Goal: Task Accomplishment & Management: Use online tool/utility

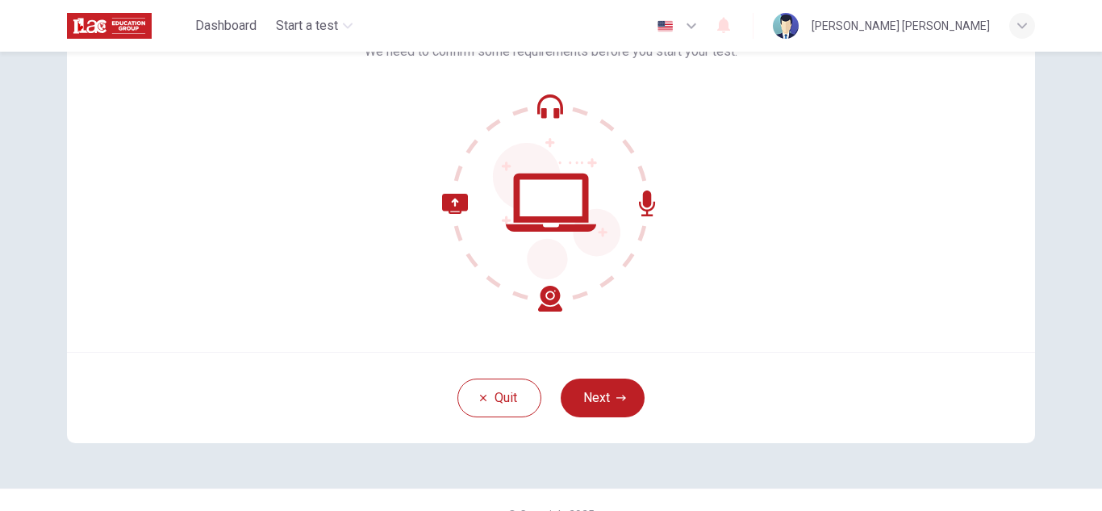
scroll to position [161, 0]
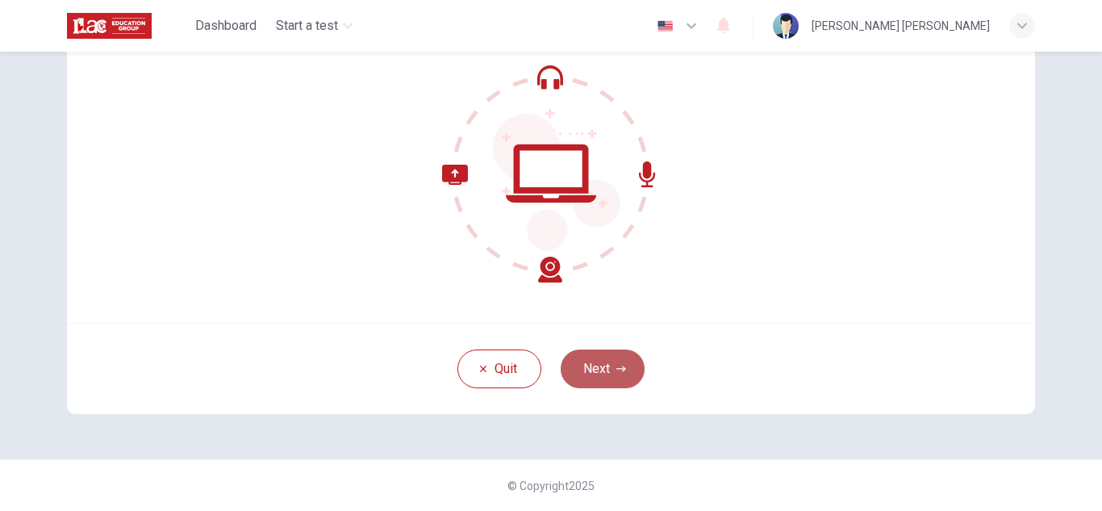
click at [607, 365] on button "Next" at bounding box center [603, 368] width 84 height 39
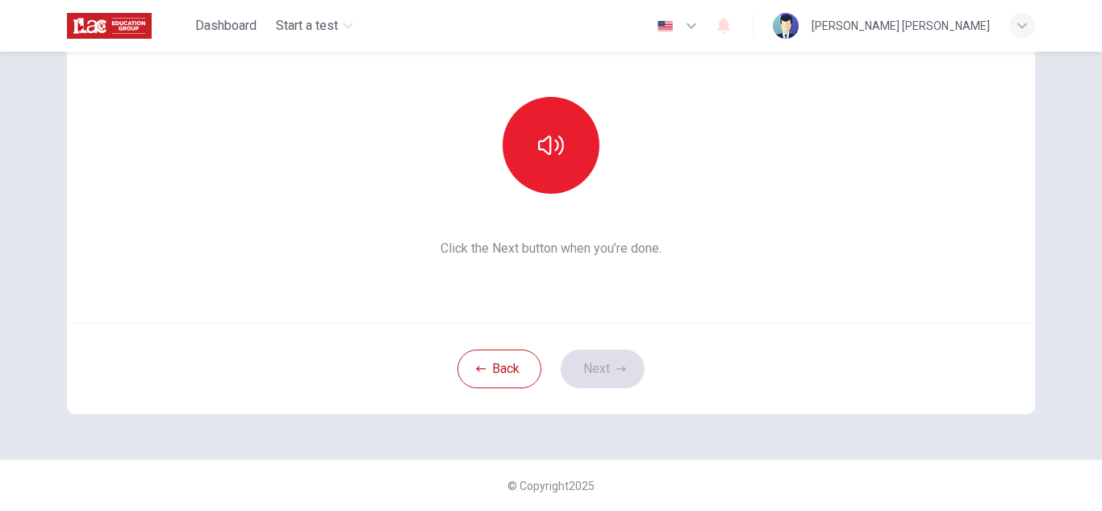
scroll to position [81, 0]
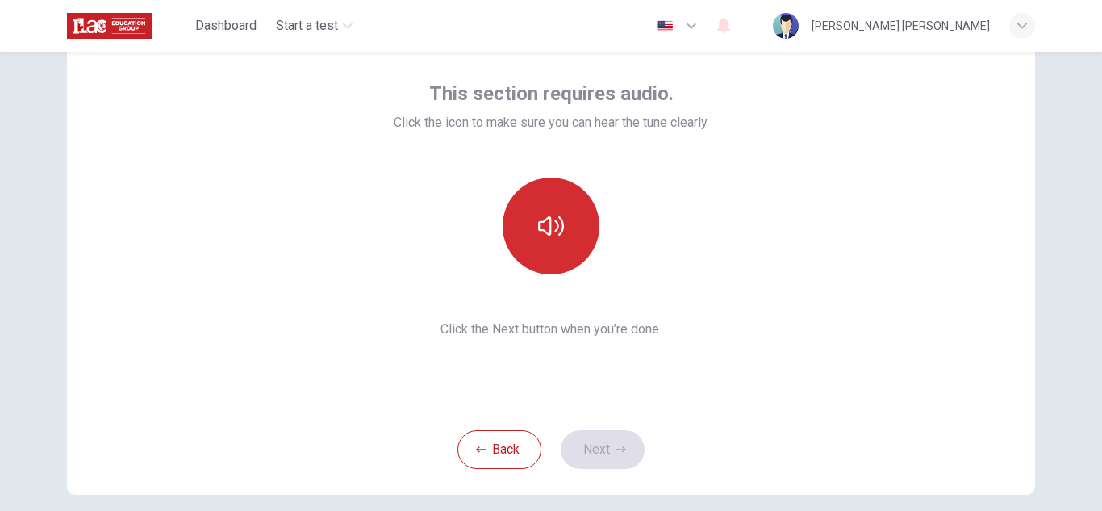
drag, startPoint x: 547, startPoint y: 220, endPoint x: 571, endPoint y: 222, distance: 24.3
click at [548, 219] on icon "button" at bounding box center [551, 226] width 26 height 26
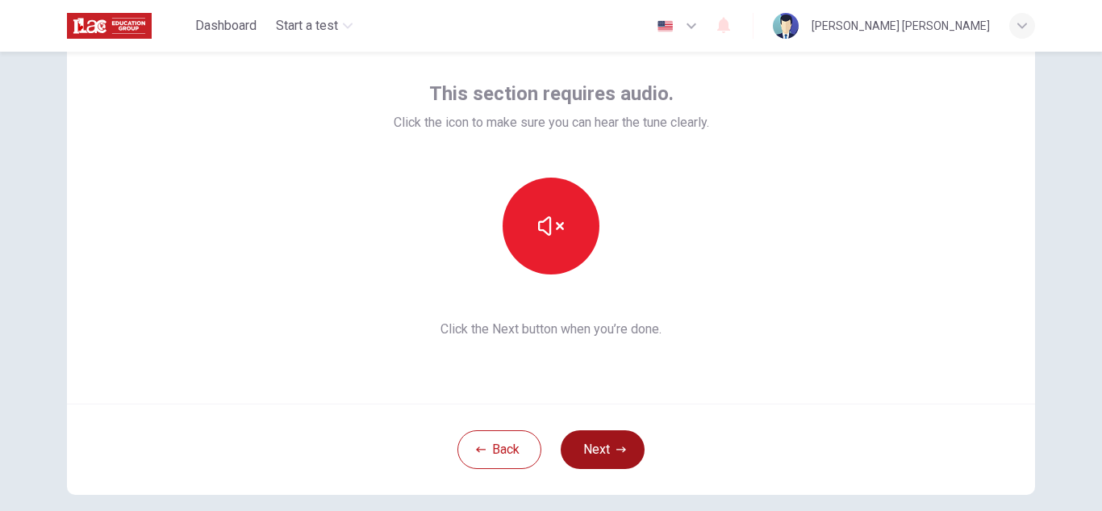
click at [608, 453] on button "Next" at bounding box center [603, 449] width 84 height 39
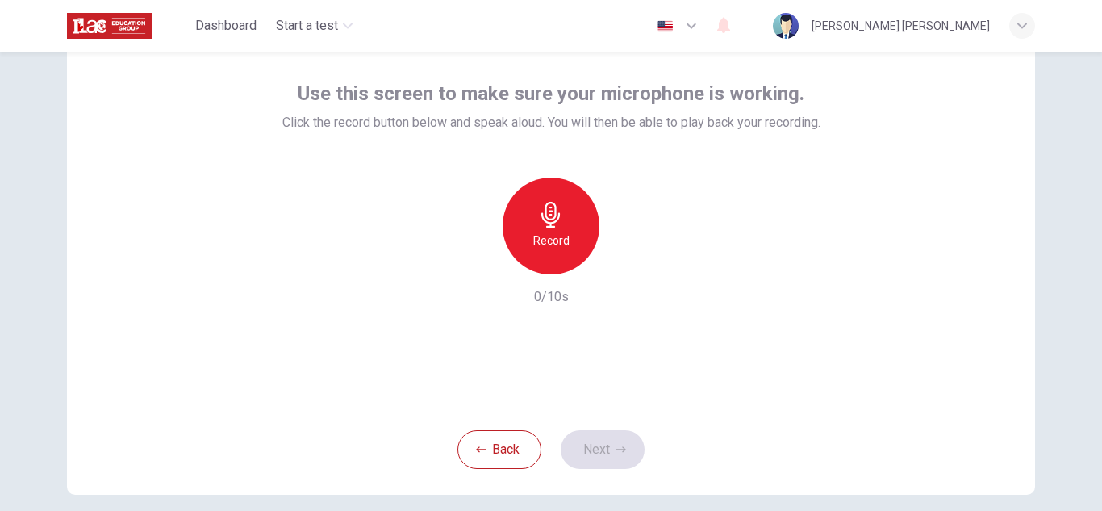
click at [554, 235] on h6 "Record" at bounding box center [551, 240] width 36 height 19
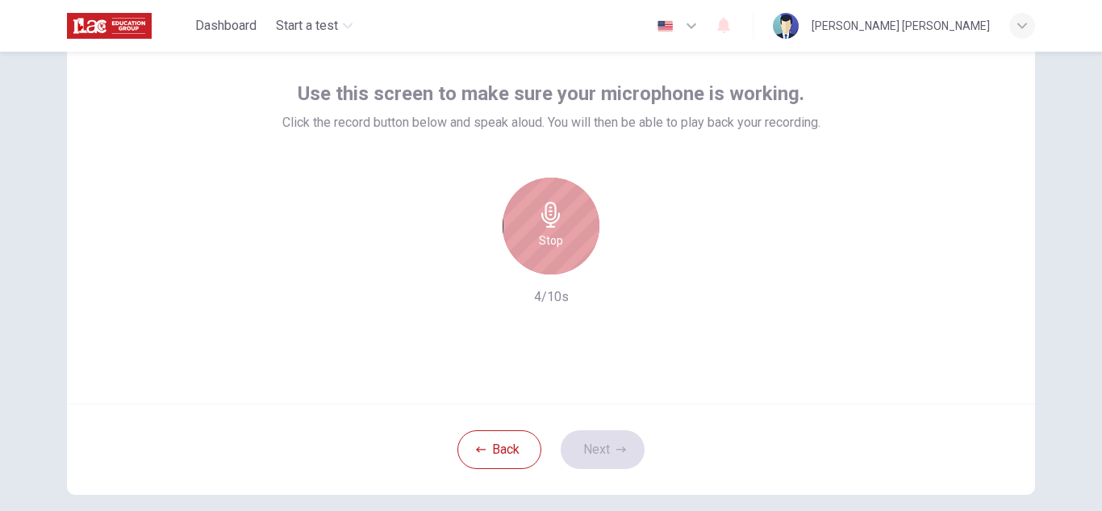
click at [547, 215] on icon "button" at bounding box center [550, 215] width 19 height 26
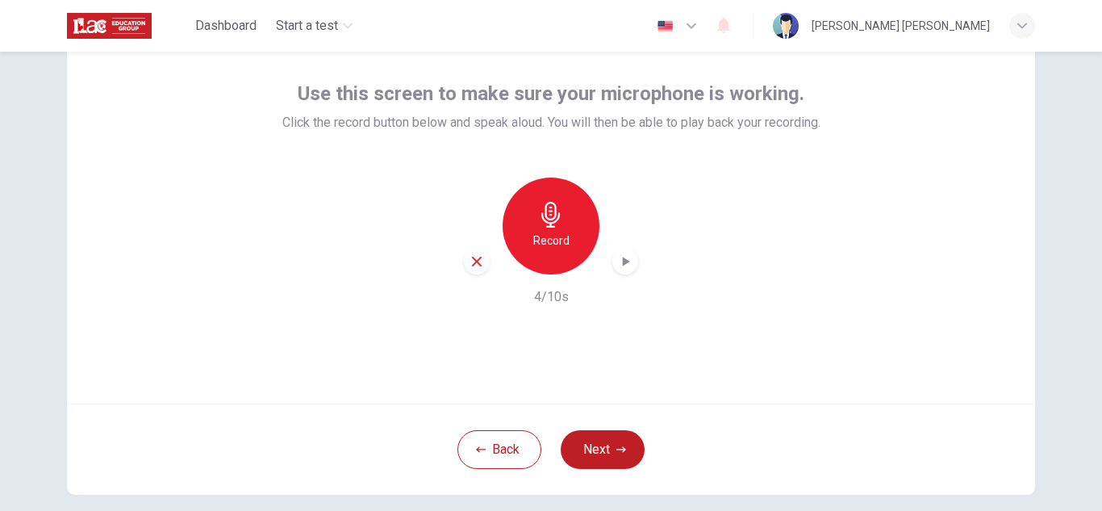
click at [539, 207] on icon "button" at bounding box center [551, 215] width 26 height 26
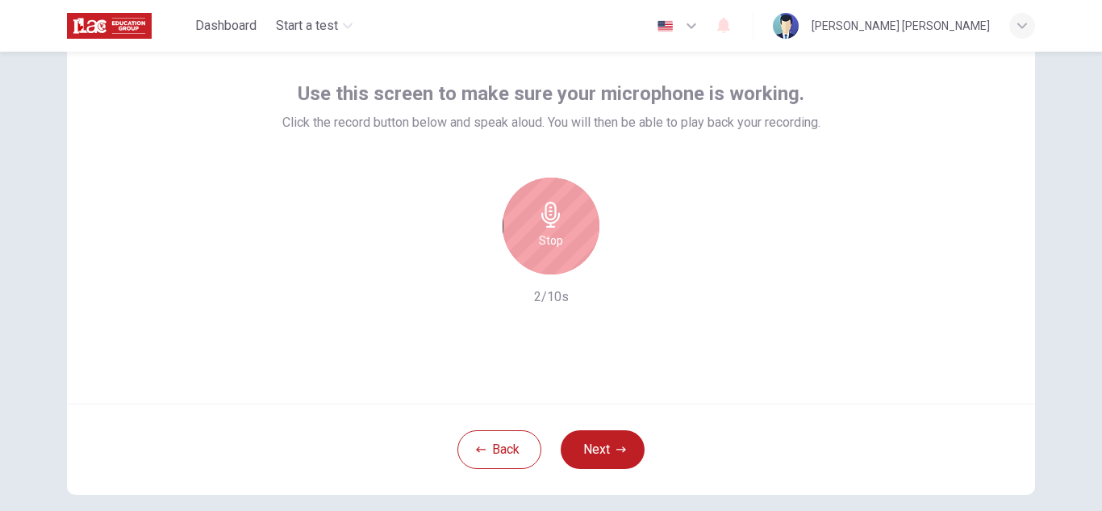
click at [545, 208] on icon "button" at bounding box center [551, 215] width 26 height 26
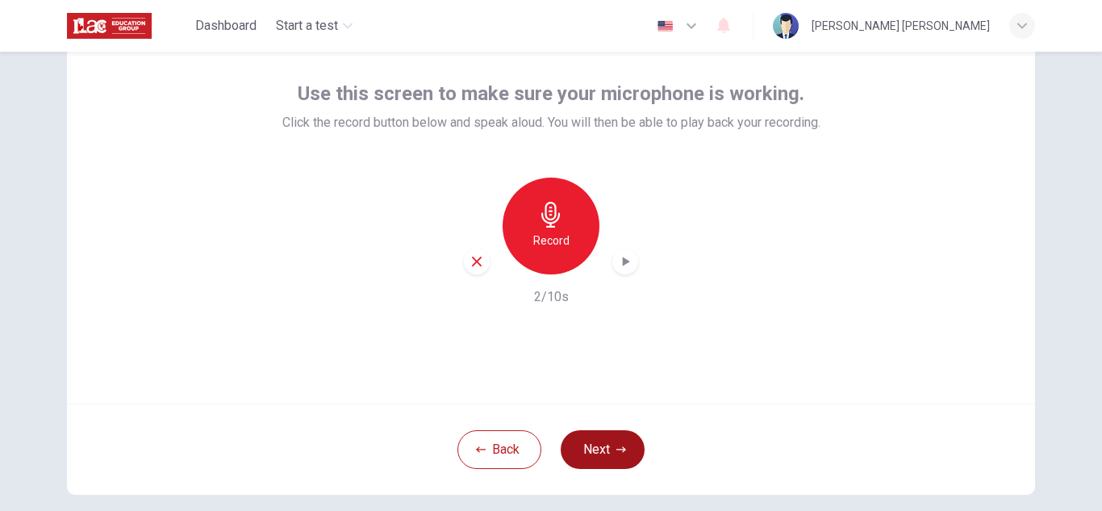
click at [618, 444] on button "Next" at bounding box center [603, 449] width 84 height 39
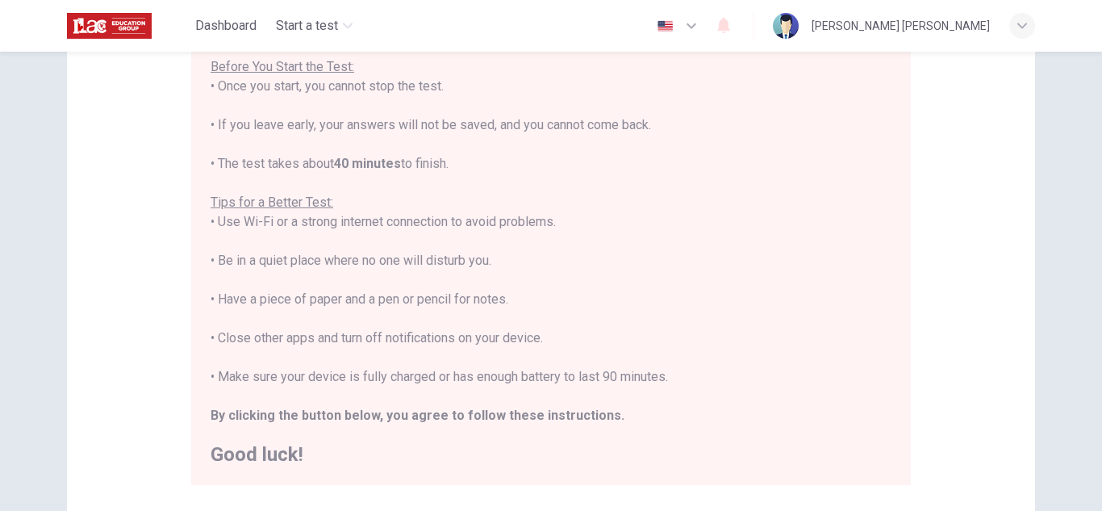
scroll to position [306, 0]
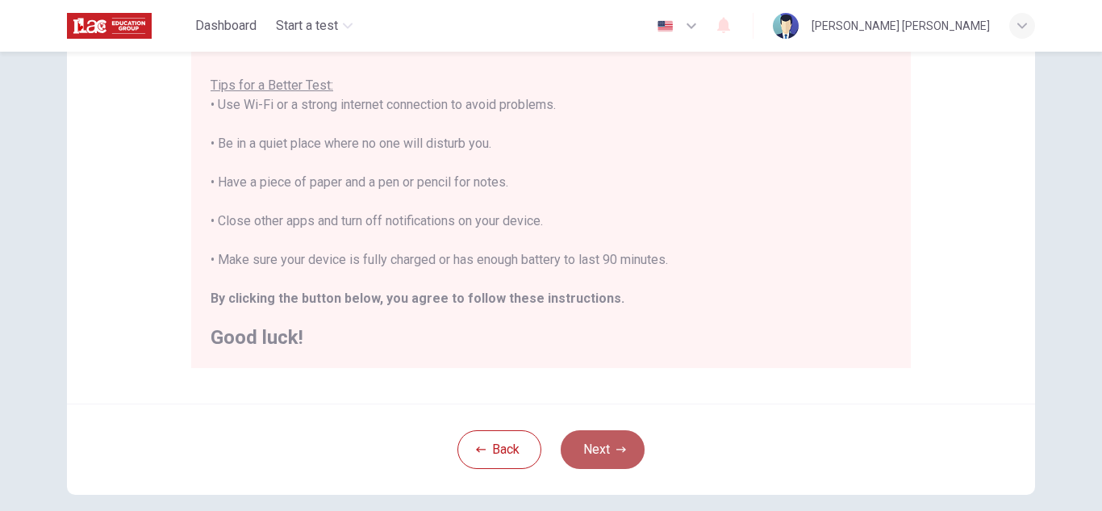
click at [607, 443] on button "Next" at bounding box center [603, 449] width 84 height 39
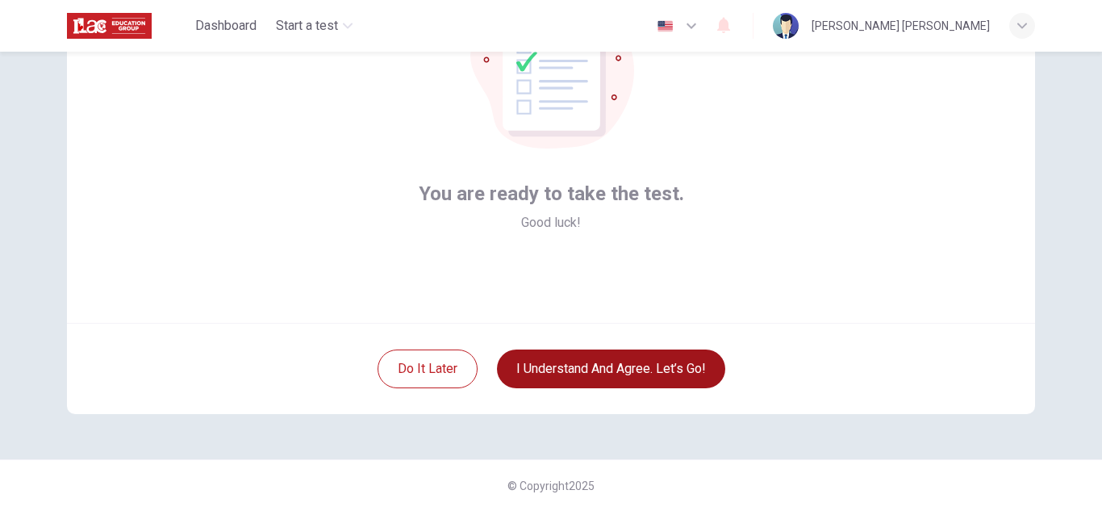
click at [603, 370] on button "I understand and agree. Let’s go!" at bounding box center [611, 368] width 228 height 39
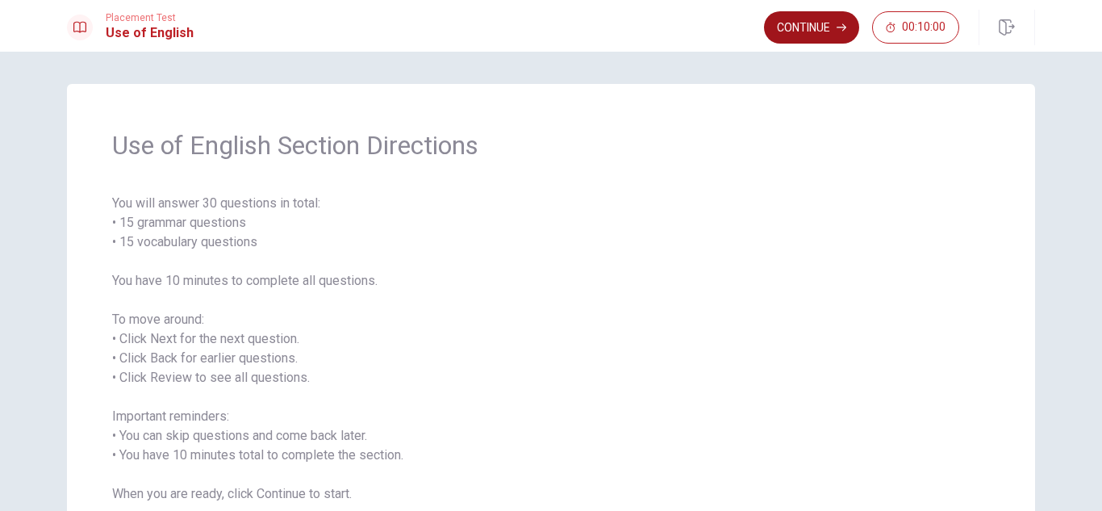
click at [796, 29] on button "Continue" at bounding box center [811, 27] width 95 height 32
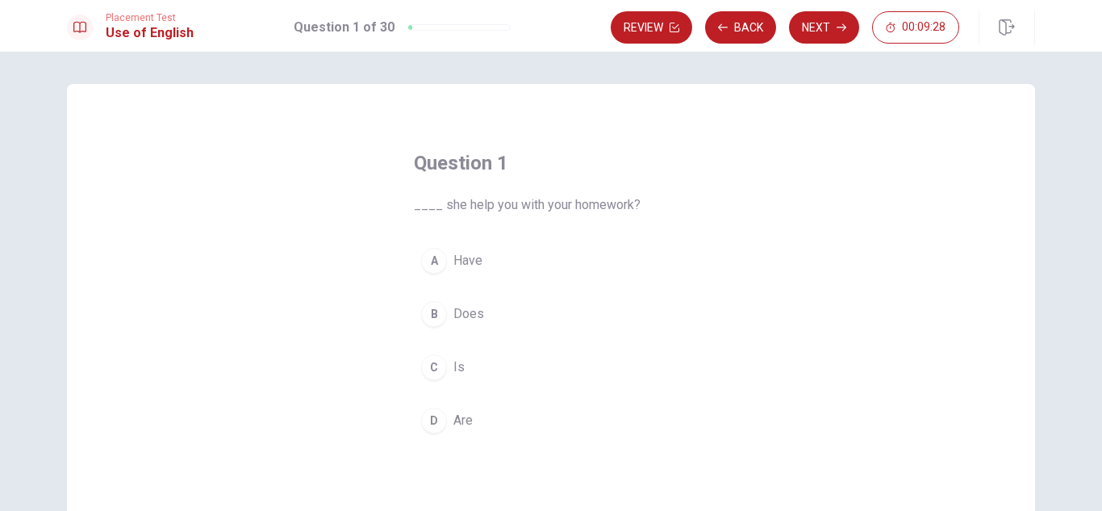
click at [464, 311] on span "Does" at bounding box center [468, 313] width 31 height 19
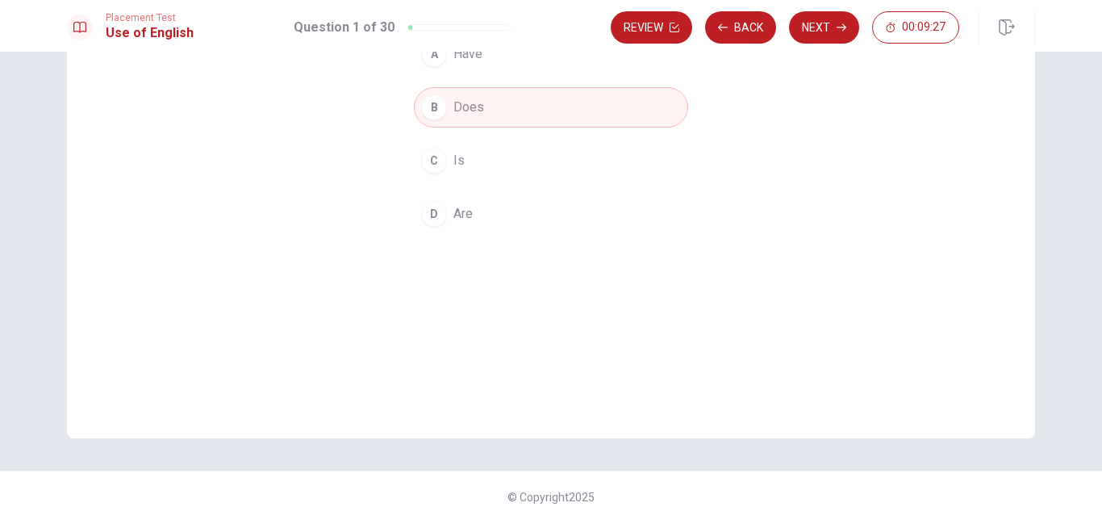
scroll to position [218, 0]
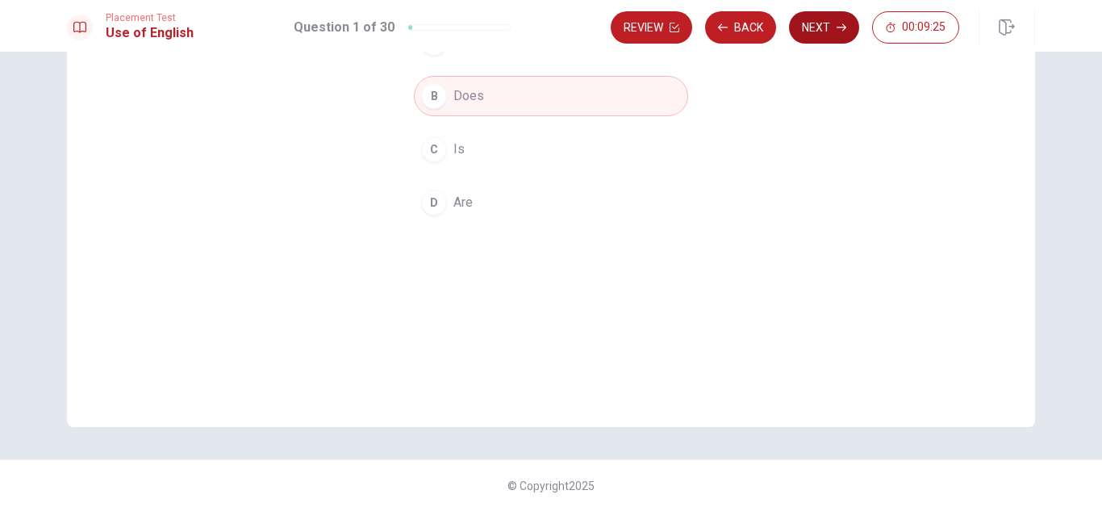
click at [825, 28] on button "Next" at bounding box center [824, 27] width 70 height 32
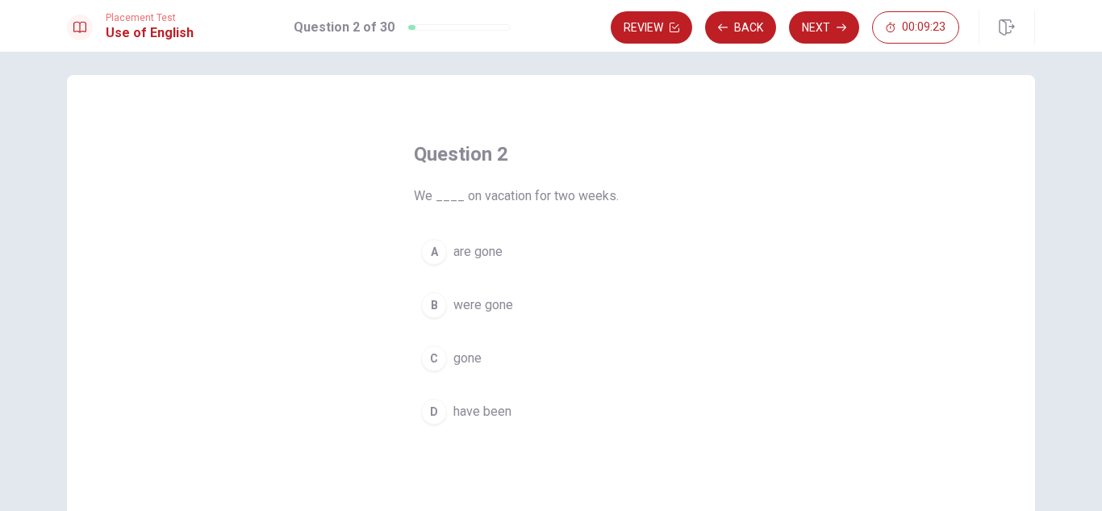
scroll to position [0, 0]
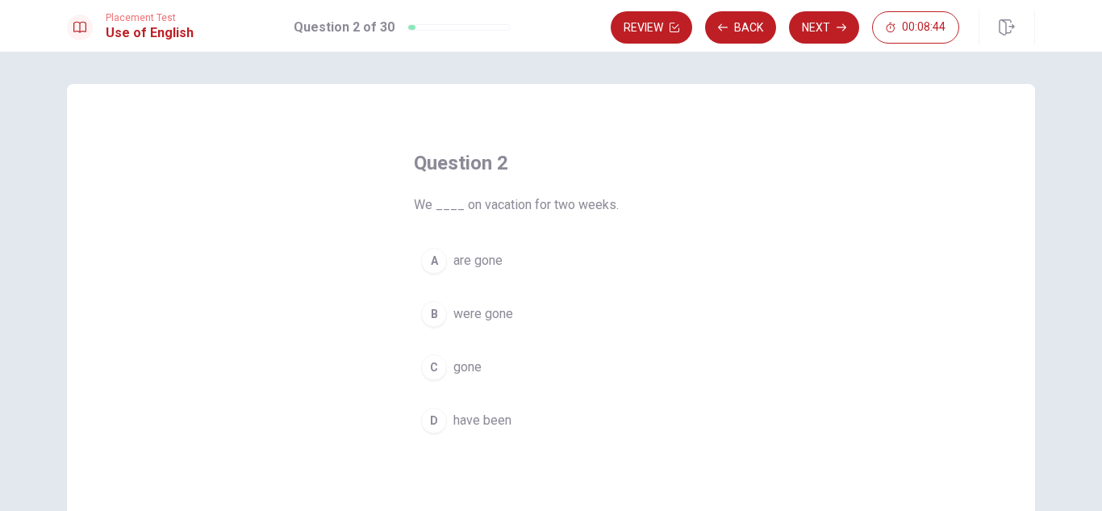
click at [491, 307] on span "were gone" at bounding box center [483, 313] width 60 height 19
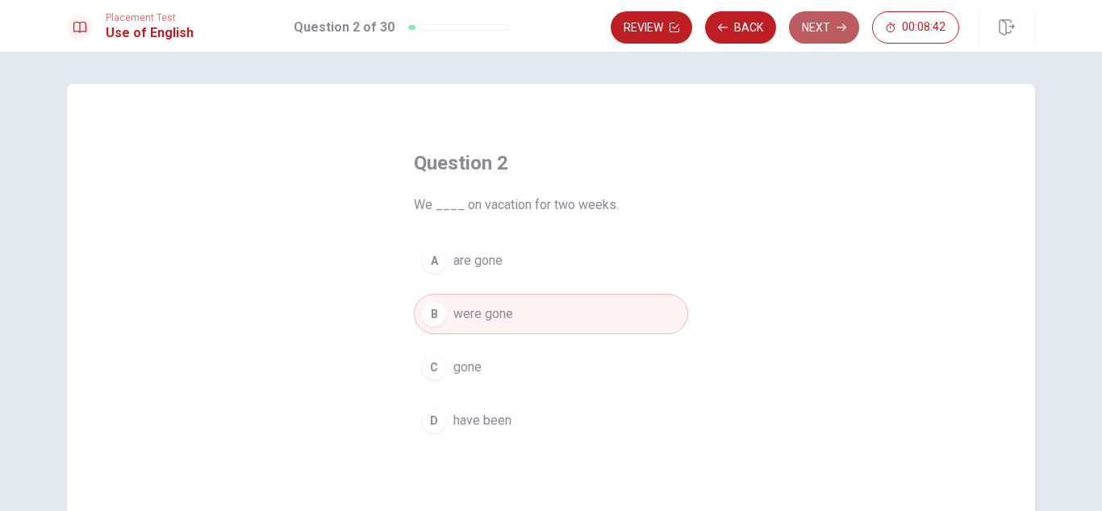
click at [814, 23] on button "Next" at bounding box center [824, 27] width 70 height 32
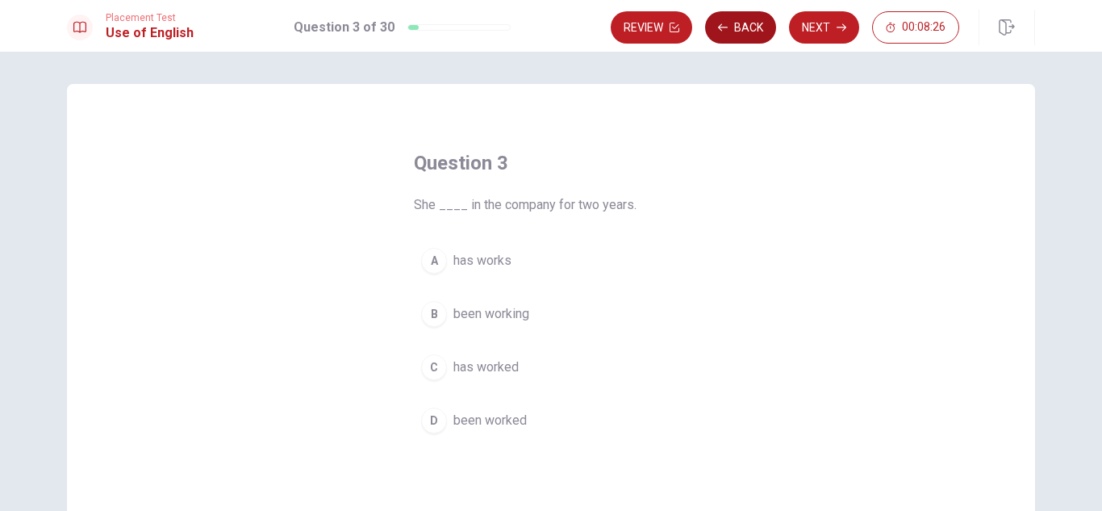
click at [743, 24] on button "Back" at bounding box center [740, 27] width 71 height 32
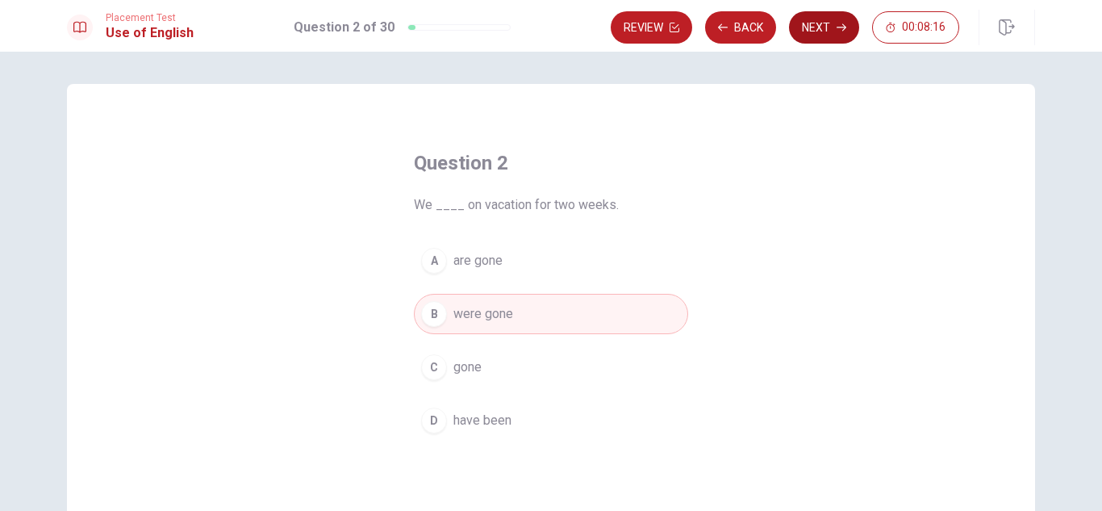
click at [813, 27] on button "Next" at bounding box center [824, 27] width 70 height 32
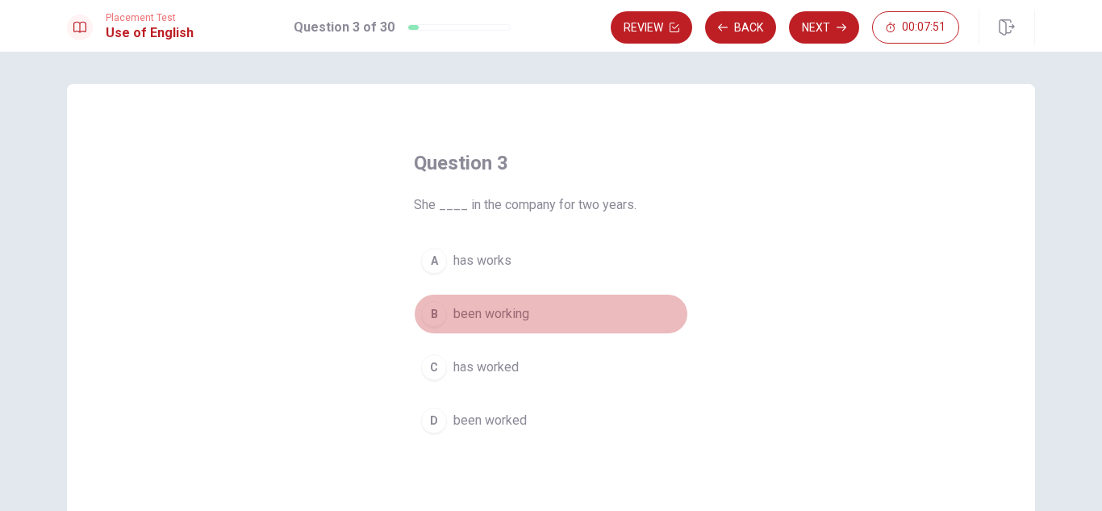
click at [508, 312] on span "been working" at bounding box center [491, 313] width 76 height 19
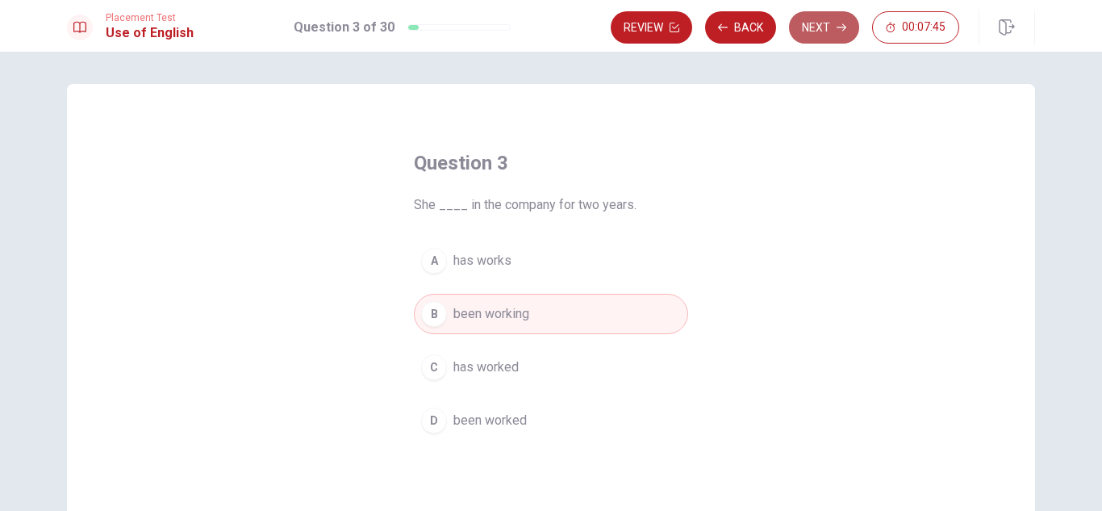
click at [821, 34] on button "Next" at bounding box center [824, 27] width 70 height 32
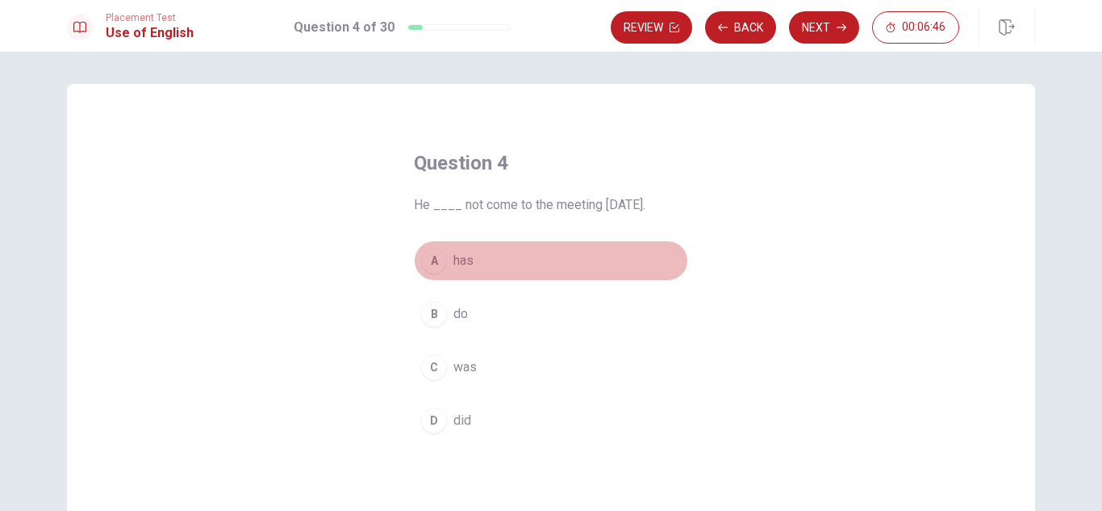
click at [465, 262] on span "has" at bounding box center [463, 260] width 20 height 19
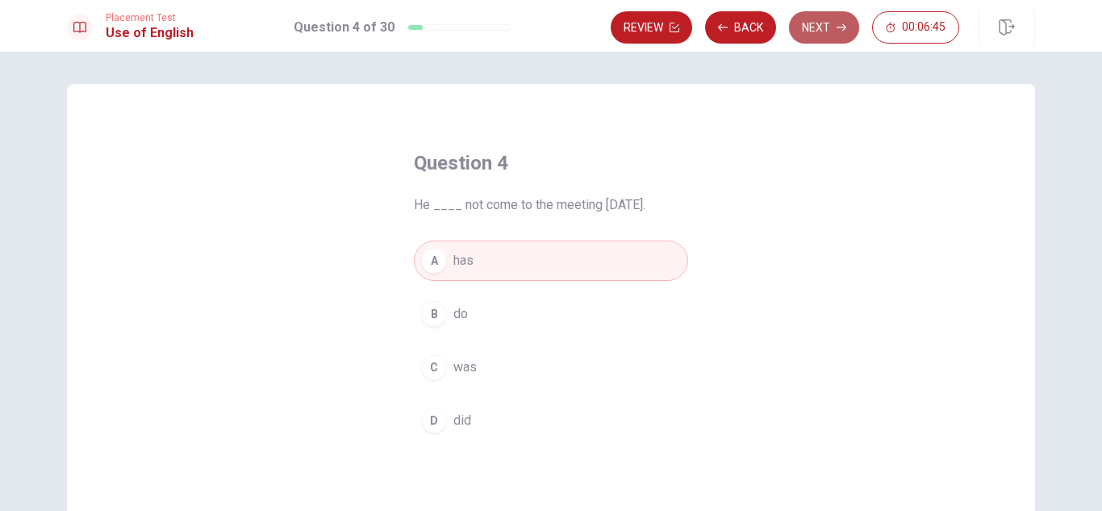
click at [839, 24] on icon "button" at bounding box center [842, 28] width 10 height 10
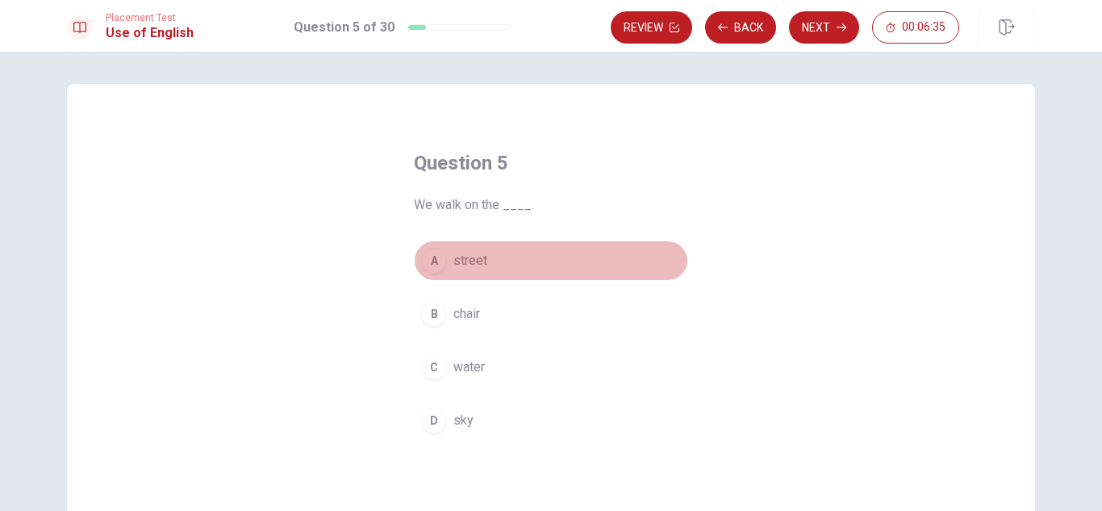
click at [470, 257] on span "street" at bounding box center [470, 260] width 34 height 19
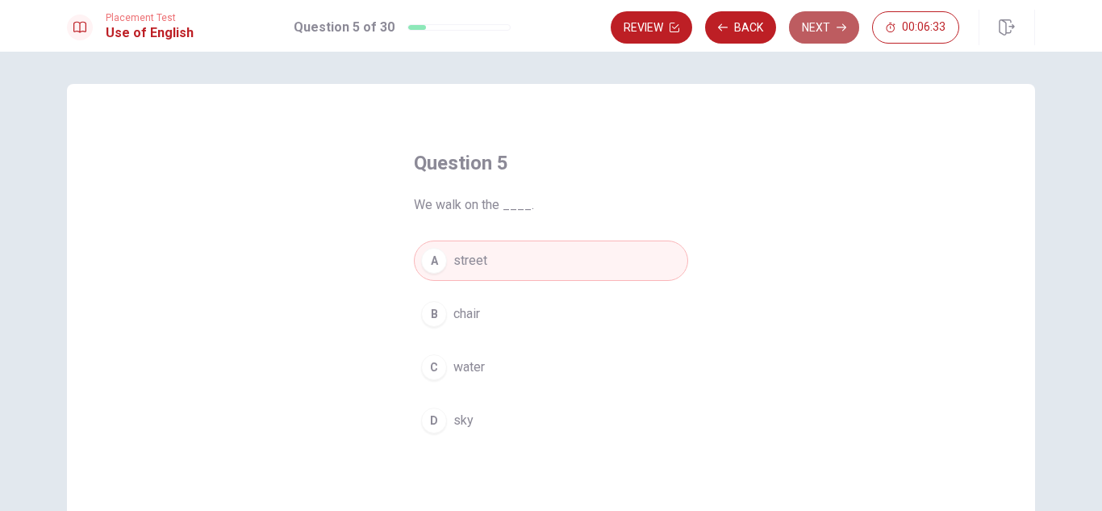
click at [826, 27] on button "Next" at bounding box center [824, 27] width 70 height 32
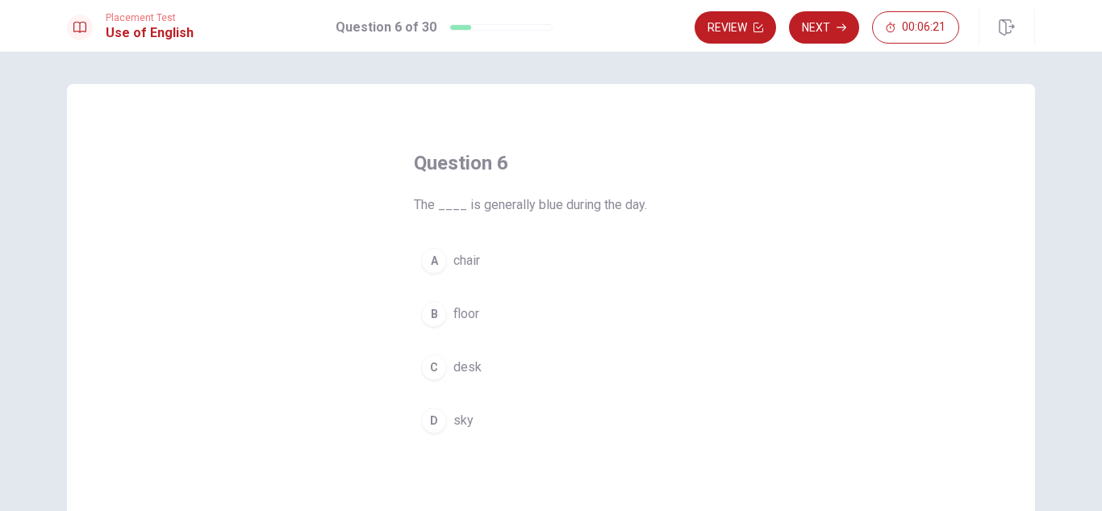
drag, startPoint x: 458, startPoint y: 421, endPoint x: 497, endPoint y: 408, distance: 40.8
click at [459, 421] on span "sky" at bounding box center [463, 420] width 20 height 19
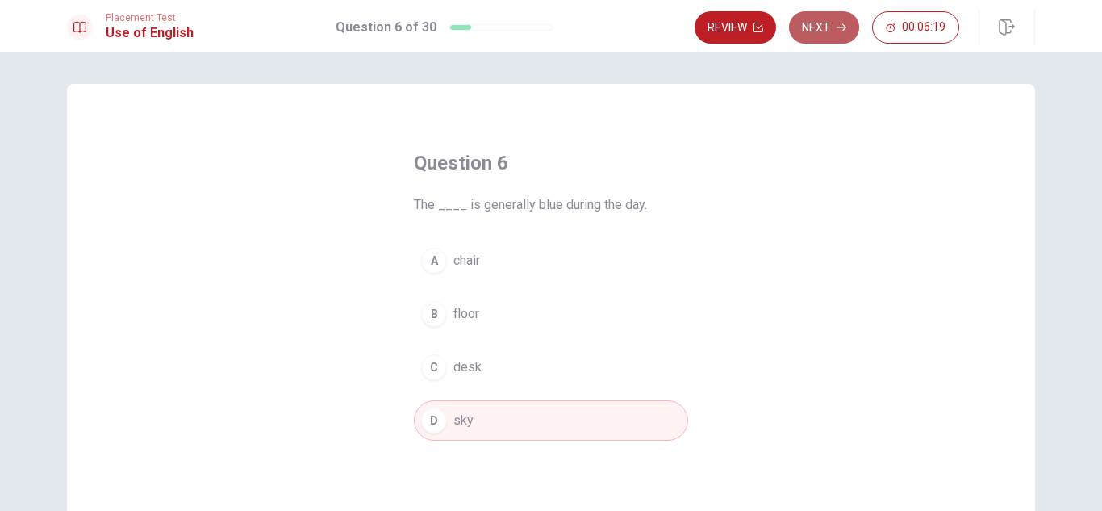
click at [819, 26] on button "Next" at bounding box center [824, 27] width 70 height 32
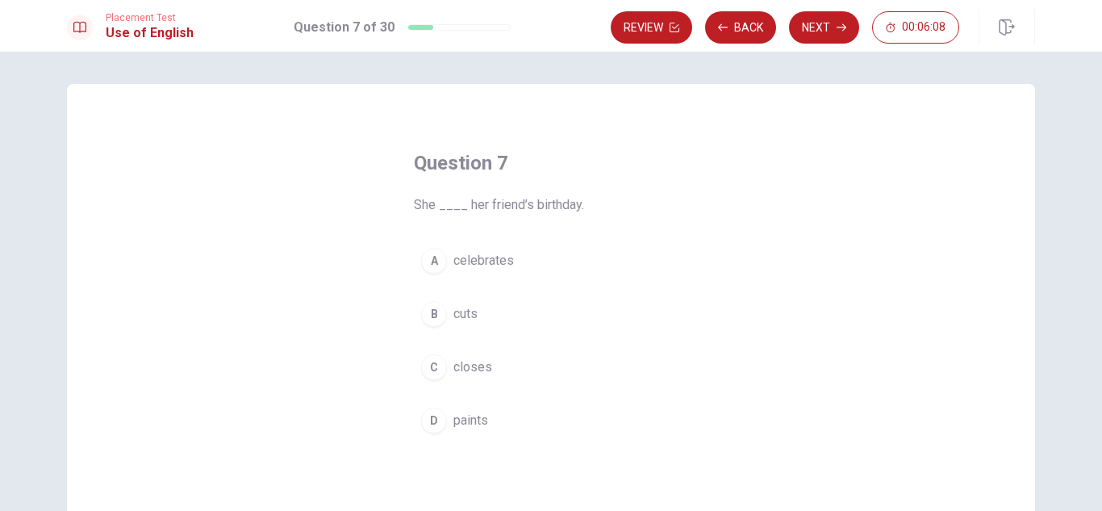
click at [503, 261] on span "celebrates" at bounding box center [483, 260] width 61 height 19
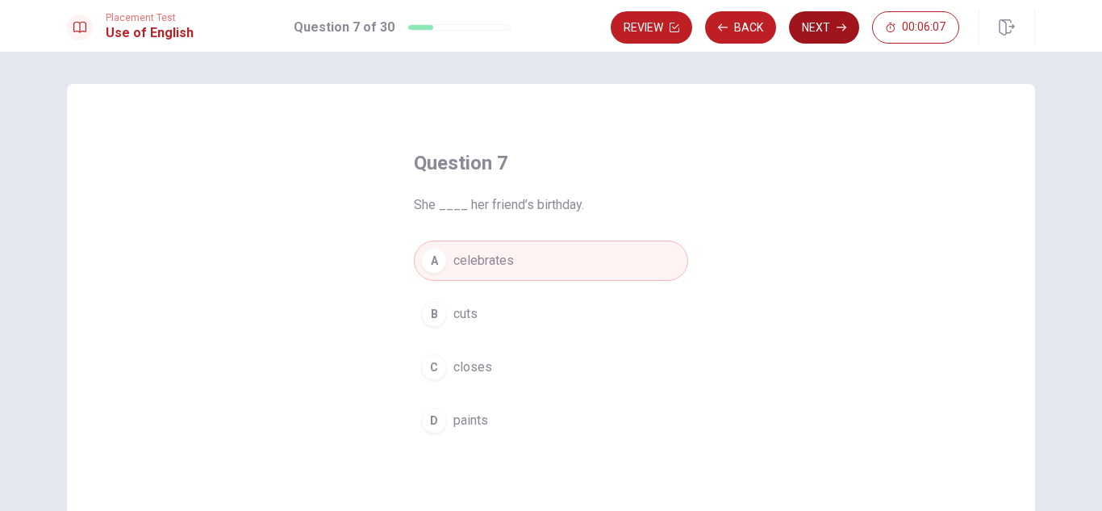
click at [825, 27] on button "Next" at bounding box center [824, 27] width 70 height 32
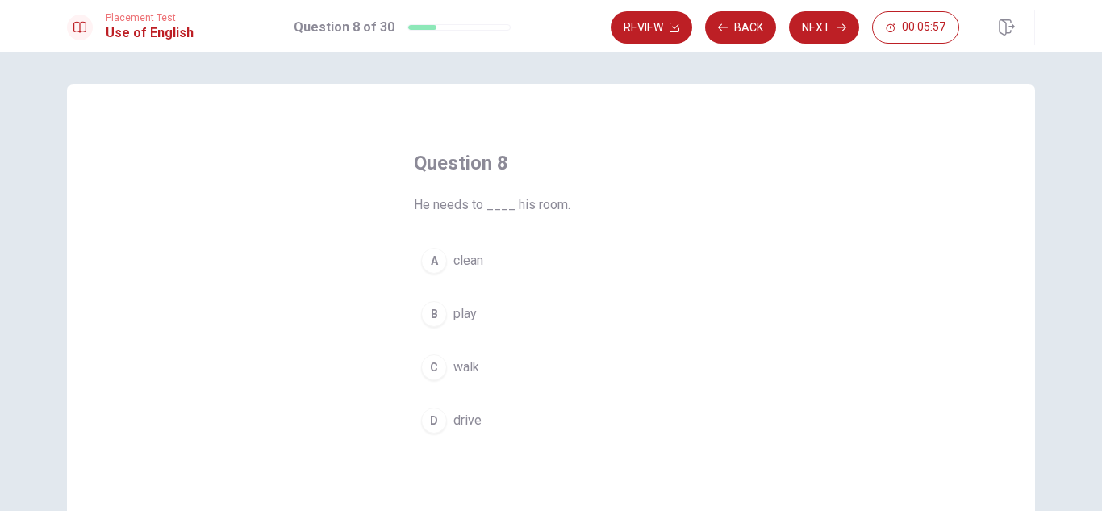
click at [466, 255] on span "clean" at bounding box center [468, 260] width 30 height 19
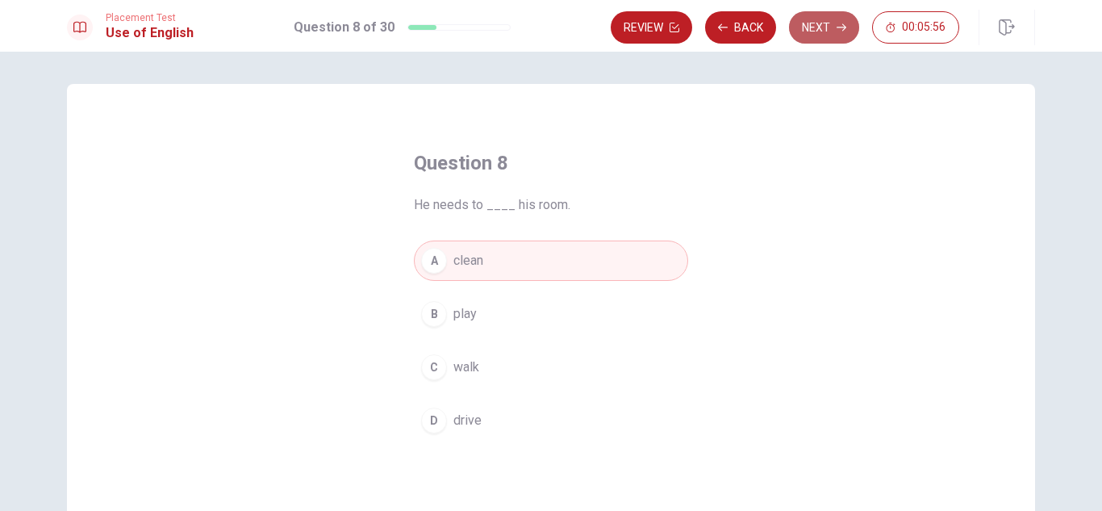
click at [813, 29] on button "Next" at bounding box center [824, 27] width 70 height 32
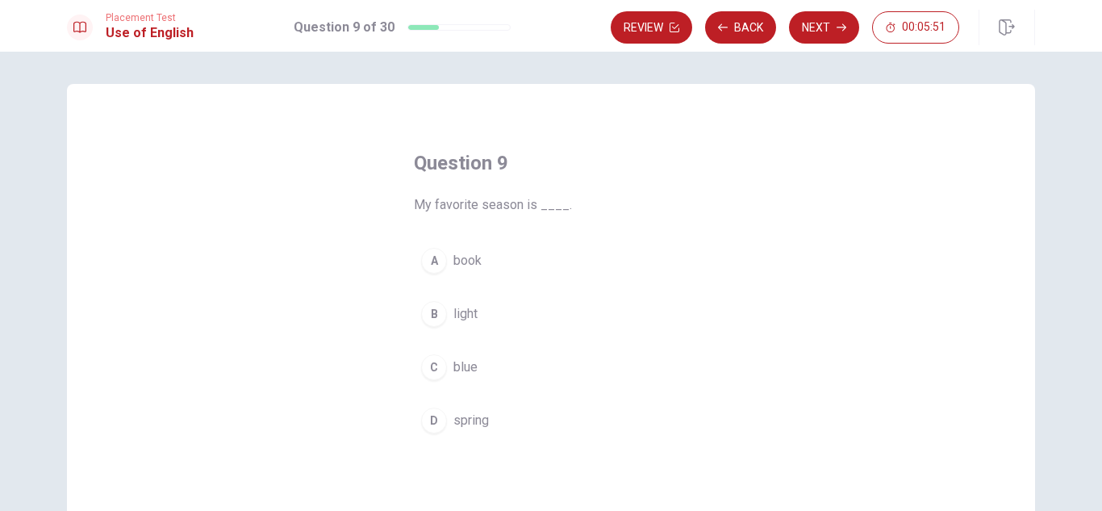
click at [476, 425] on span "spring" at bounding box center [471, 420] width 36 height 19
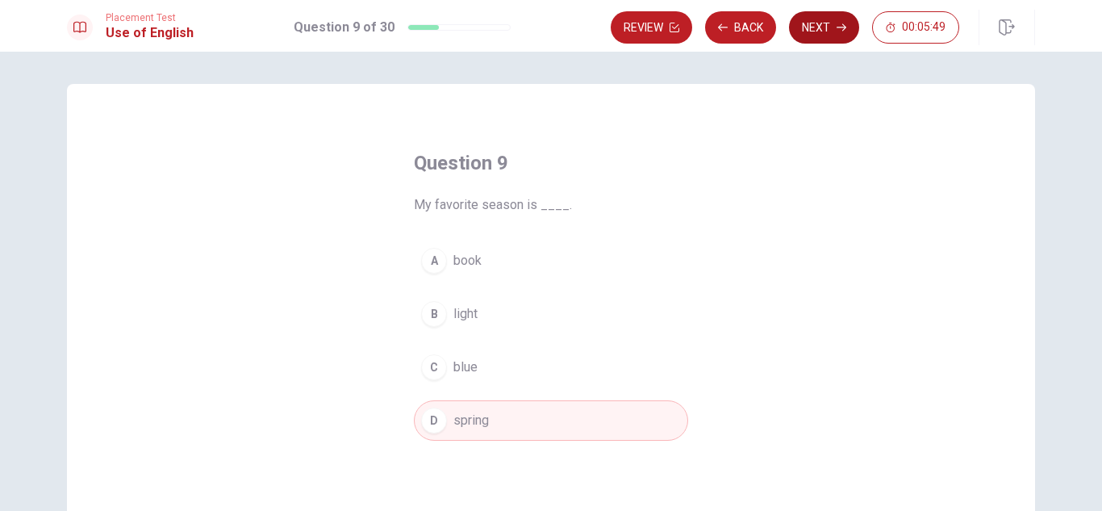
click at [833, 30] on button "Next" at bounding box center [824, 27] width 70 height 32
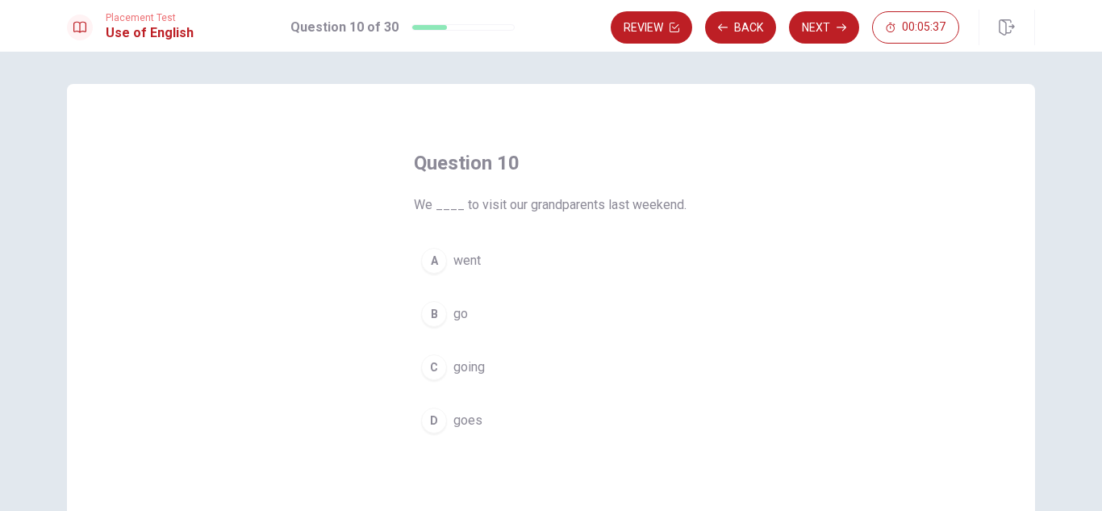
click at [471, 261] on span "went" at bounding box center [466, 260] width 27 height 19
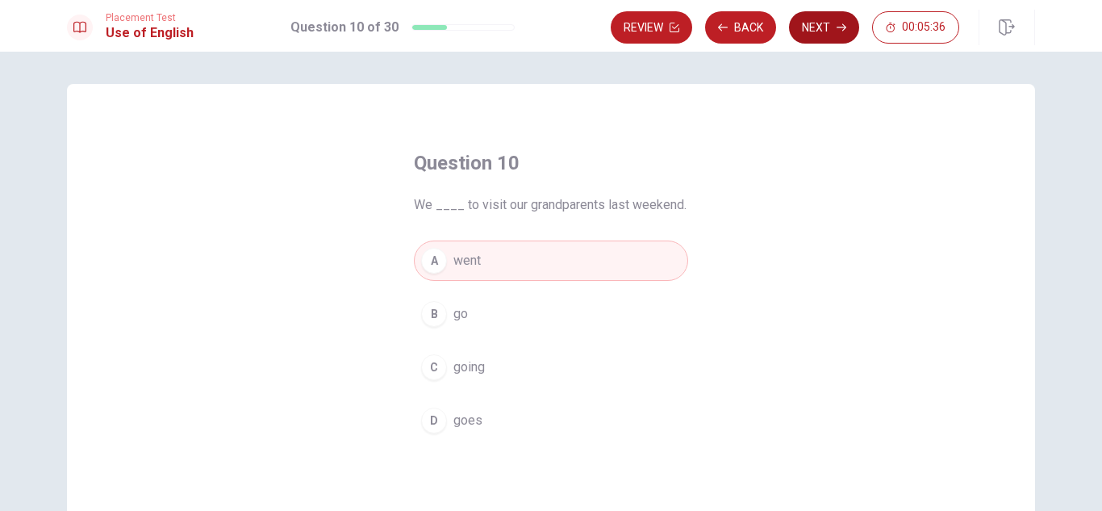
click at [826, 31] on button "Next" at bounding box center [824, 27] width 70 height 32
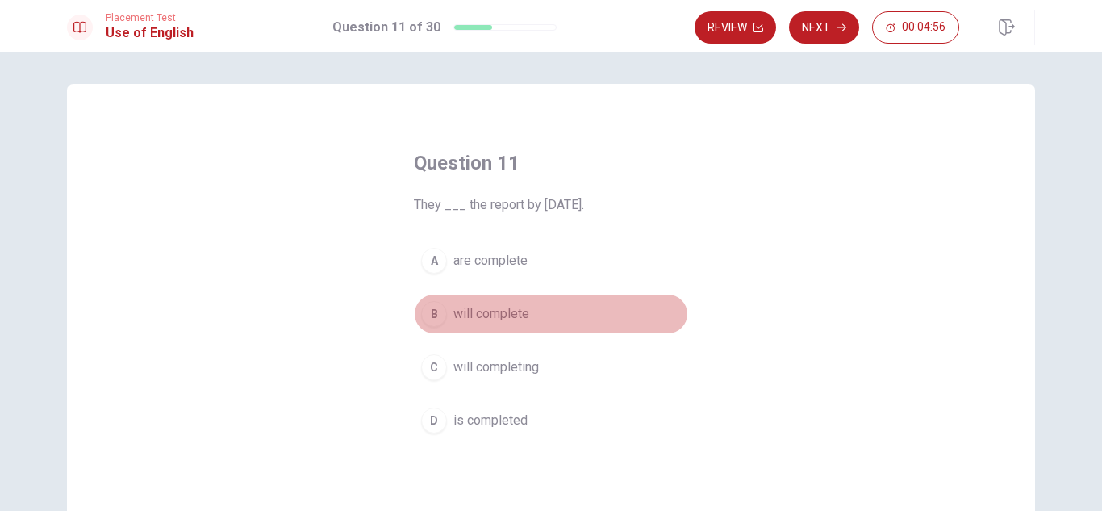
click at [509, 310] on span "will complete" at bounding box center [491, 313] width 76 height 19
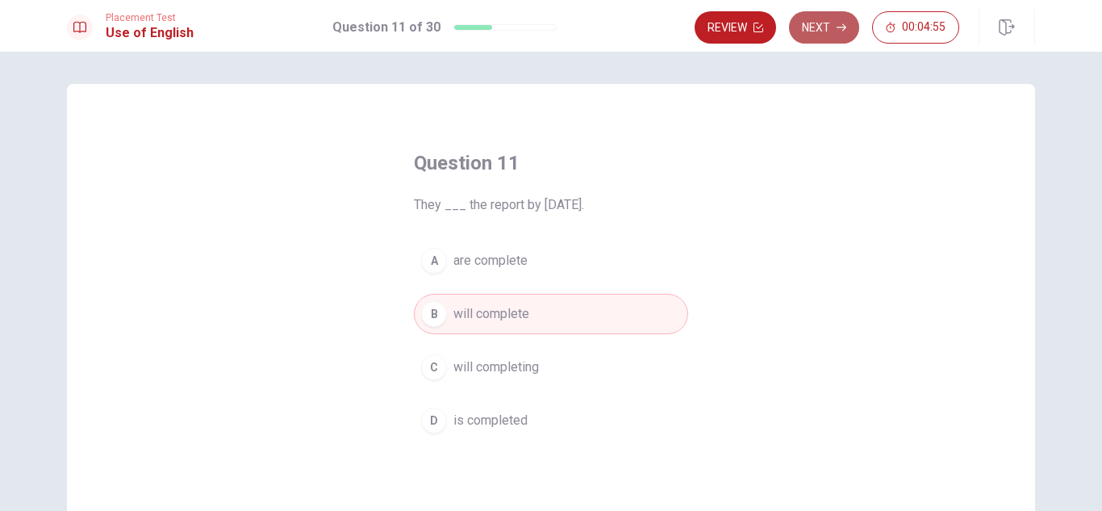
click at [833, 19] on button "Next" at bounding box center [824, 27] width 70 height 32
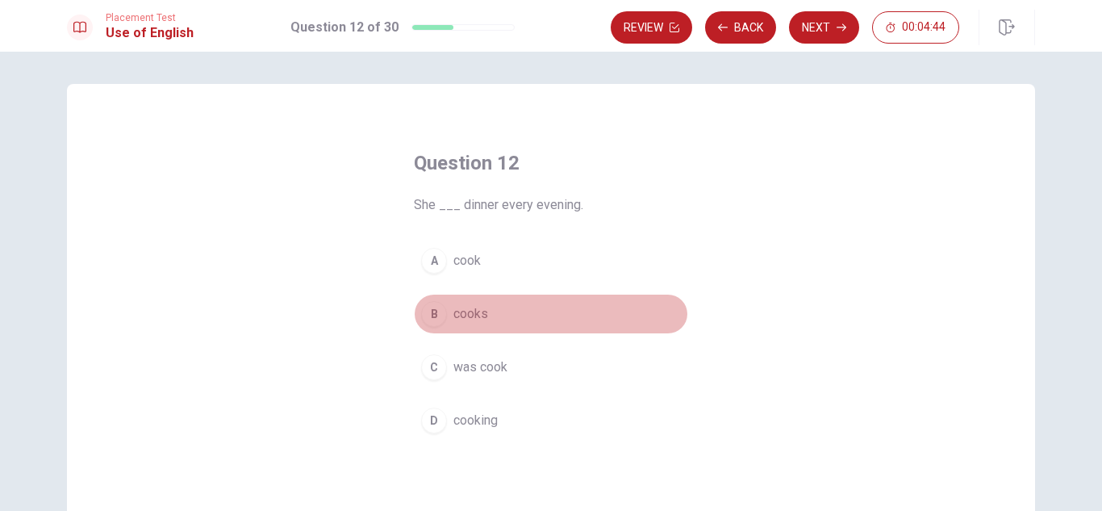
click at [476, 311] on span "cooks" at bounding box center [470, 313] width 35 height 19
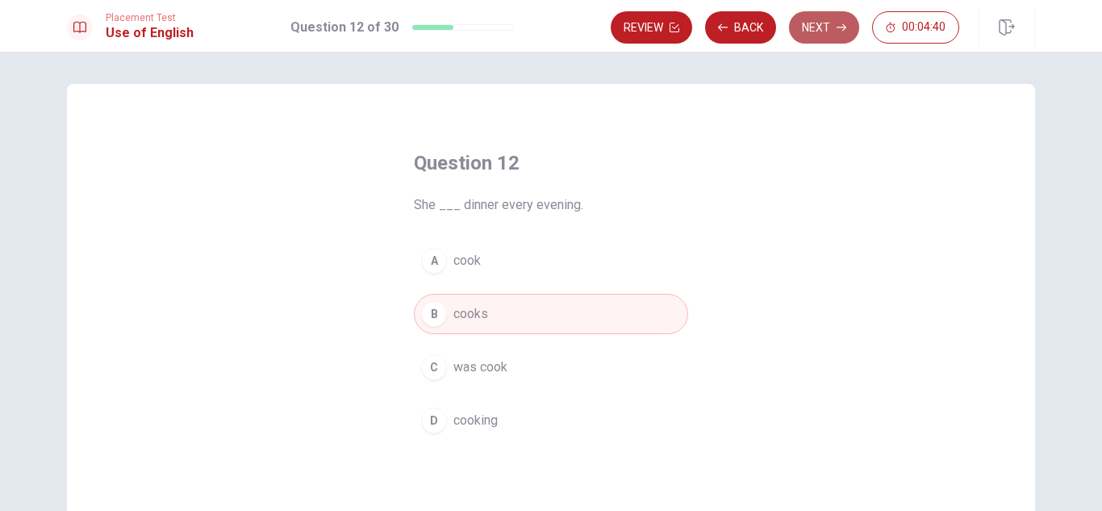
click at [834, 29] on button "Next" at bounding box center [824, 27] width 70 height 32
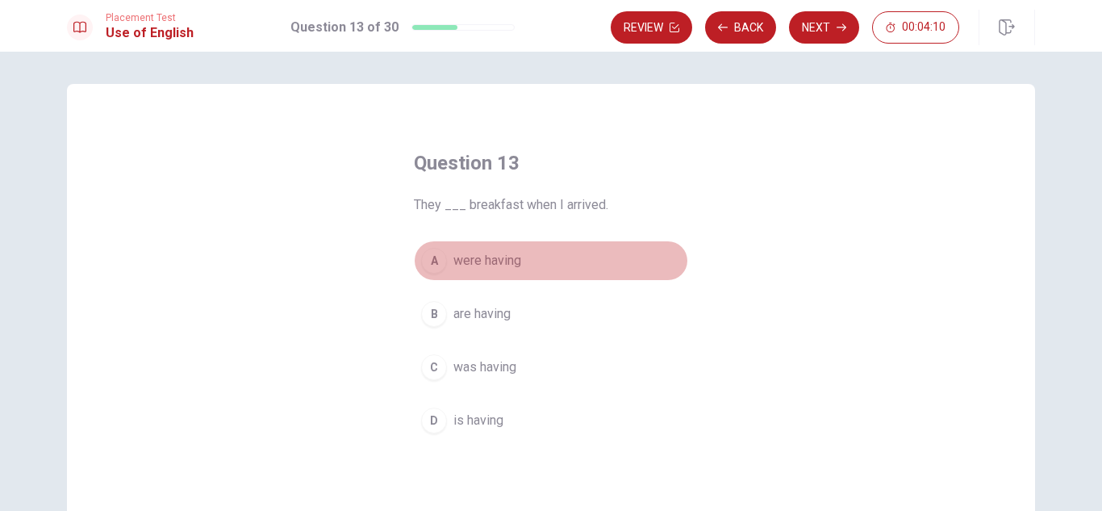
click at [500, 254] on span "were having" at bounding box center [487, 260] width 68 height 19
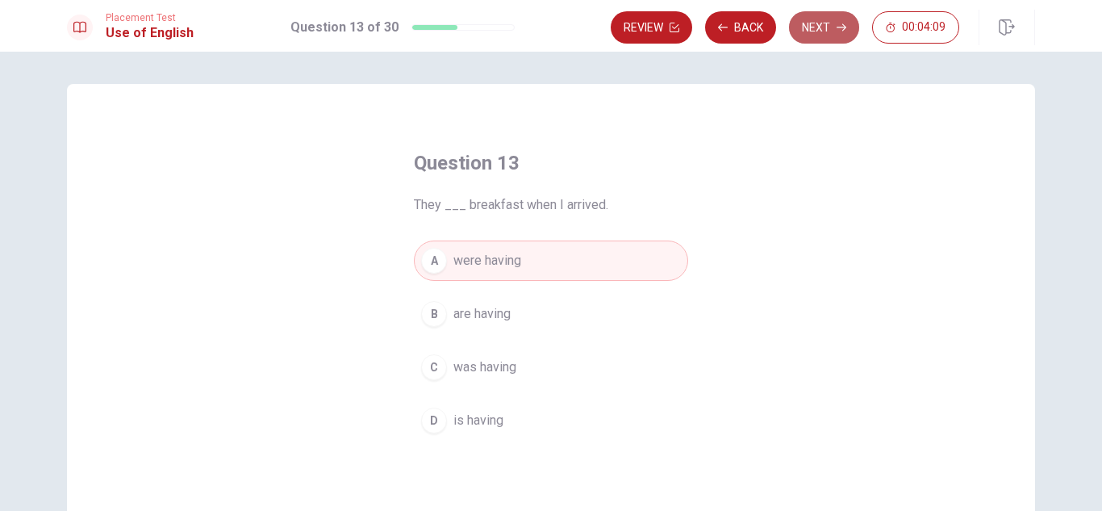
click at [829, 18] on button "Next" at bounding box center [824, 27] width 70 height 32
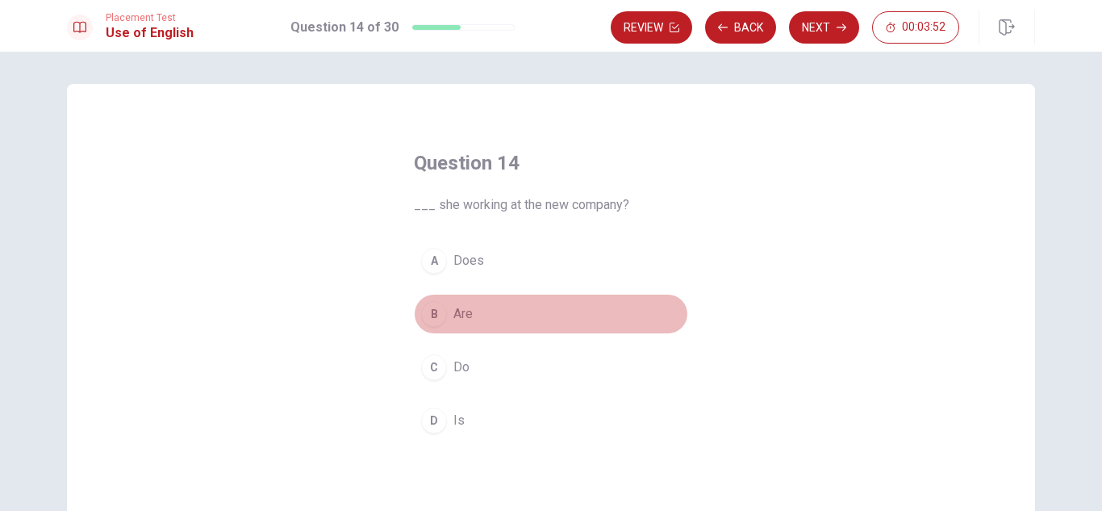
click at [470, 311] on button "B Are" at bounding box center [551, 314] width 274 height 40
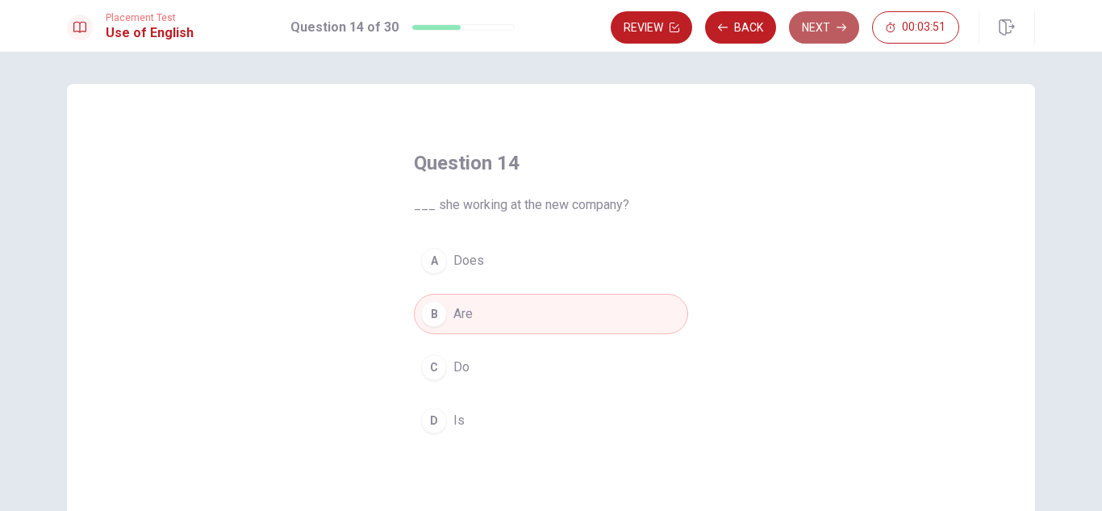
click at [821, 30] on button "Next" at bounding box center [824, 27] width 70 height 32
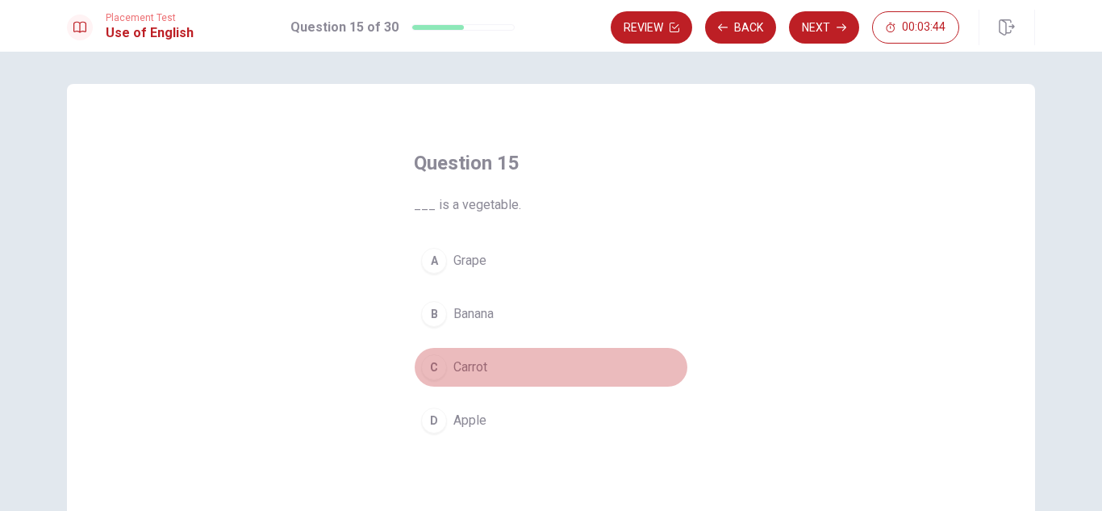
click at [481, 363] on span "Carrot" at bounding box center [470, 366] width 34 height 19
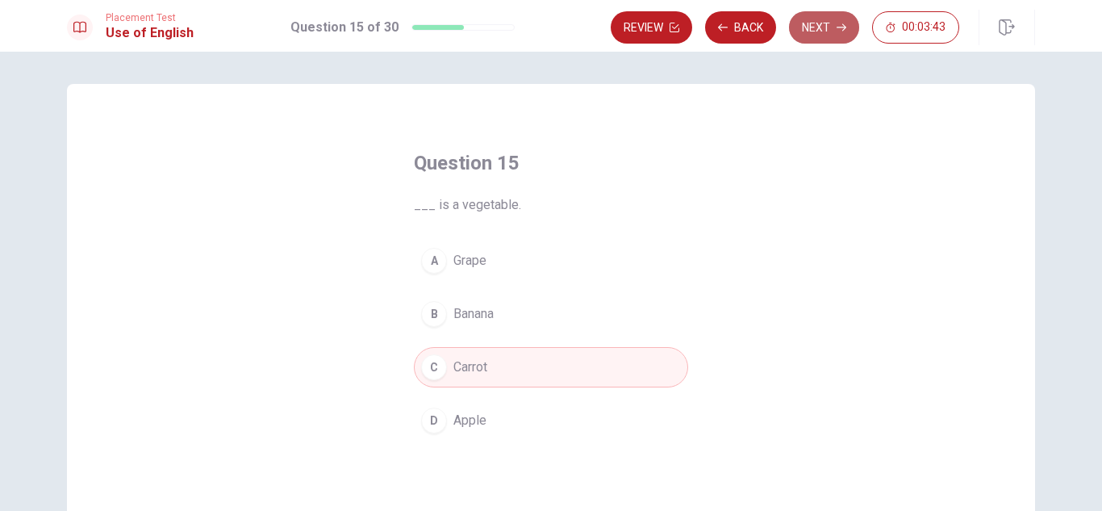
click at [804, 27] on button "Next" at bounding box center [824, 27] width 70 height 32
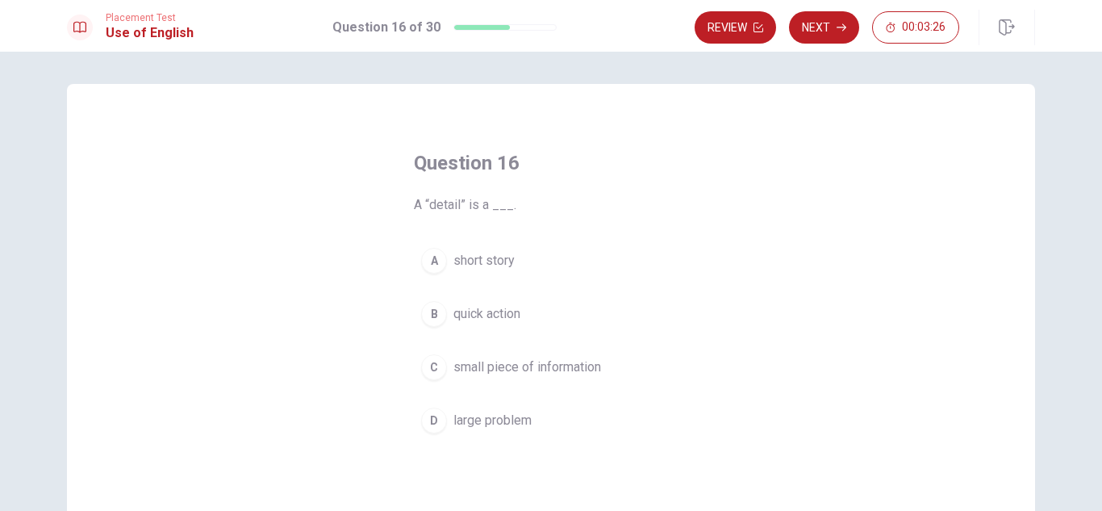
click at [561, 363] on span "small piece of information" at bounding box center [527, 366] width 148 height 19
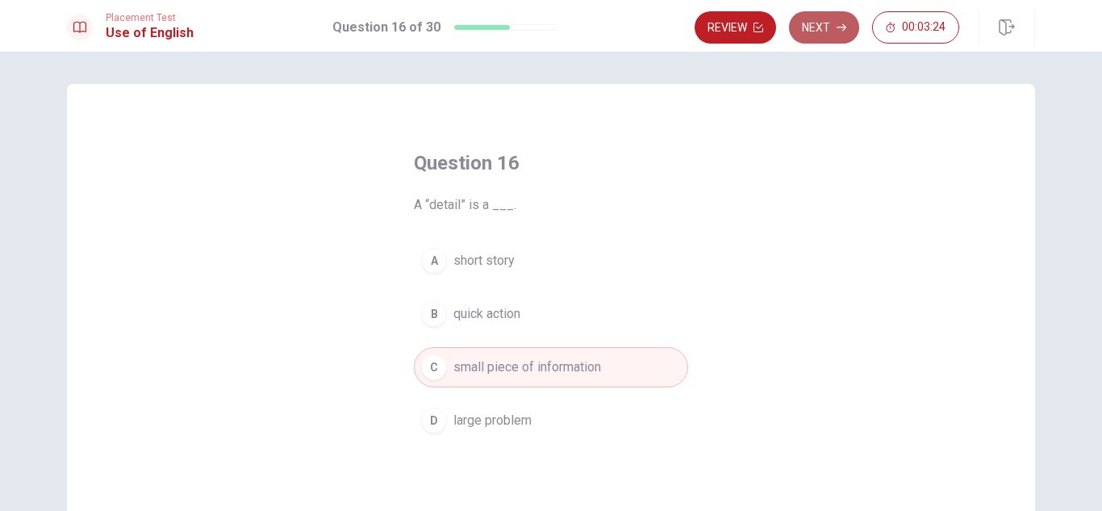
click at [838, 24] on icon "button" at bounding box center [842, 28] width 10 height 10
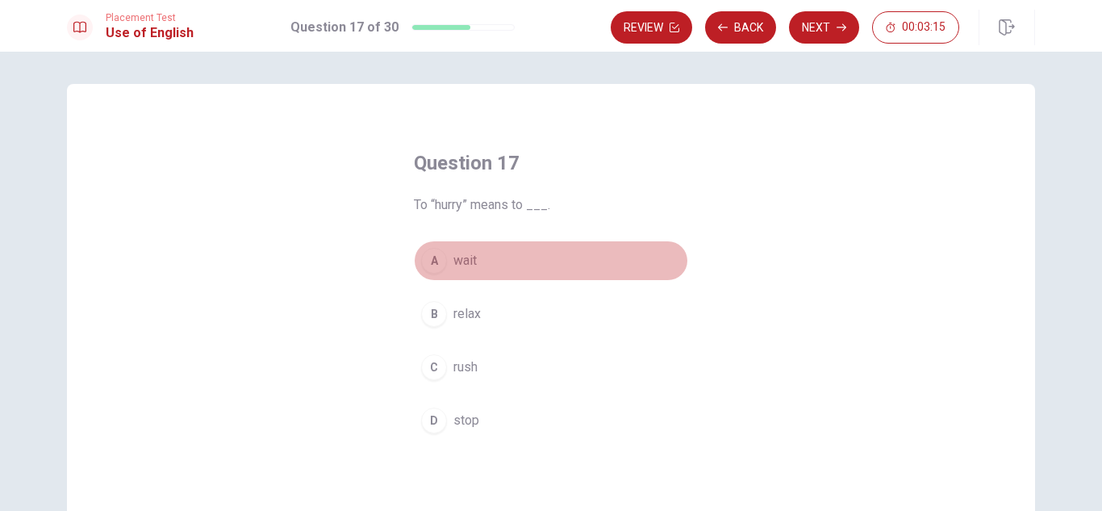
click at [467, 258] on span "wait" at bounding box center [464, 260] width 23 height 19
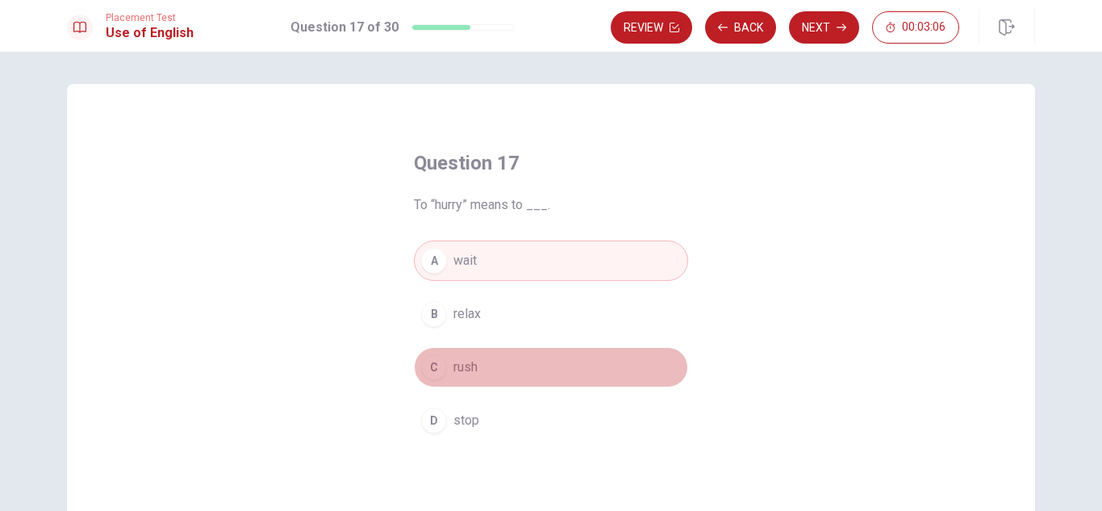
click at [470, 366] on span "rush" at bounding box center [465, 366] width 24 height 19
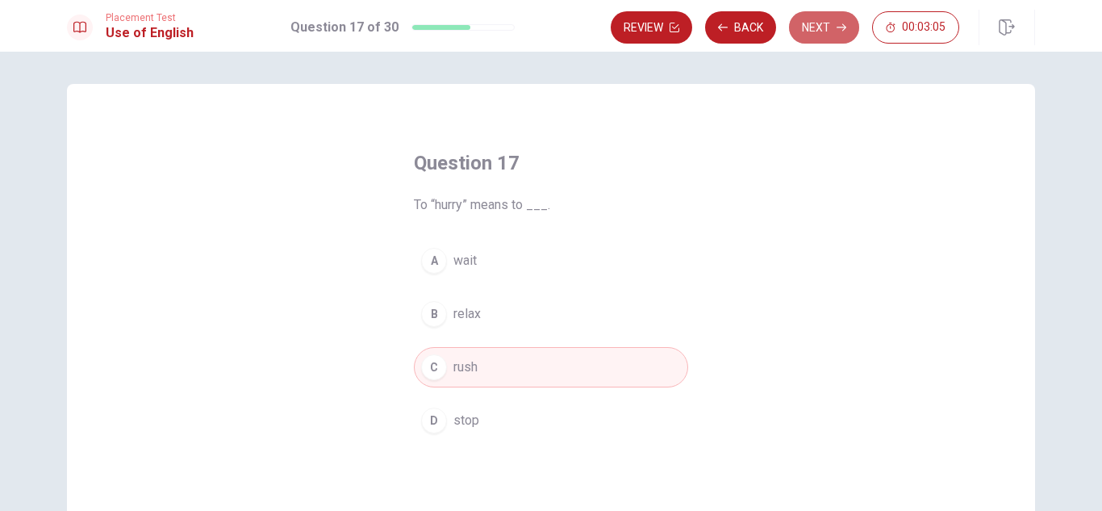
click at [820, 36] on button "Next" at bounding box center [824, 27] width 70 height 32
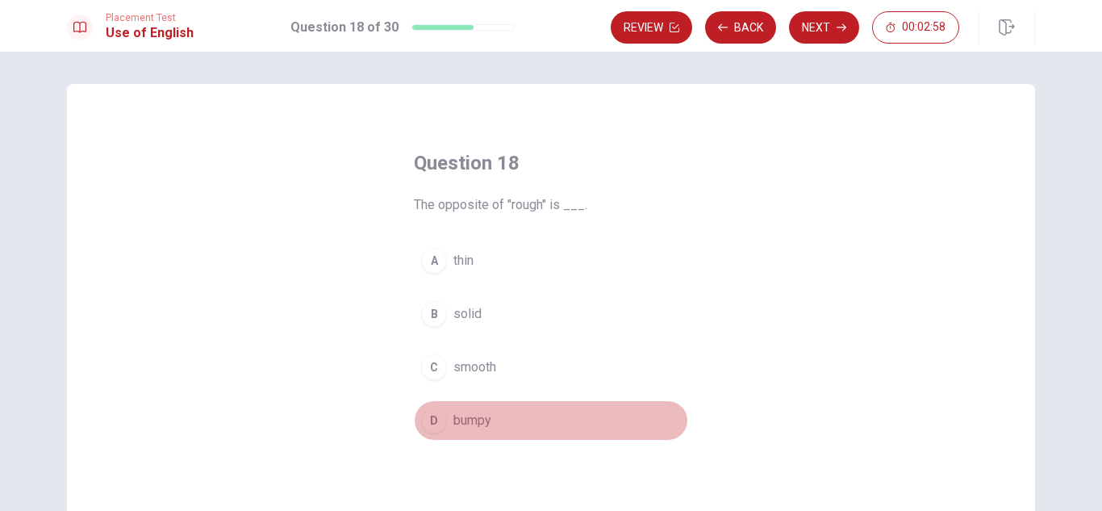
click at [461, 420] on span "bumpy" at bounding box center [472, 420] width 38 height 19
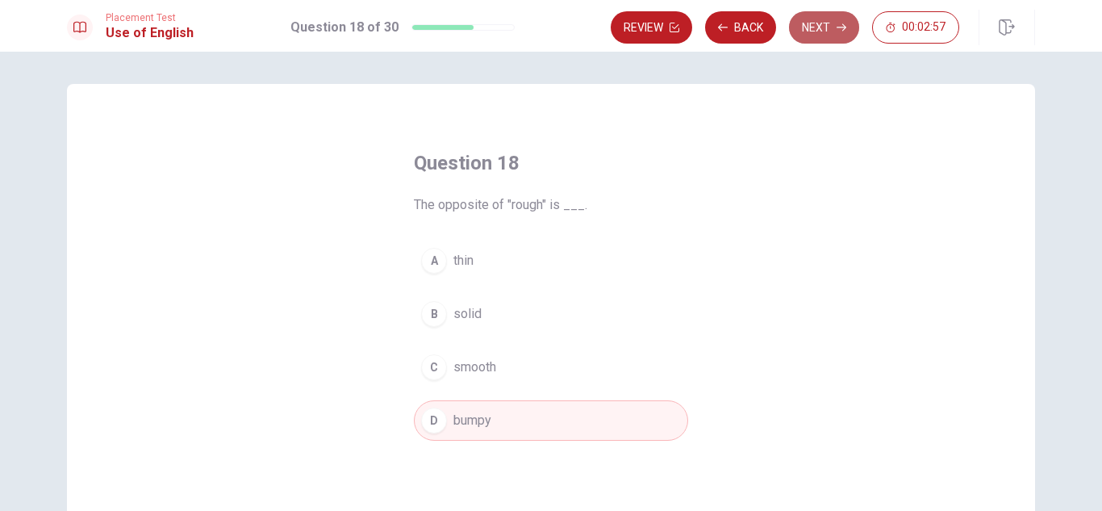
click at [817, 22] on button "Next" at bounding box center [824, 27] width 70 height 32
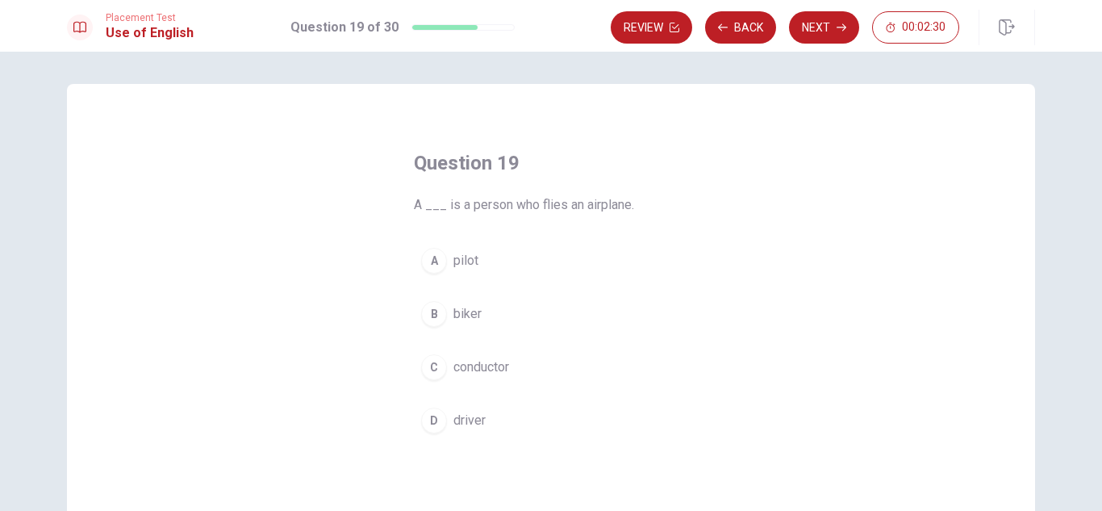
click at [462, 258] on span "pilot" at bounding box center [465, 260] width 25 height 19
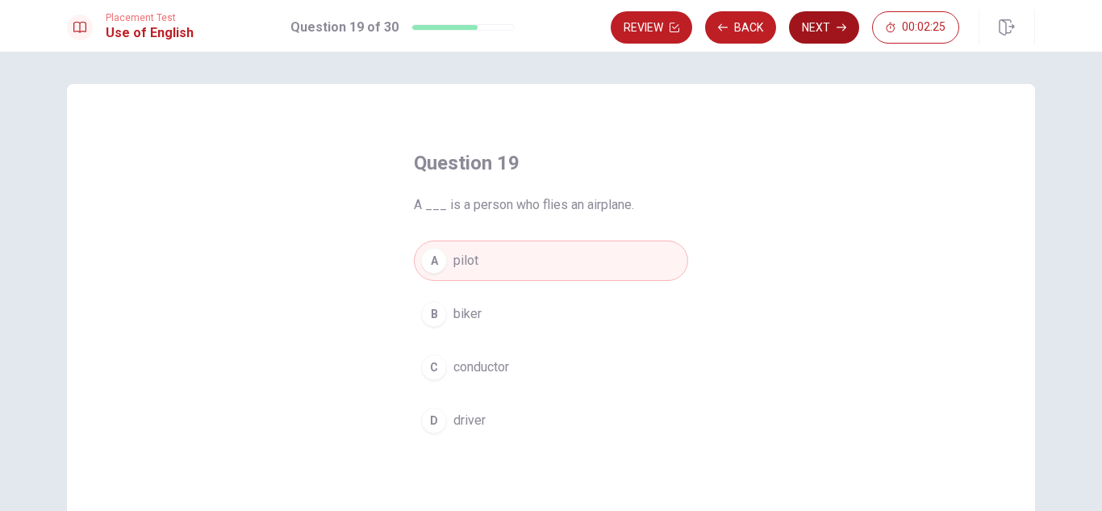
click at [816, 26] on button "Next" at bounding box center [824, 27] width 70 height 32
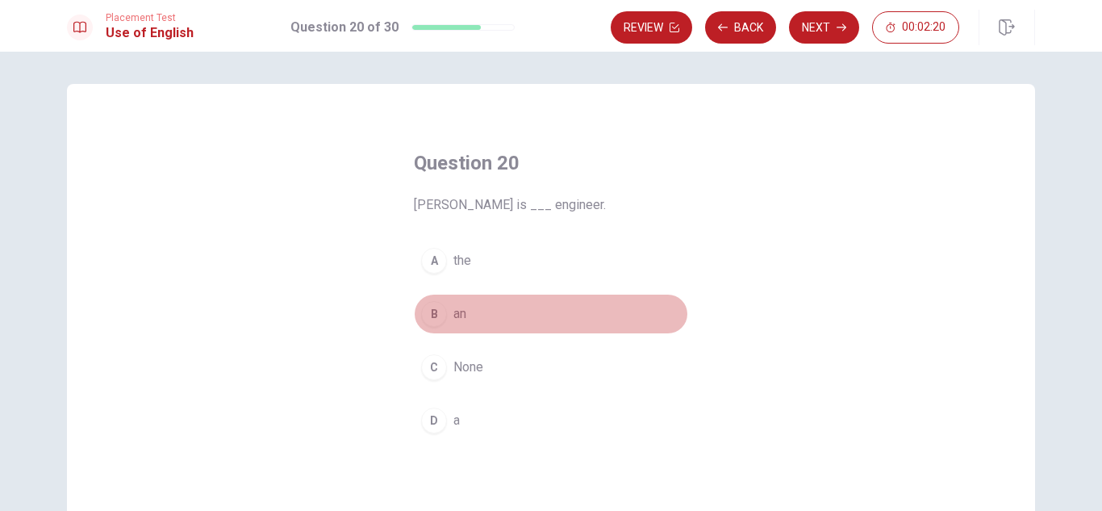
click at [459, 310] on span "an" at bounding box center [459, 313] width 13 height 19
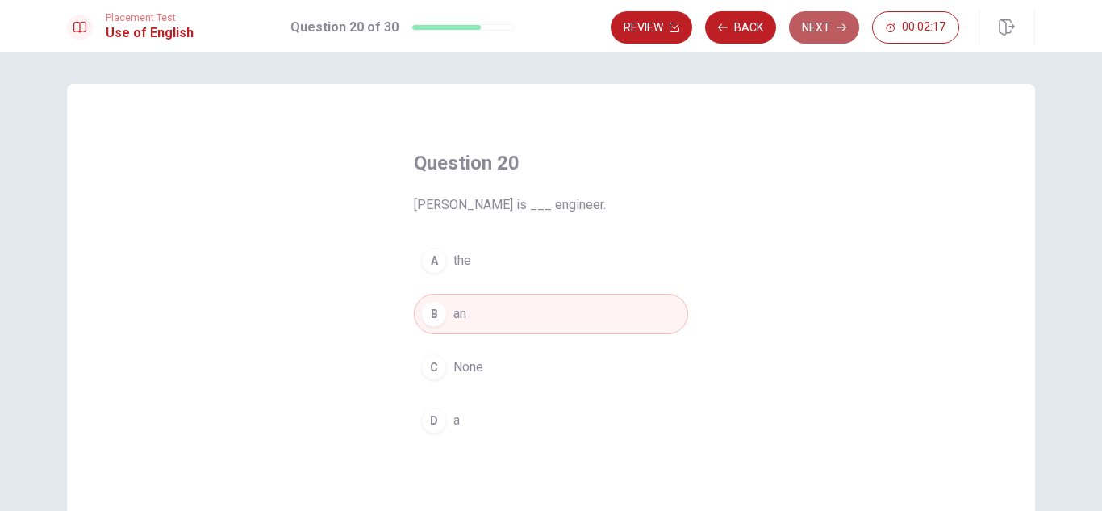
click at [830, 31] on button "Next" at bounding box center [824, 27] width 70 height 32
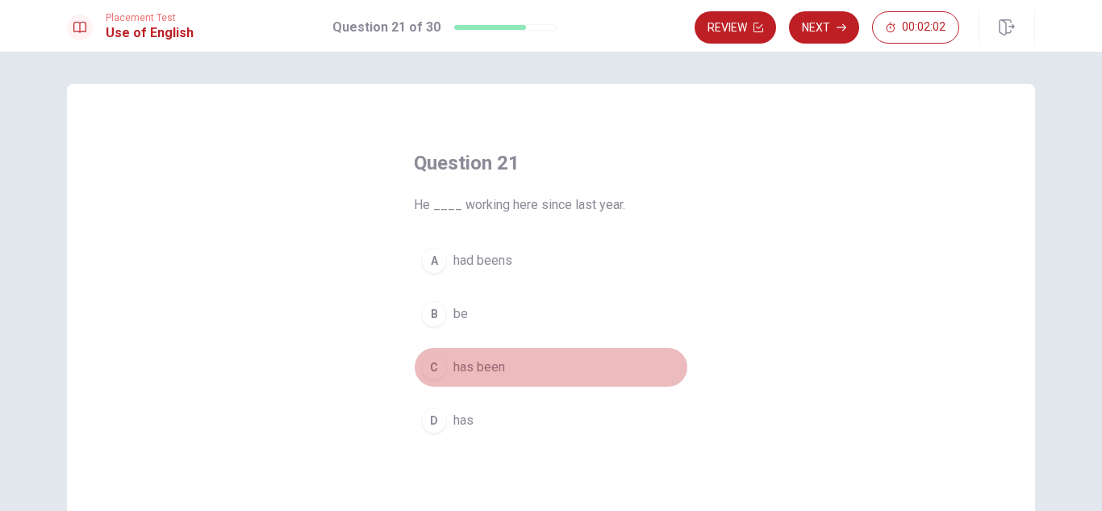
click at [491, 364] on span "has been" at bounding box center [479, 366] width 52 height 19
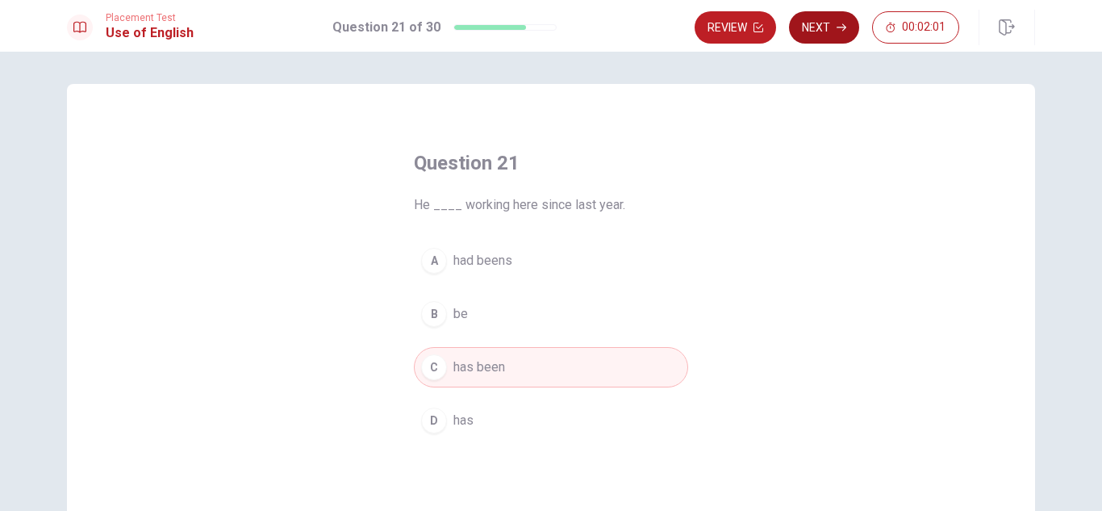
click at [823, 25] on button "Next" at bounding box center [824, 27] width 70 height 32
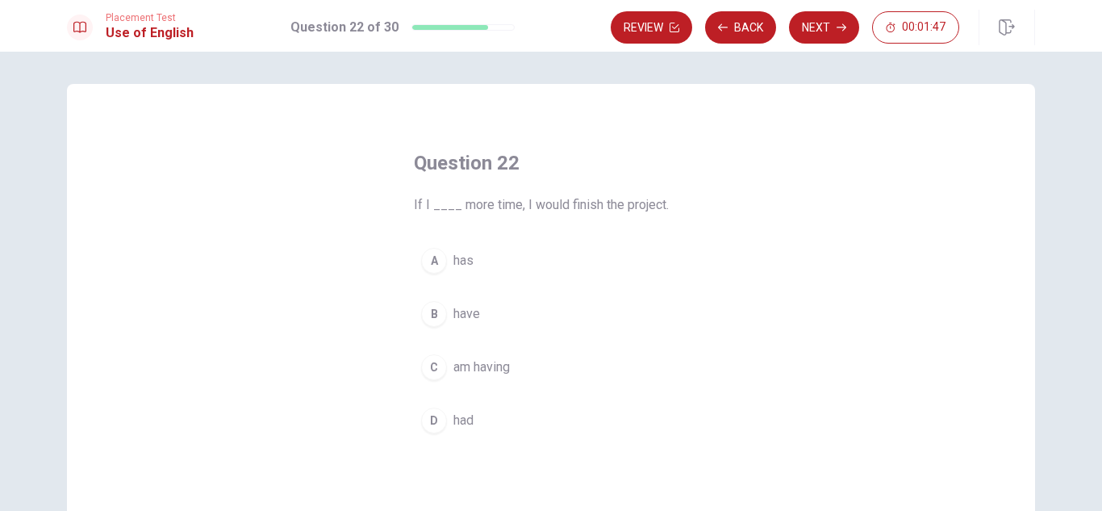
click at [453, 421] on span "had" at bounding box center [463, 420] width 20 height 19
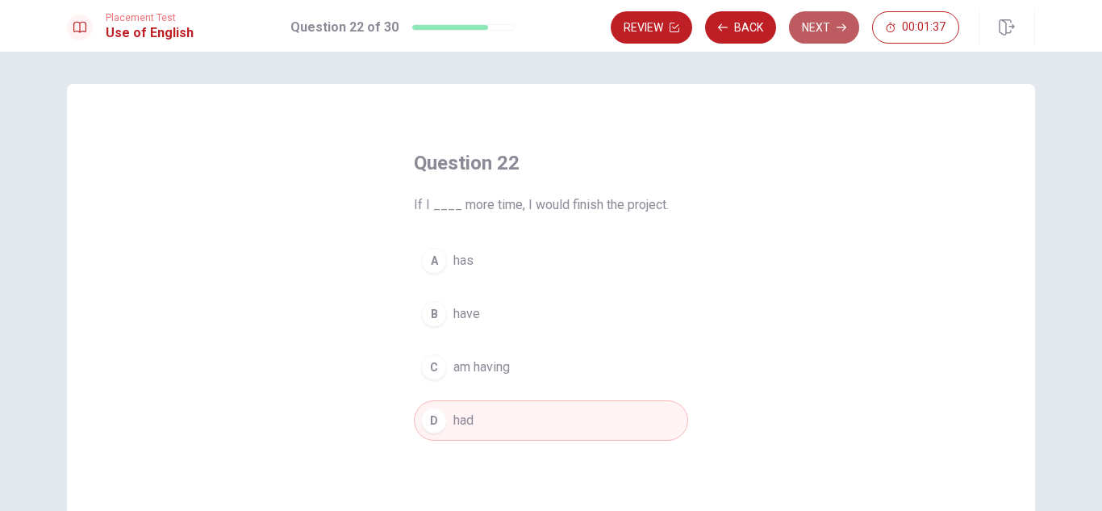
click at [824, 30] on button "Next" at bounding box center [824, 27] width 70 height 32
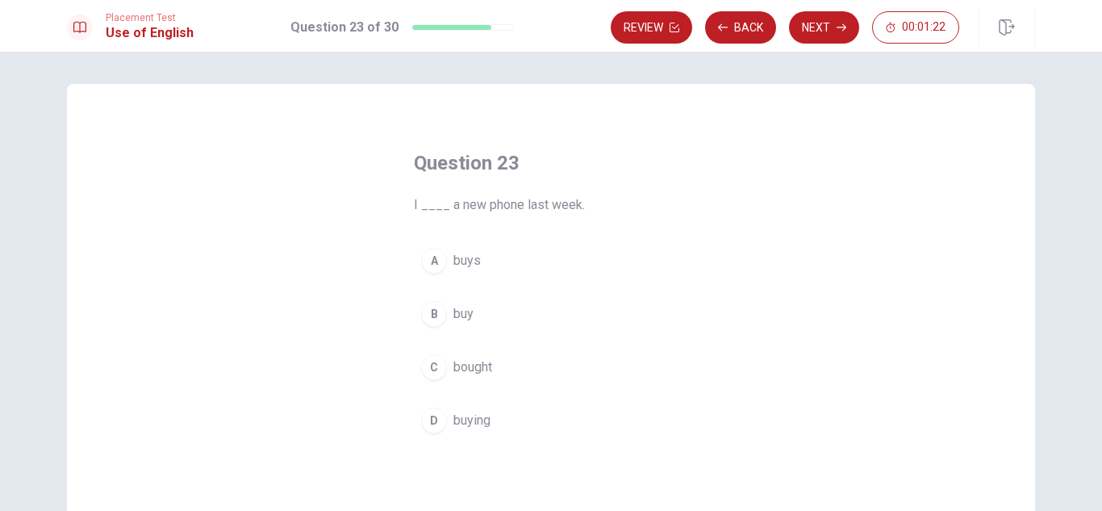
click at [481, 362] on span "bought" at bounding box center [472, 366] width 39 height 19
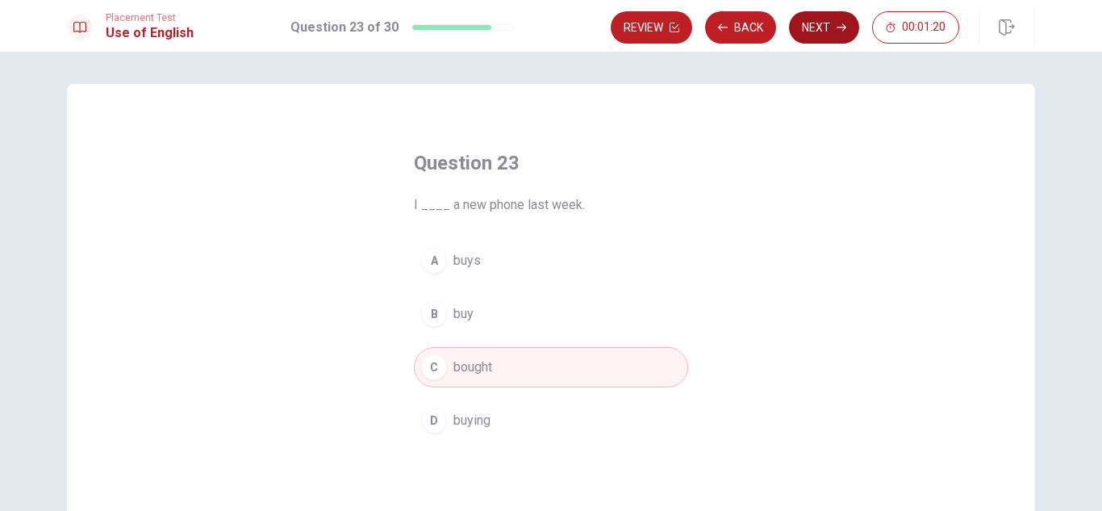
click at [817, 31] on button "Next" at bounding box center [824, 27] width 70 height 32
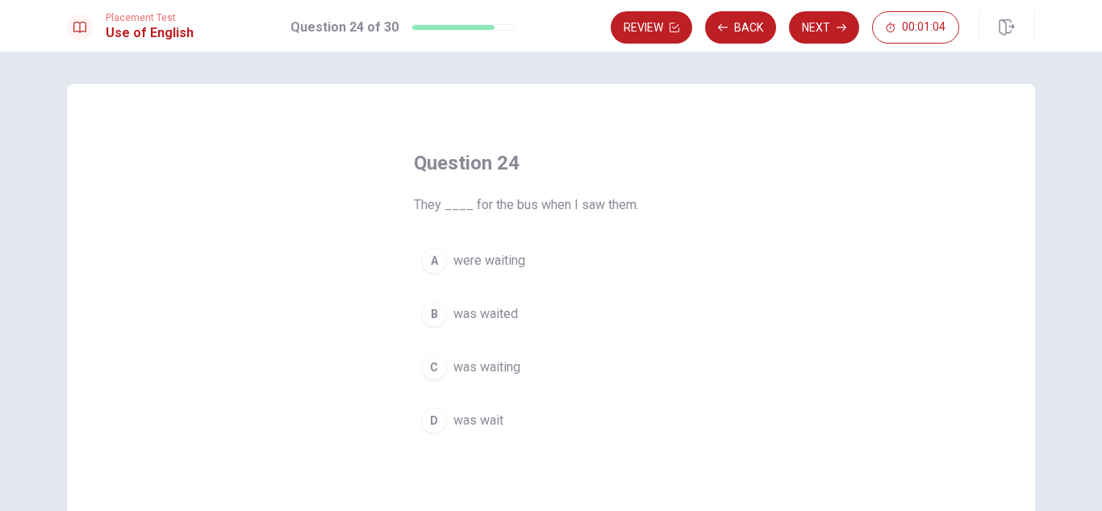
click at [496, 257] on span "were waiting" at bounding box center [489, 260] width 72 height 19
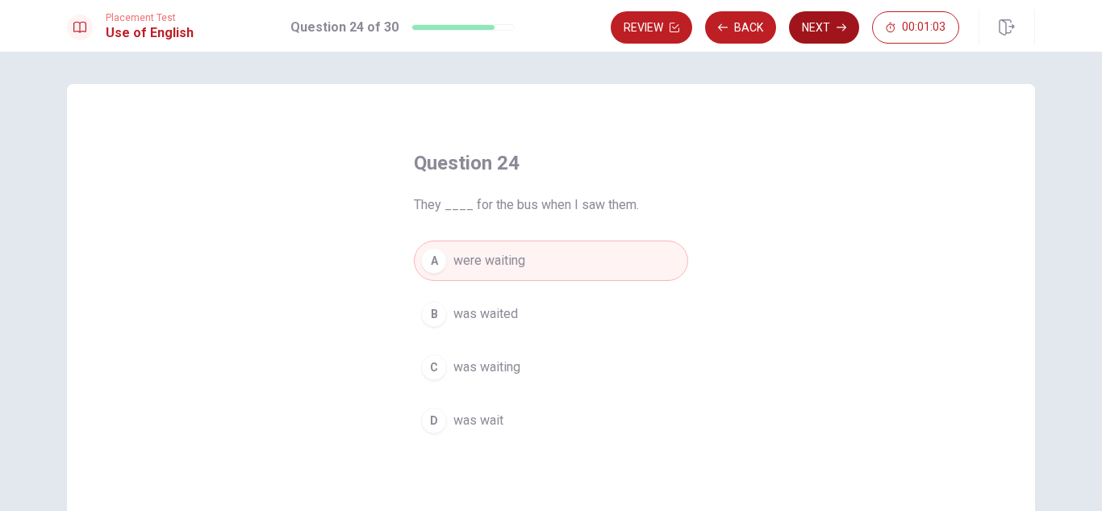
click at [815, 15] on button "Next" at bounding box center [824, 27] width 70 height 32
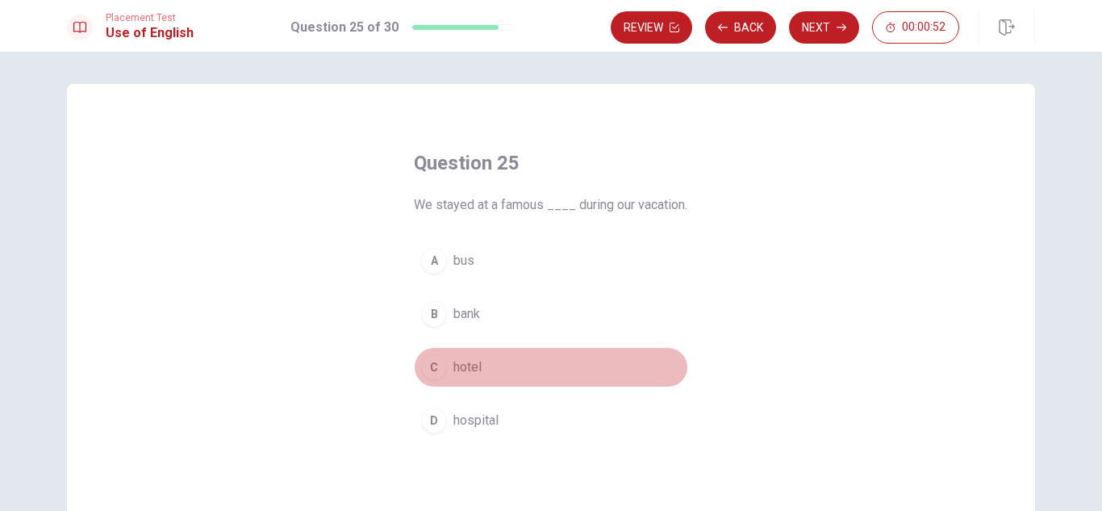
click at [453, 377] on span "hotel" at bounding box center [467, 366] width 28 height 19
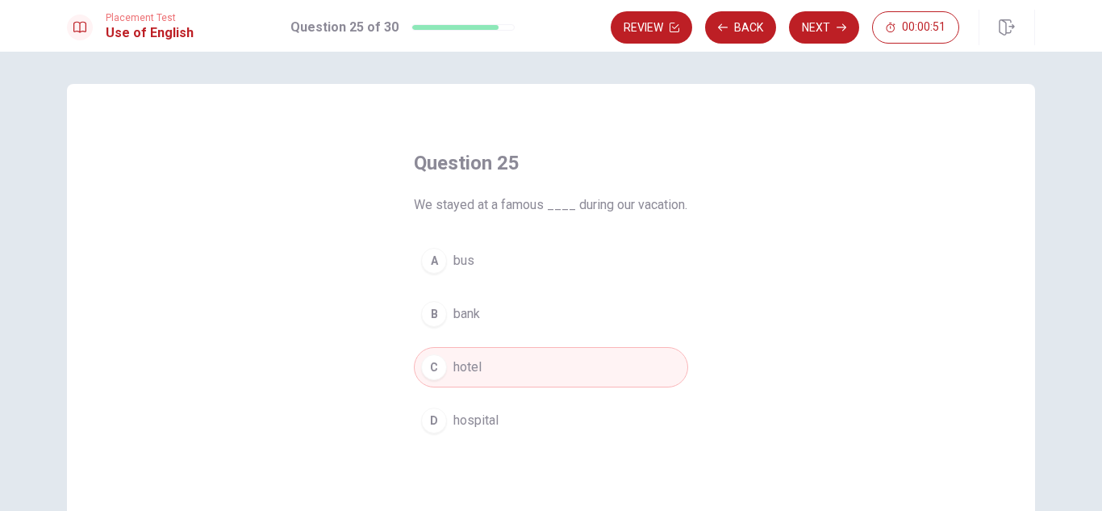
click at [831, 27] on button "Next" at bounding box center [824, 27] width 70 height 32
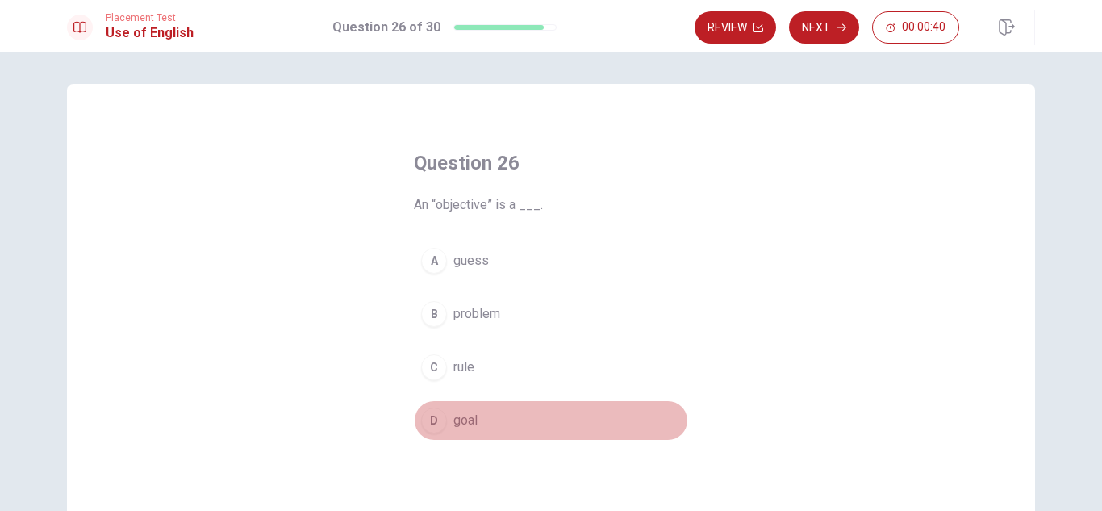
click at [463, 424] on span "goal" at bounding box center [465, 420] width 24 height 19
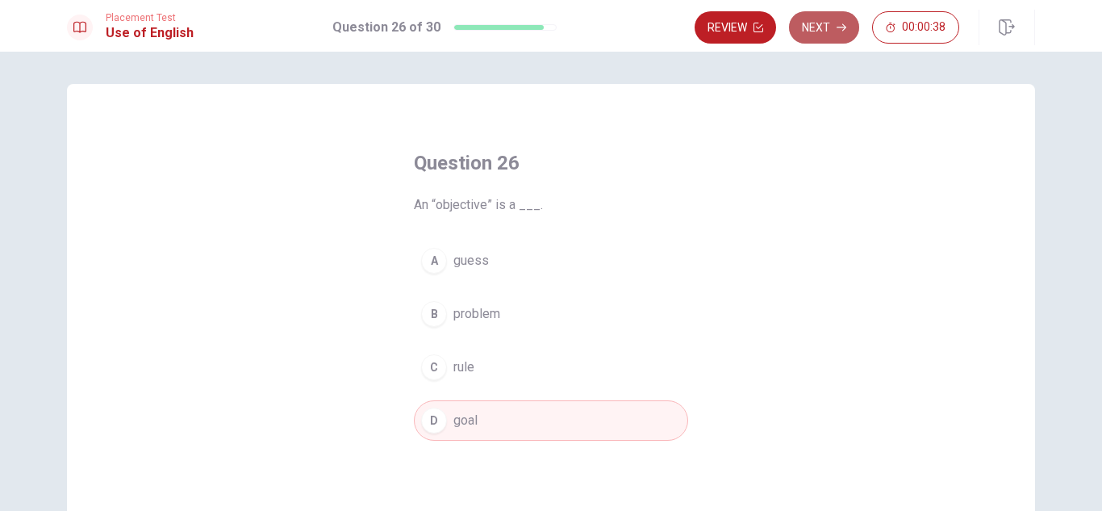
click at [831, 26] on button "Next" at bounding box center [824, 27] width 70 height 32
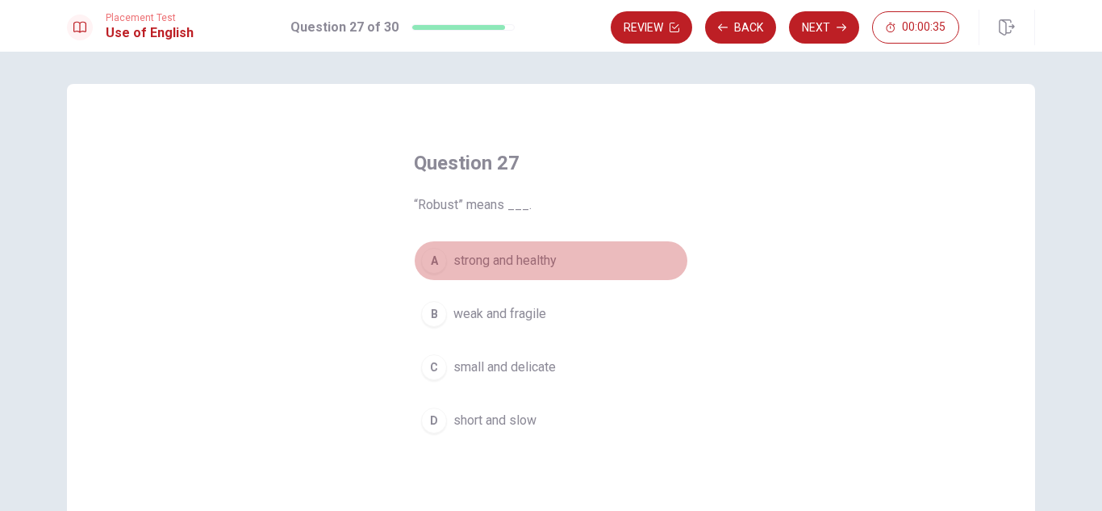
drag, startPoint x: 528, startPoint y: 261, endPoint x: 678, endPoint y: 198, distance: 162.0
click at [528, 261] on span "strong and healthy" at bounding box center [504, 260] width 103 height 19
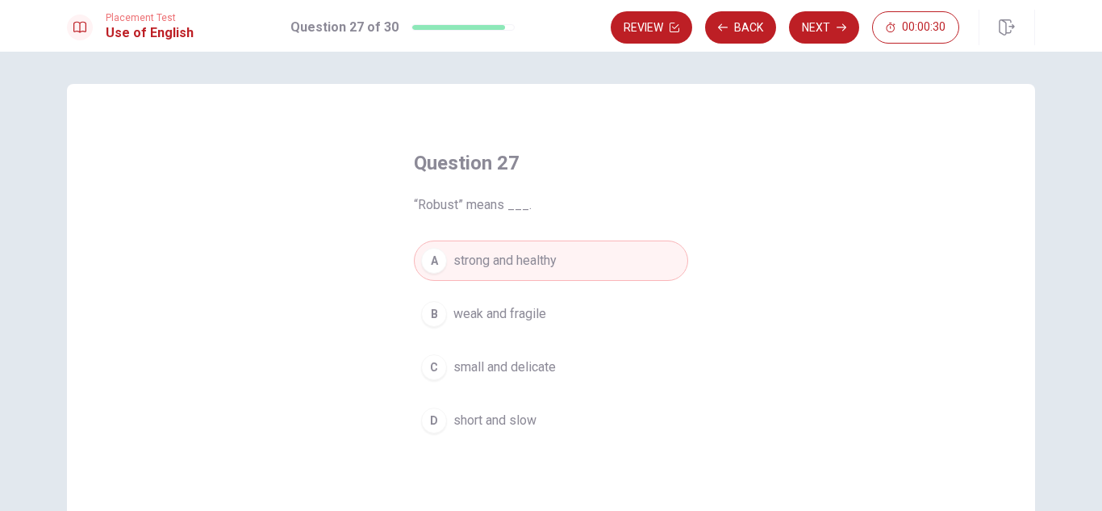
click at [805, 36] on button "Next" at bounding box center [824, 27] width 70 height 32
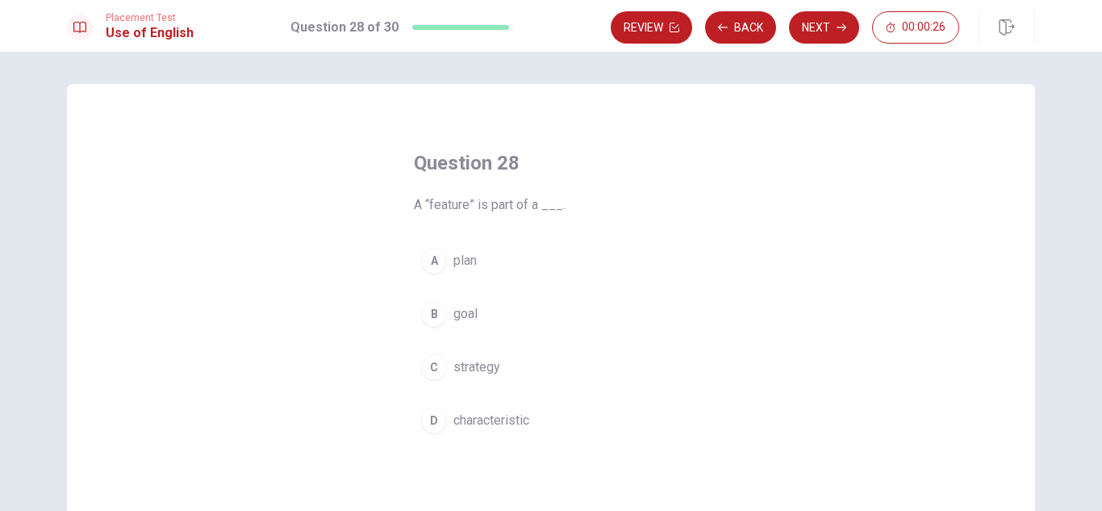
click at [470, 262] on span "plan" at bounding box center [464, 260] width 23 height 19
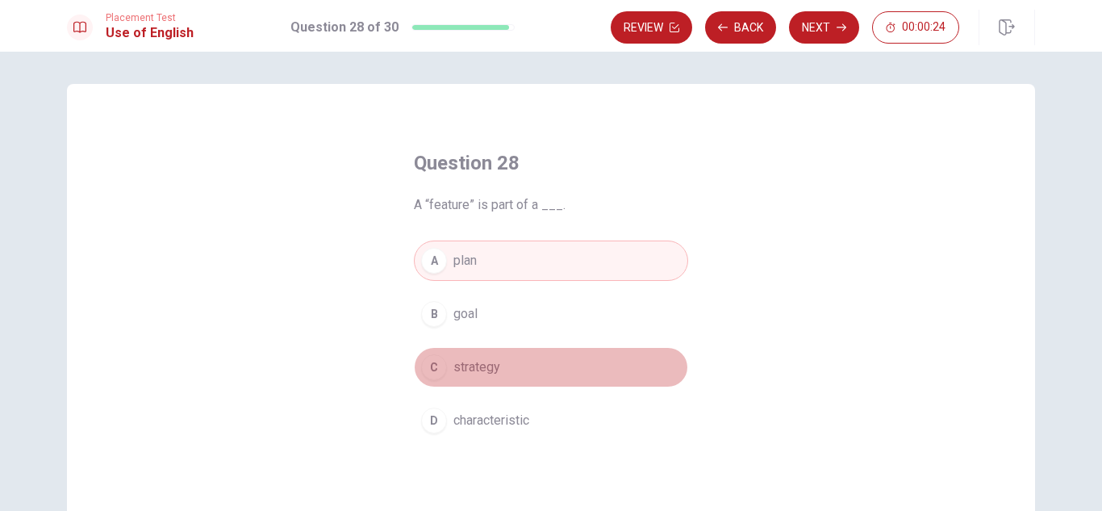
click at [485, 367] on span "strategy" at bounding box center [476, 366] width 47 height 19
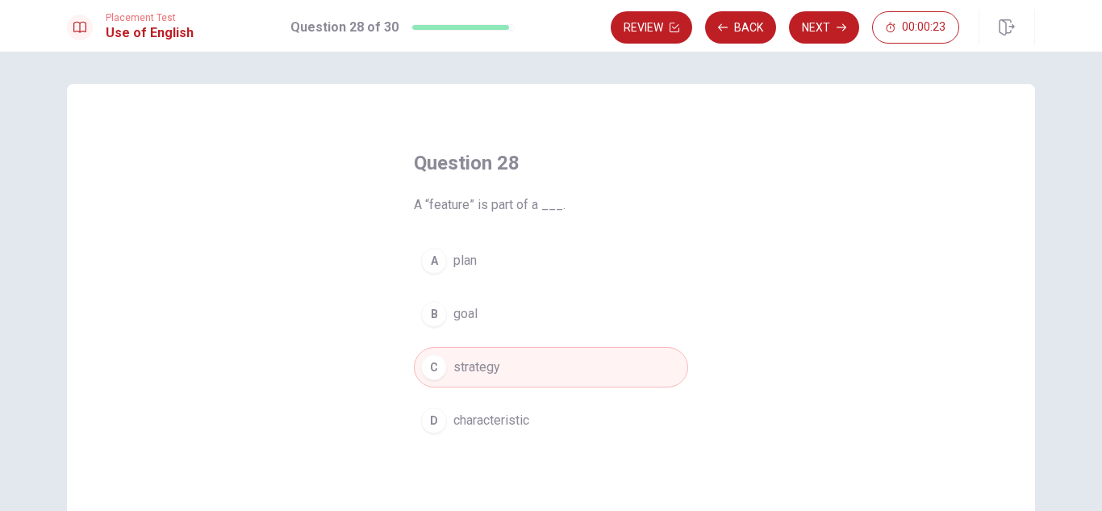
click at [815, 27] on button "Next" at bounding box center [824, 27] width 70 height 32
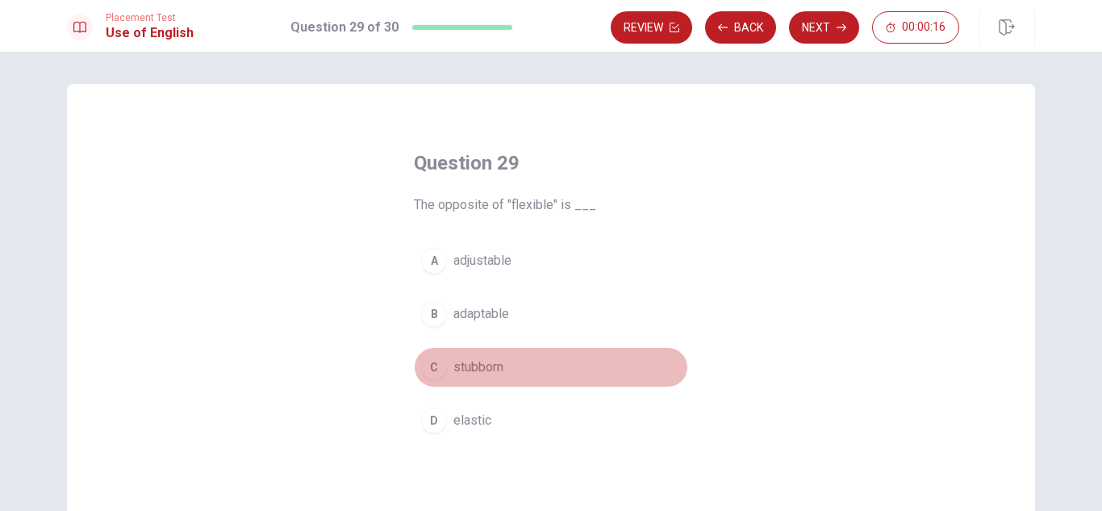
click at [493, 366] on span "stubborn" at bounding box center [478, 366] width 50 height 19
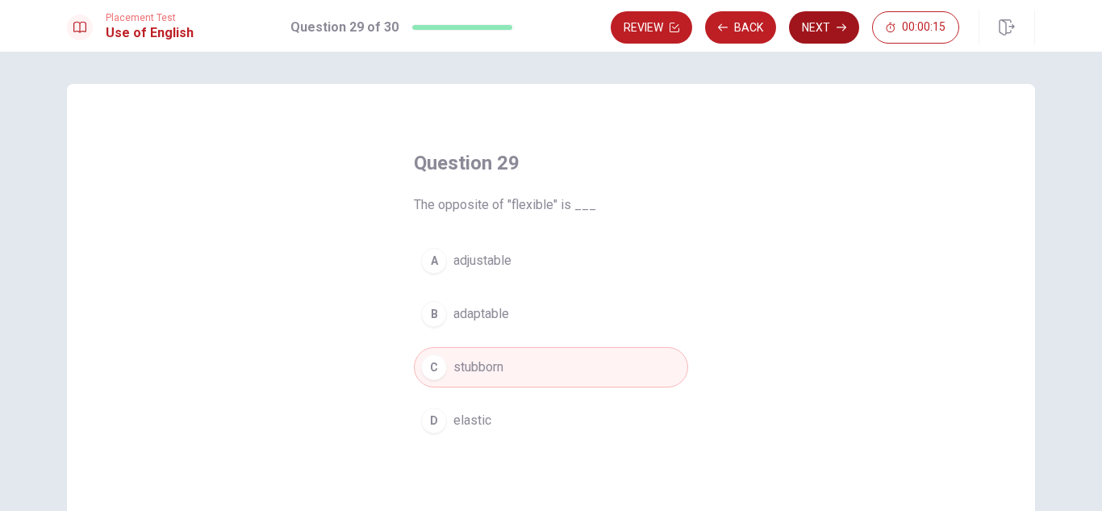
click at [821, 15] on button "Next" at bounding box center [824, 27] width 70 height 32
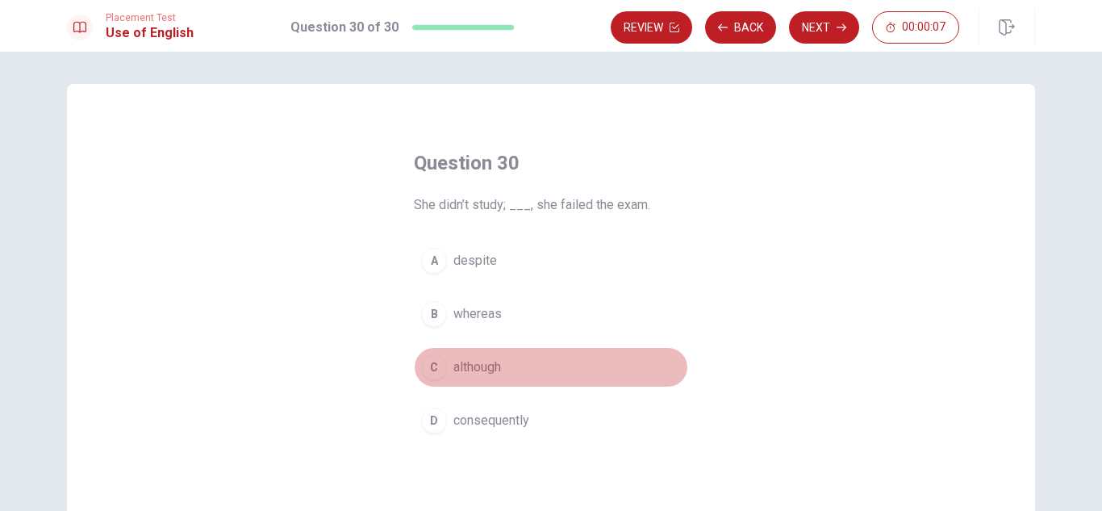
click at [494, 367] on span "although" at bounding box center [477, 366] width 48 height 19
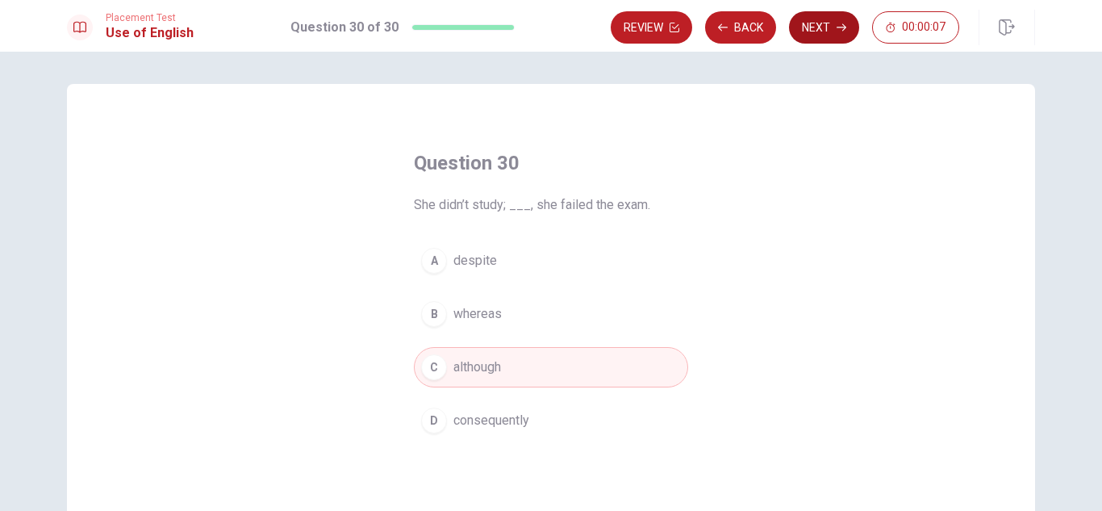
click at [812, 31] on button "Next" at bounding box center [824, 27] width 70 height 32
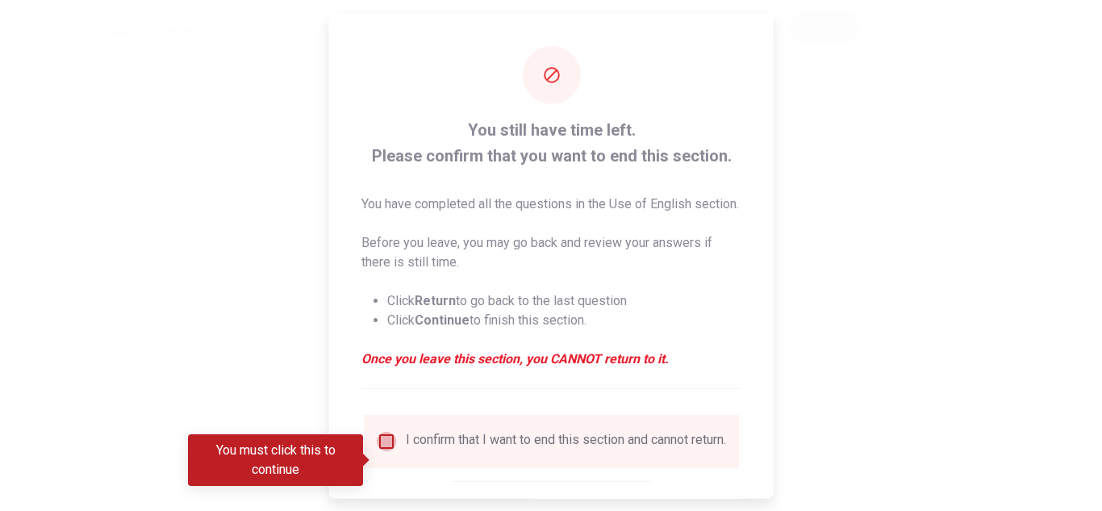
click at [382, 450] on input "You must click this to continue" at bounding box center [386, 440] width 19 height 19
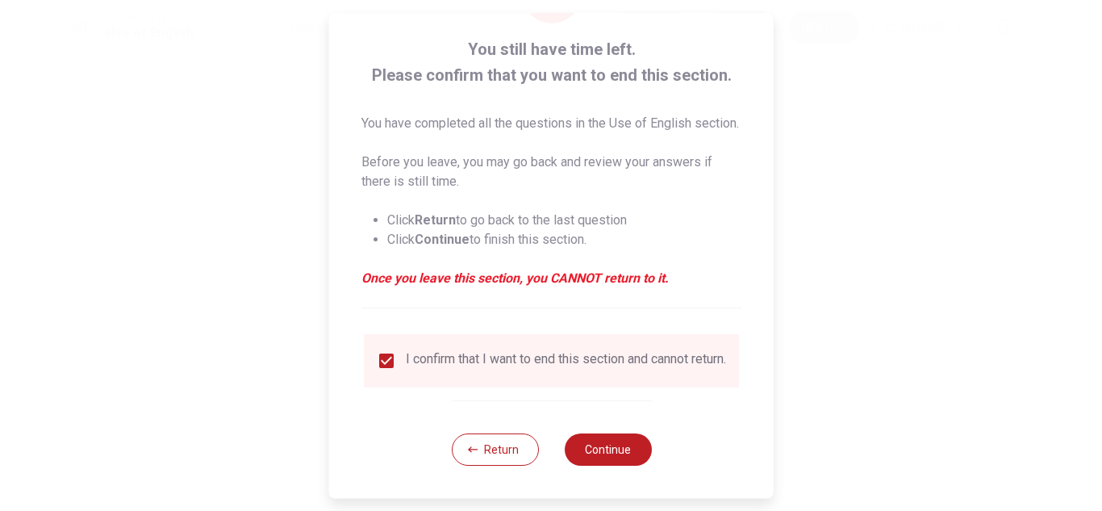
scroll to position [111, 0]
click at [491, 445] on button "Return" at bounding box center [494, 449] width 87 height 32
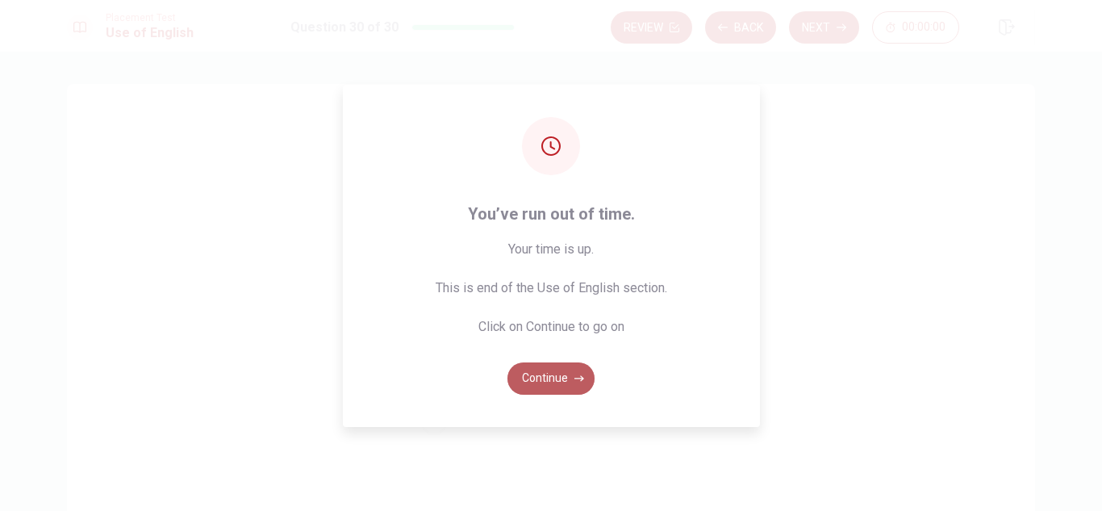
click at [541, 378] on button "Continue" at bounding box center [551, 378] width 87 height 32
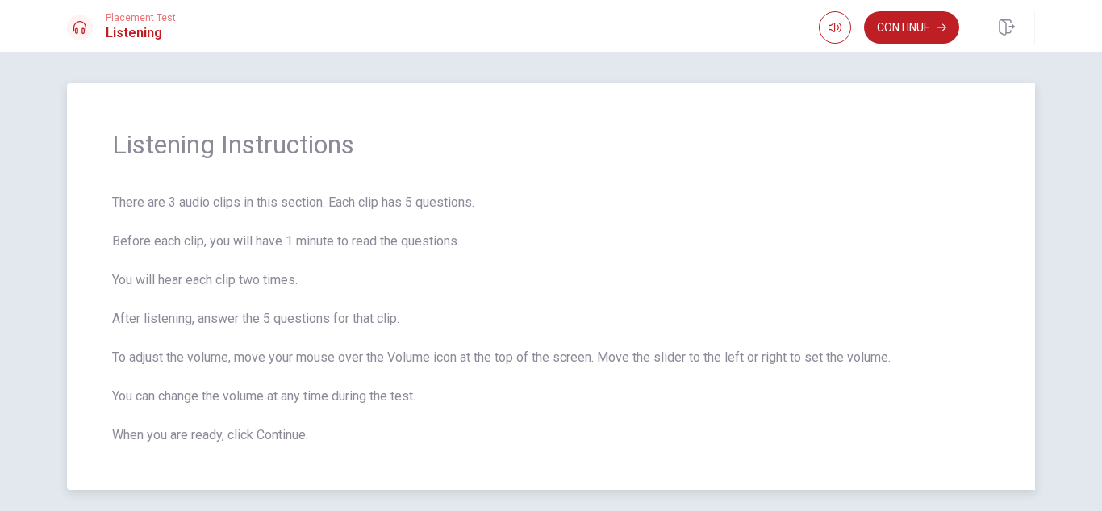
scroll to position [0, 0]
click at [892, 31] on button "Continue" at bounding box center [911, 27] width 95 height 32
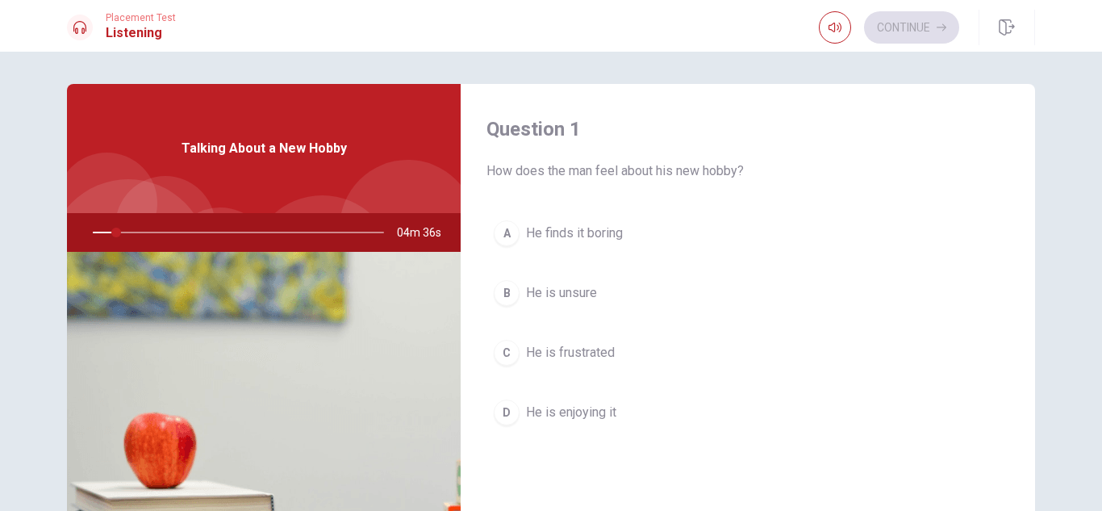
click at [178, 174] on div "Talking About a New Hobby" at bounding box center [264, 148] width 394 height 129
click at [272, 182] on div "Talking About a New Hobby" at bounding box center [264, 148] width 394 height 129
click at [536, 407] on span "He is enjoying it" at bounding box center [571, 412] width 90 height 19
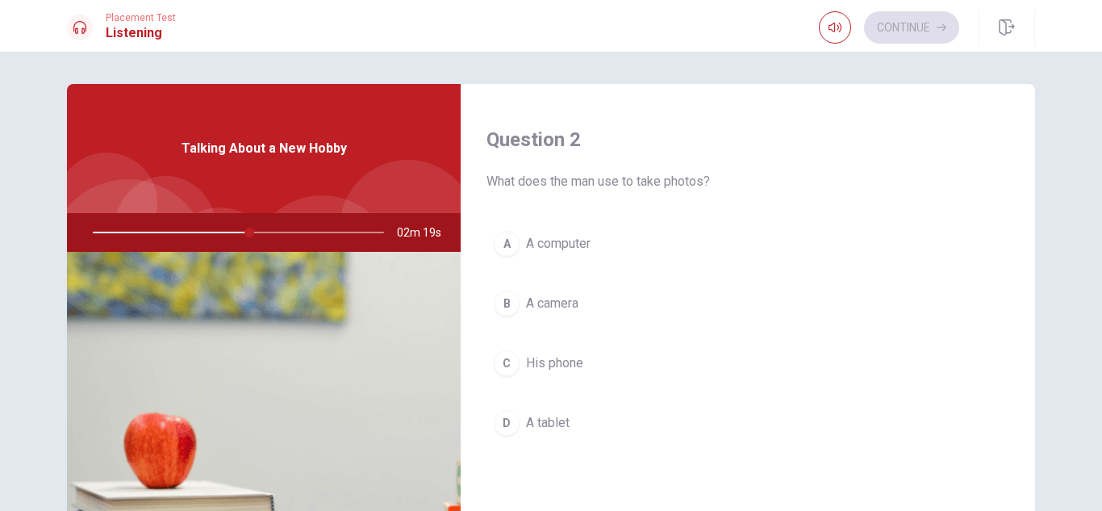
scroll to position [403, 0]
click at [556, 301] on span "A camera" at bounding box center [552, 302] width 52 height 19
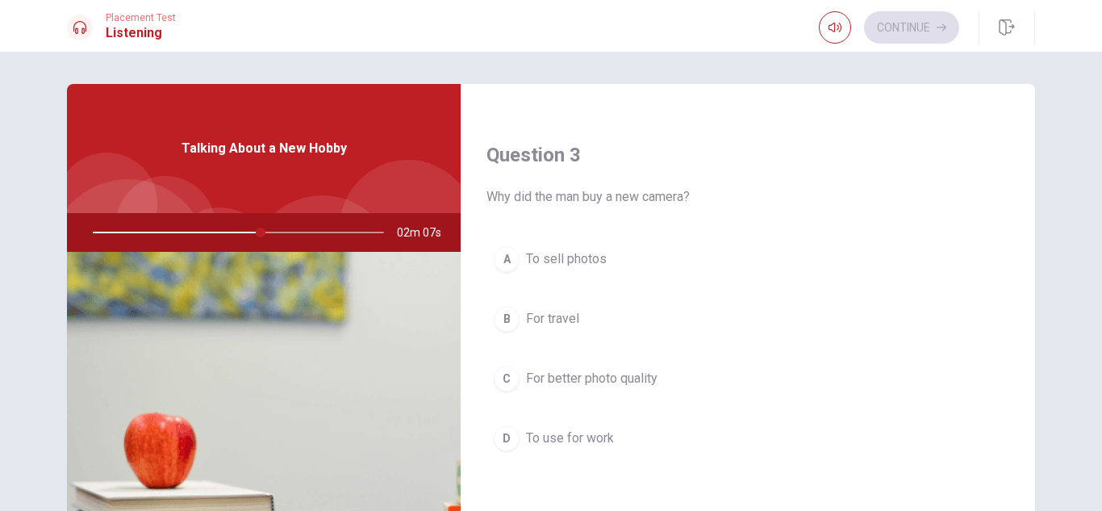
scroll to position [807, 0]
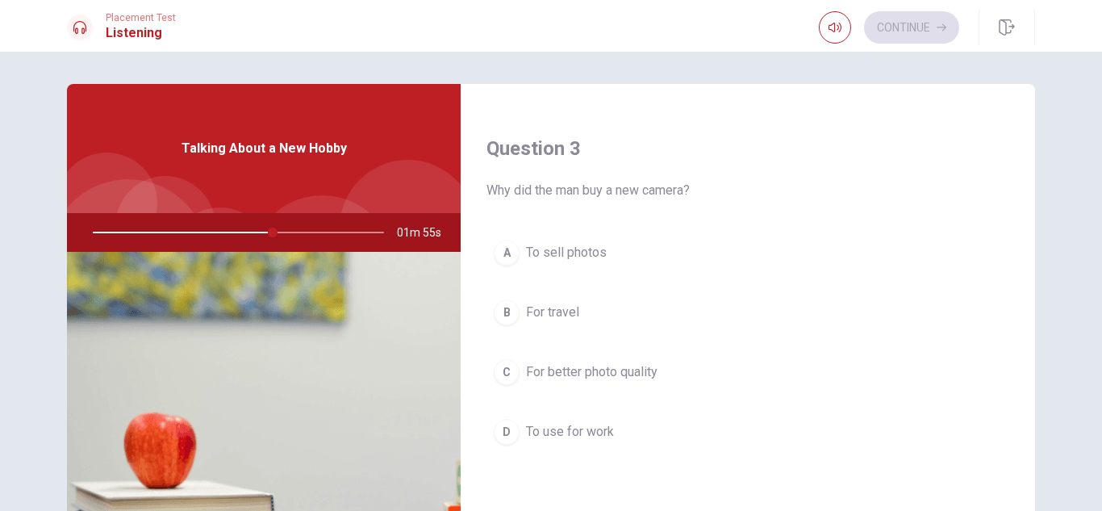
click at [547, 254] on span "To sell photos" at bounding box center [566, 252] width 81 height 19
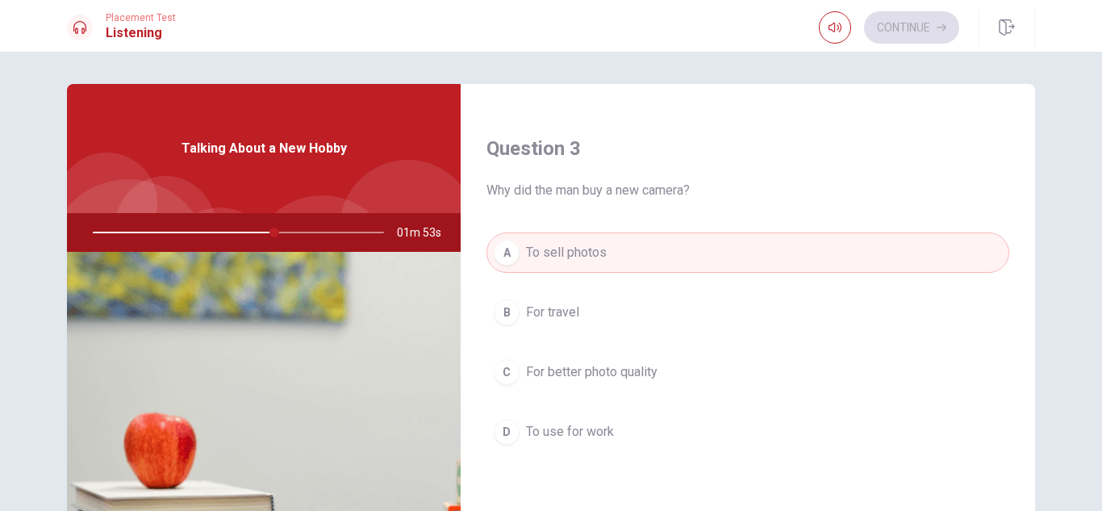
click at [560, 368] on span "For better photo quality" at bounding box center [592, 371] width 132 height 19
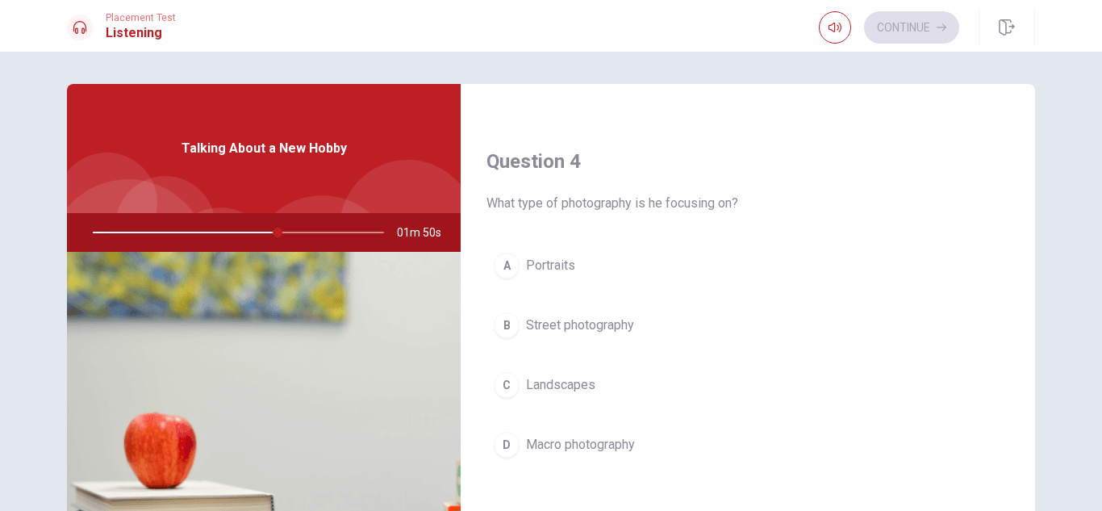
scroll to position [1210, 0]
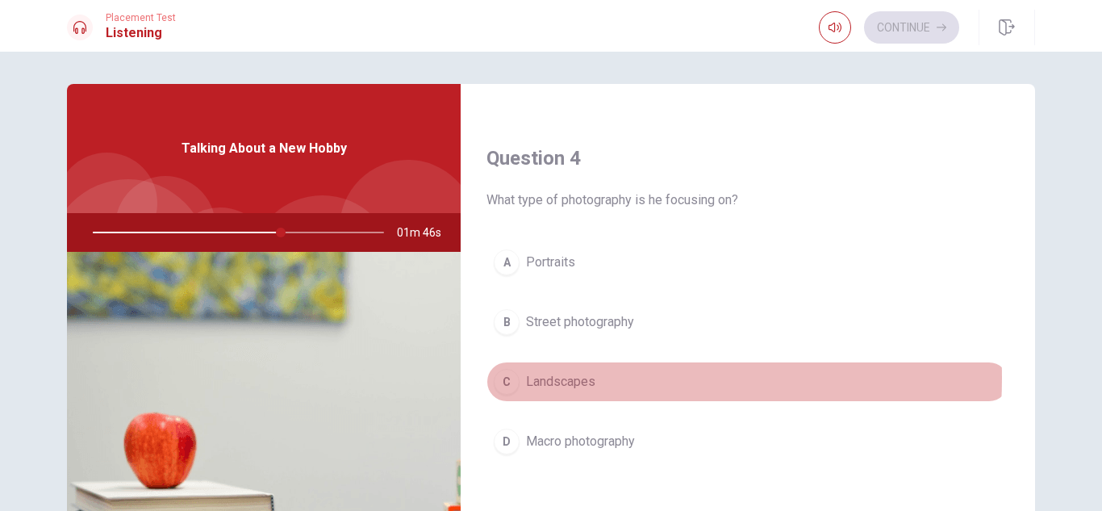
click at [554, 378] on span "Landscapes" at bounding box center [560, 381] width 69 height 19
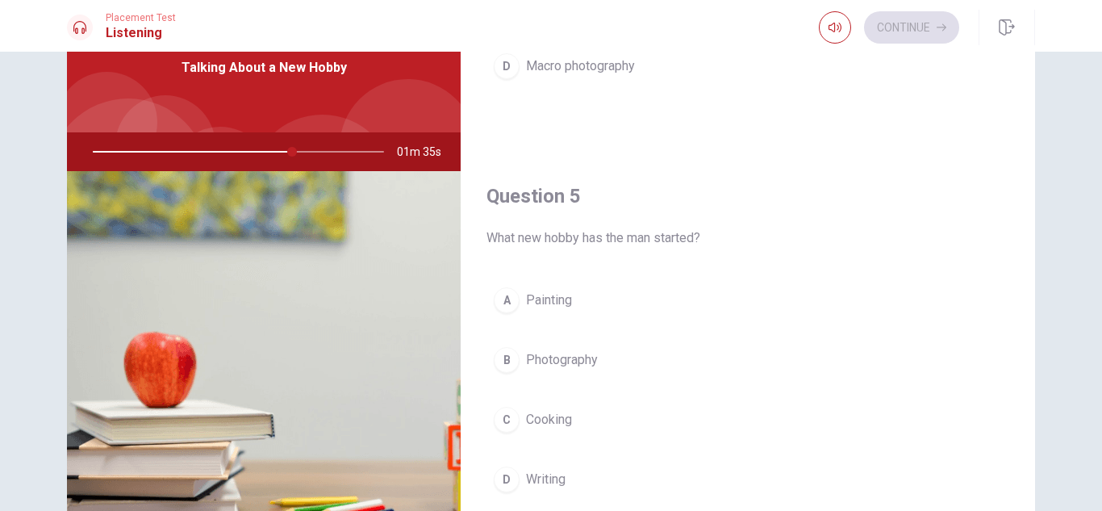
scroll to position [161, 0]
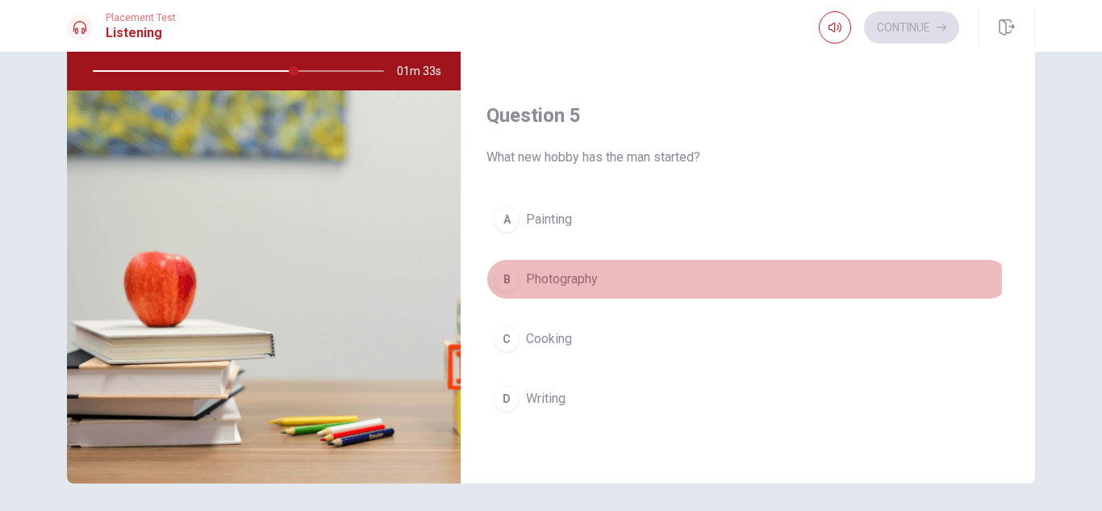
click at [575, 279] on span "Photography" at bounding box center [562, 278] width 72 height 19
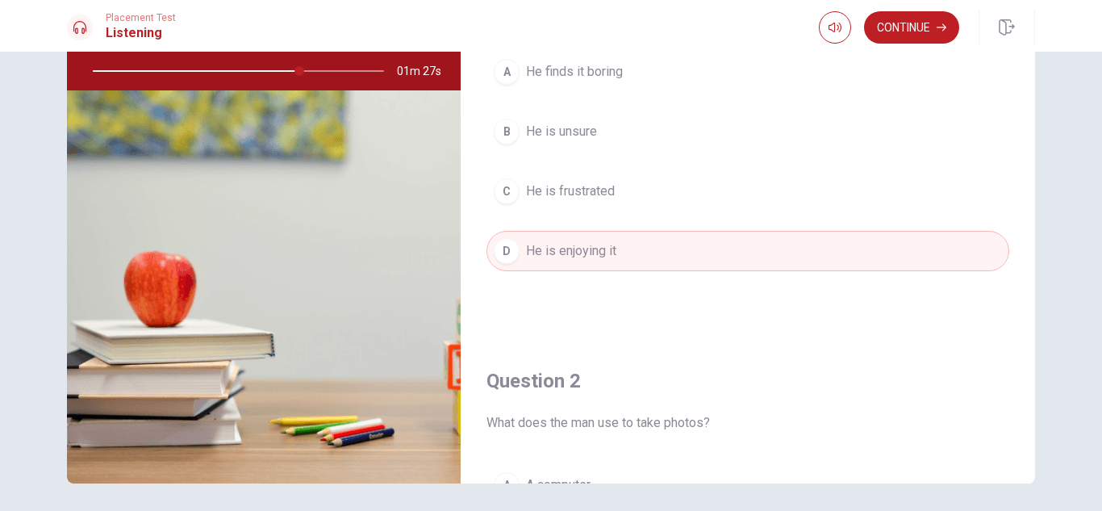
scroll to position [0, 0]
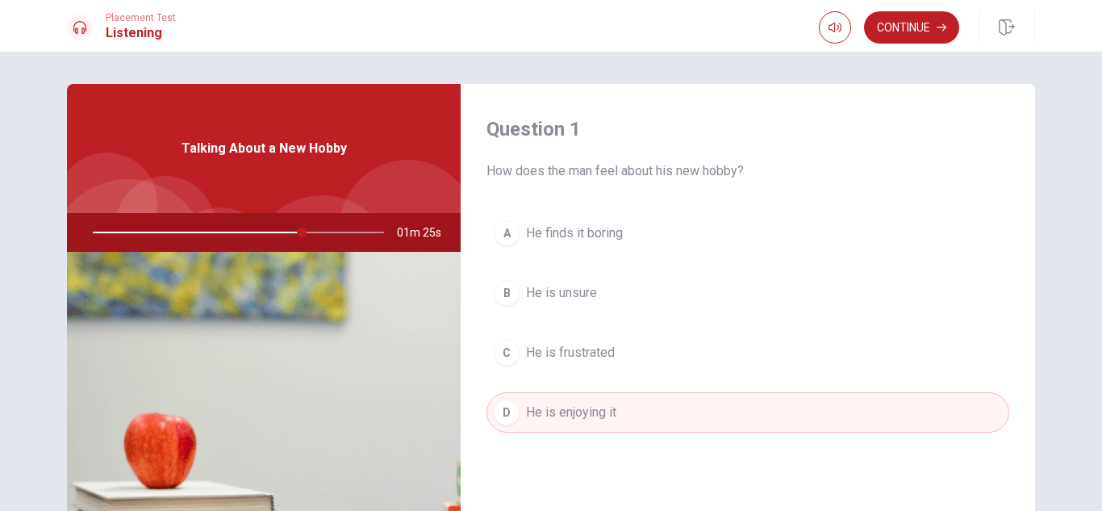
click at [256, 231] on div at bounding box center [235, 232] width 324 height 39
click at [336, 232] on div at bounding box center [235, 232] width 324 height 39
click at [320, 178] on div "Talking About a New Hobby" at bounding box center [264, 148] width 394 height 129
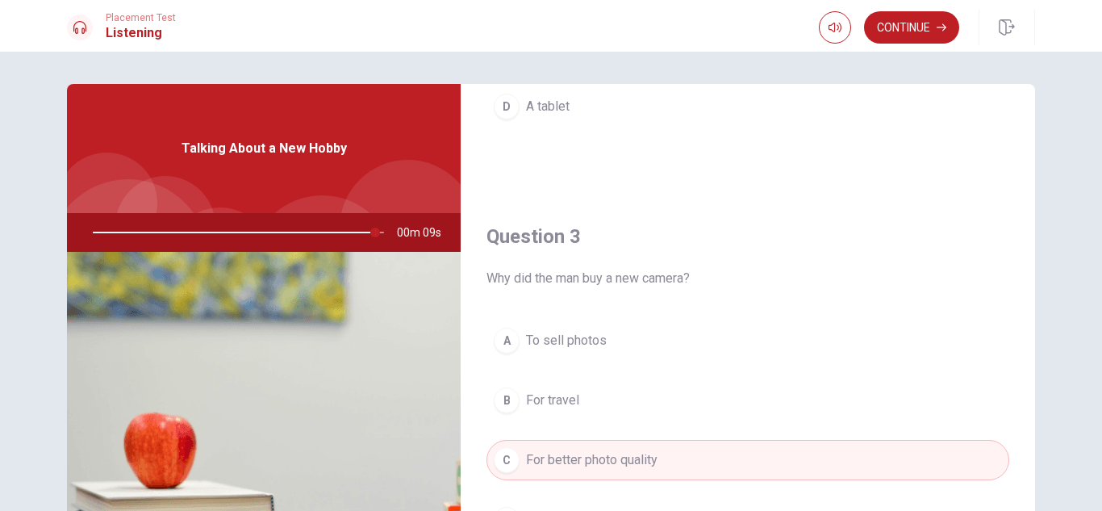
scroll to position [323, 0]
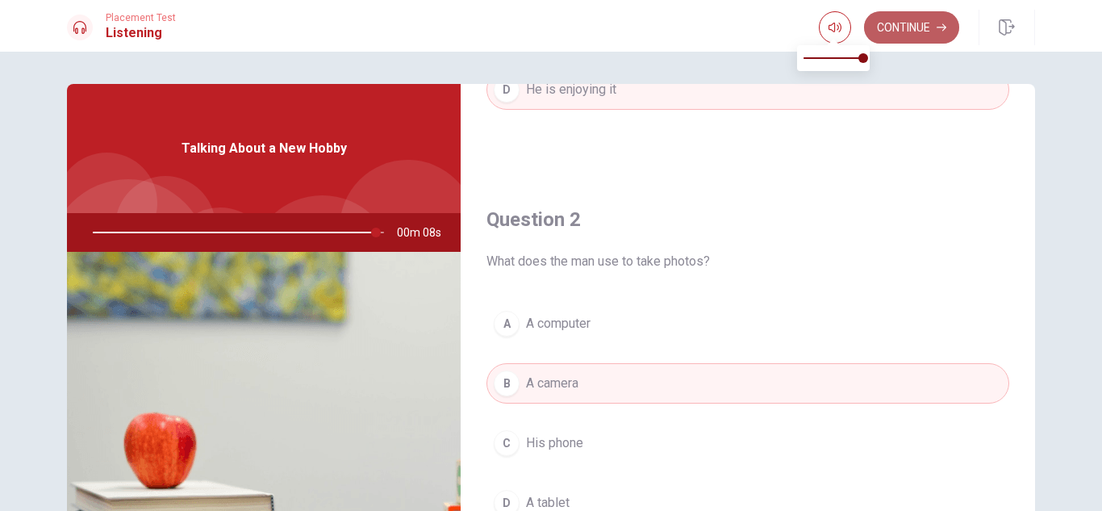
click at [888, 19] on button "Continue" at bounding box center [911, 27] width 95 height 32
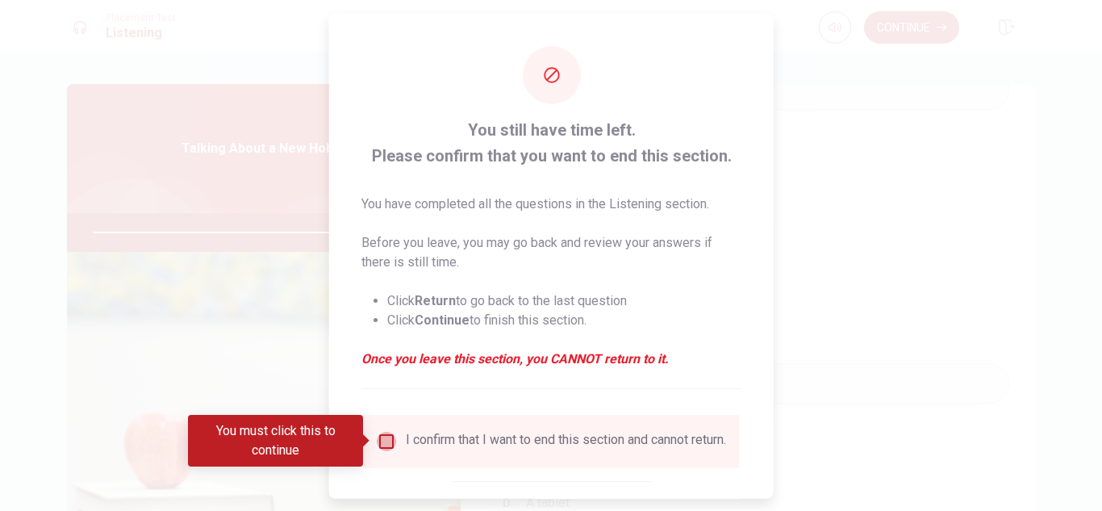
drag, startPoint x: 391, startPoint y: 437, endPoint x: 412, endPoint y: 437, distance: 21.8
click at [390, 437] on input "You must click this to continue" at bounding box center [386, 440] width 19 height 19
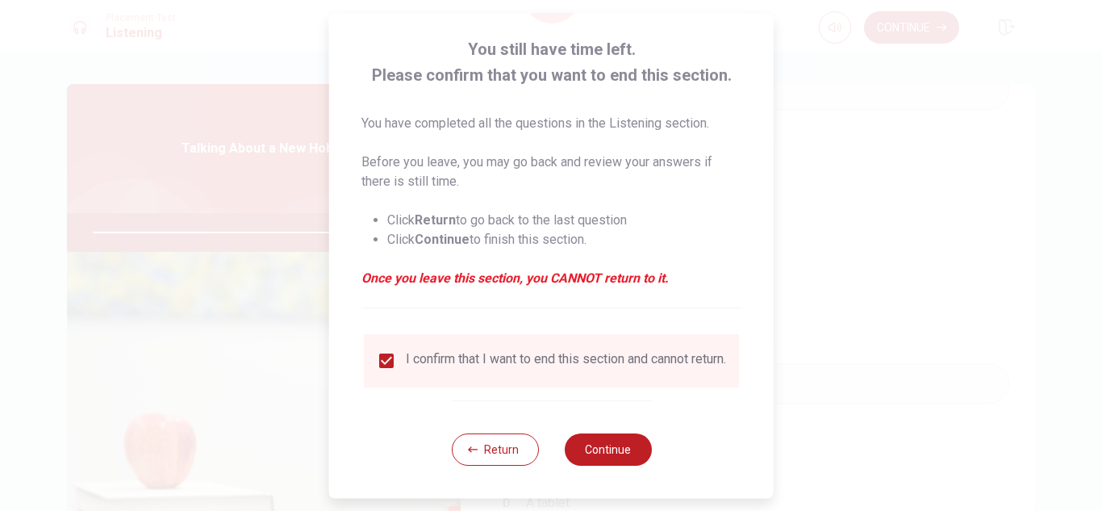
scroll to position [91, 0]
click at [620, 445] on button "Continue" at bounding box center [607, 449] width 87 height 32
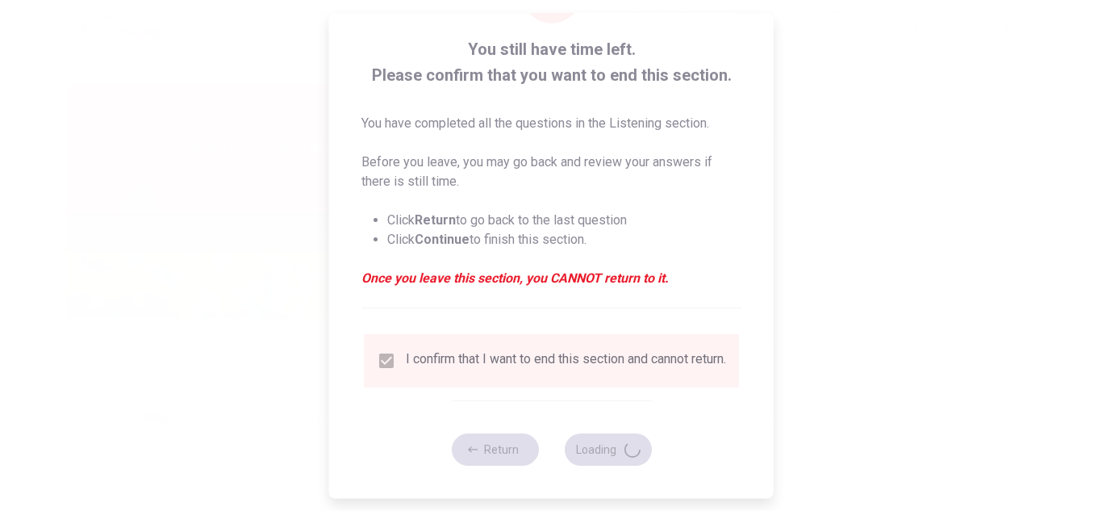
type input "99"
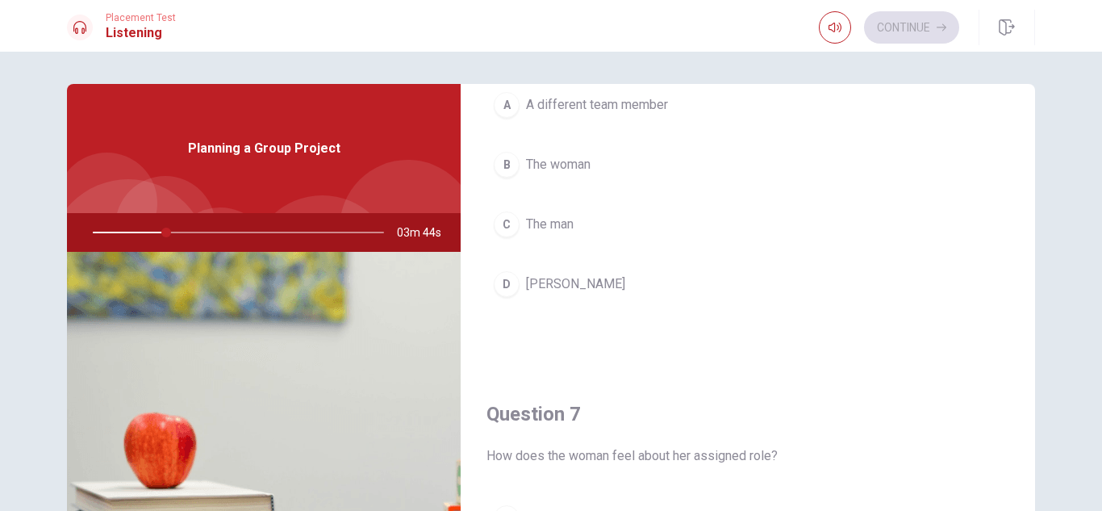
scroll to position [0, 0]
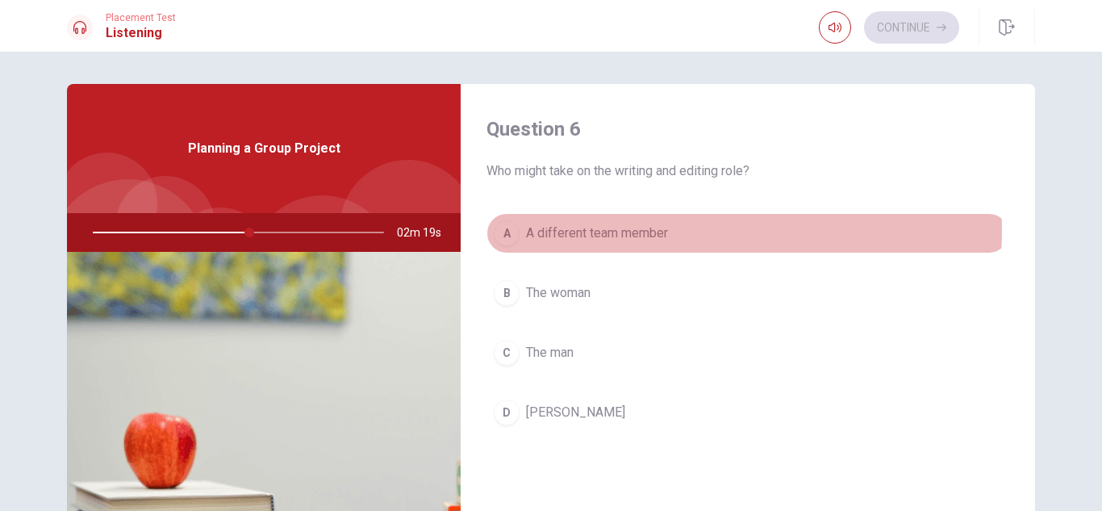
click at [651, 230] on span "A different team member" at bounding box center [597, 232] width 142 height 19
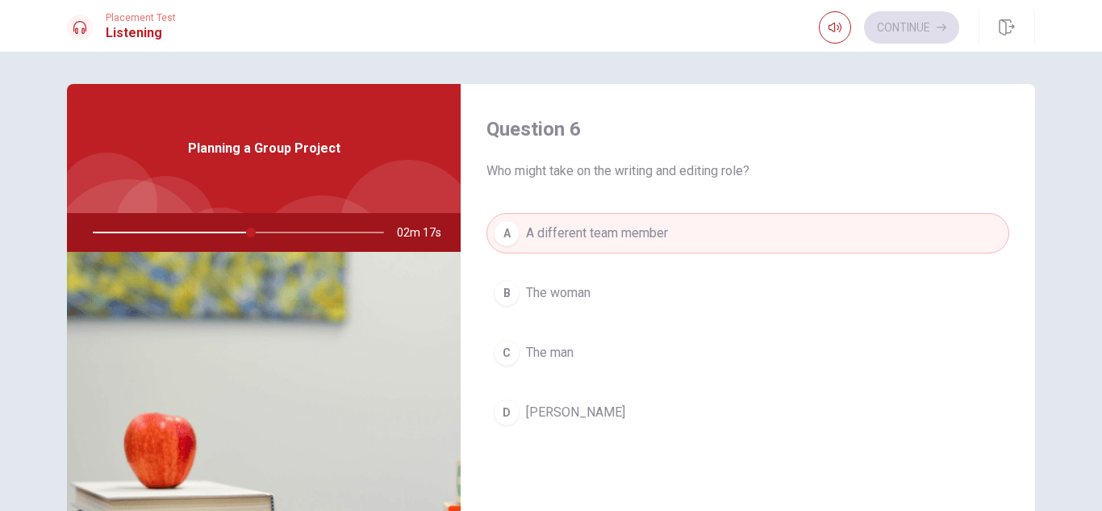
scroll to position [81, 0]
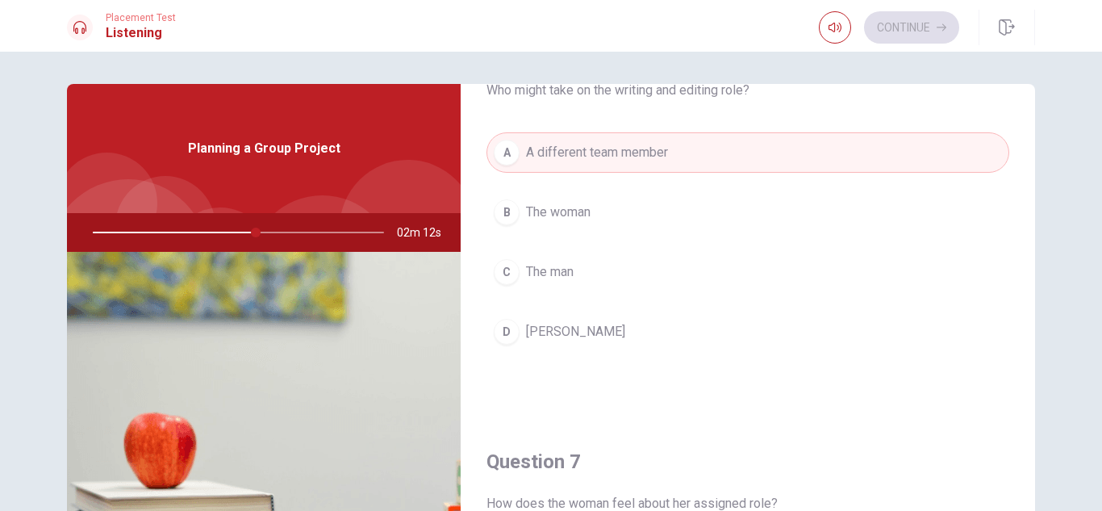
click at [546, 330] on span "[PERSON_NAME]" at bounding box center [575, 331] width 99 height 19
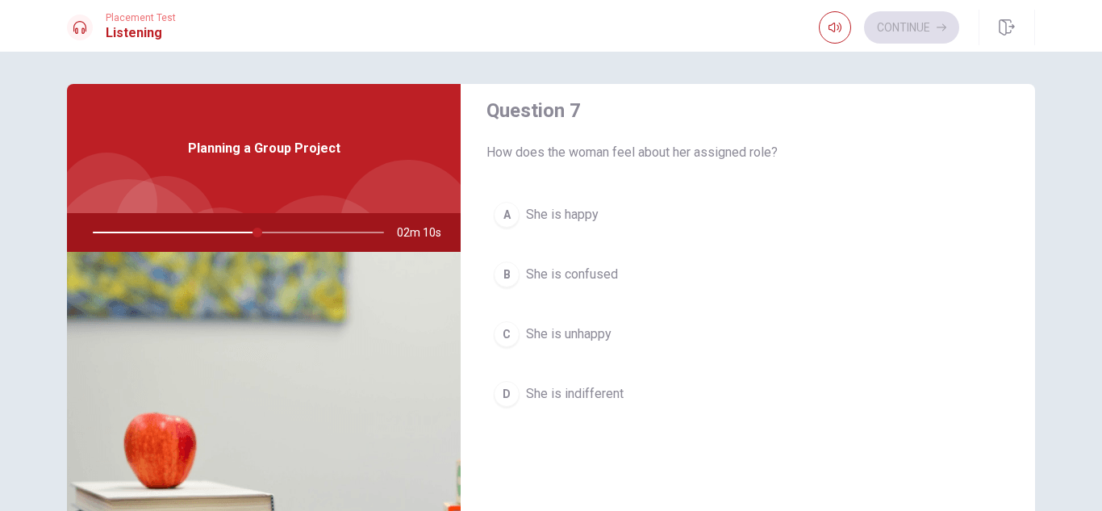
scroll to position [403, 0]
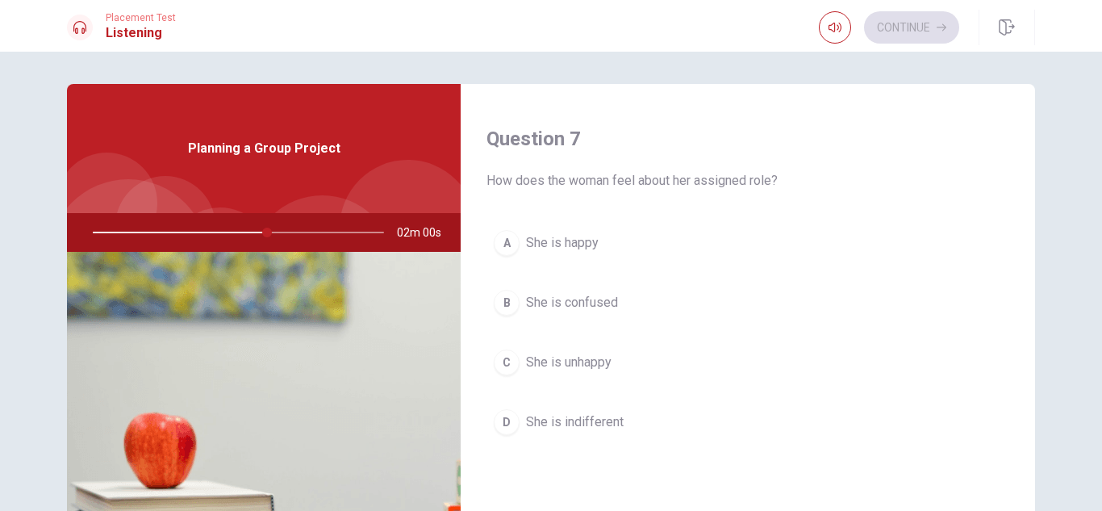
click at [591, 416] on span "She is indifferent" at bounding box center [575, 421] width 98 height 19
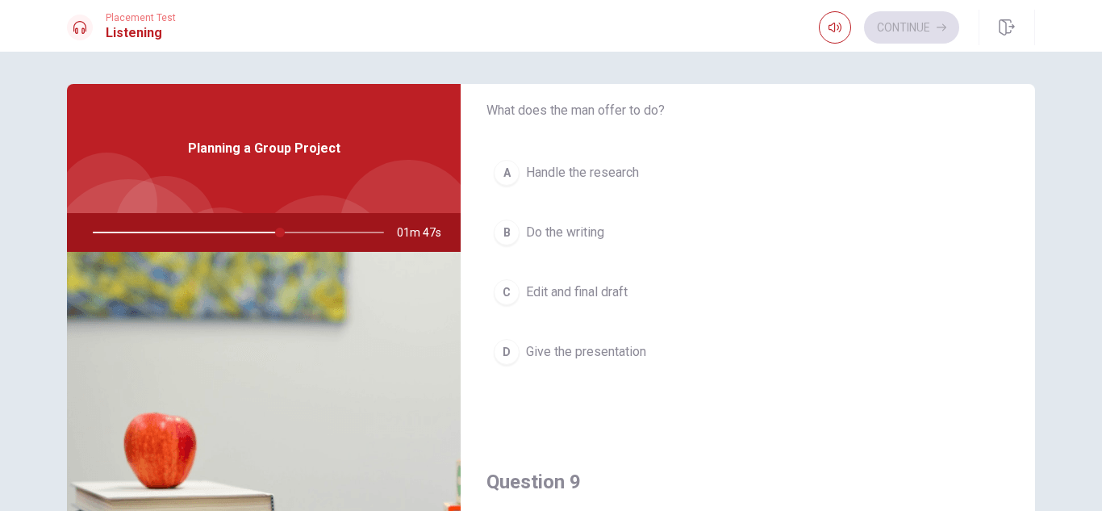
scroll to position [888, 0]
click at [611, 349] on span "Give the presentation" at bounding box center [586, 350] width 120 height 19
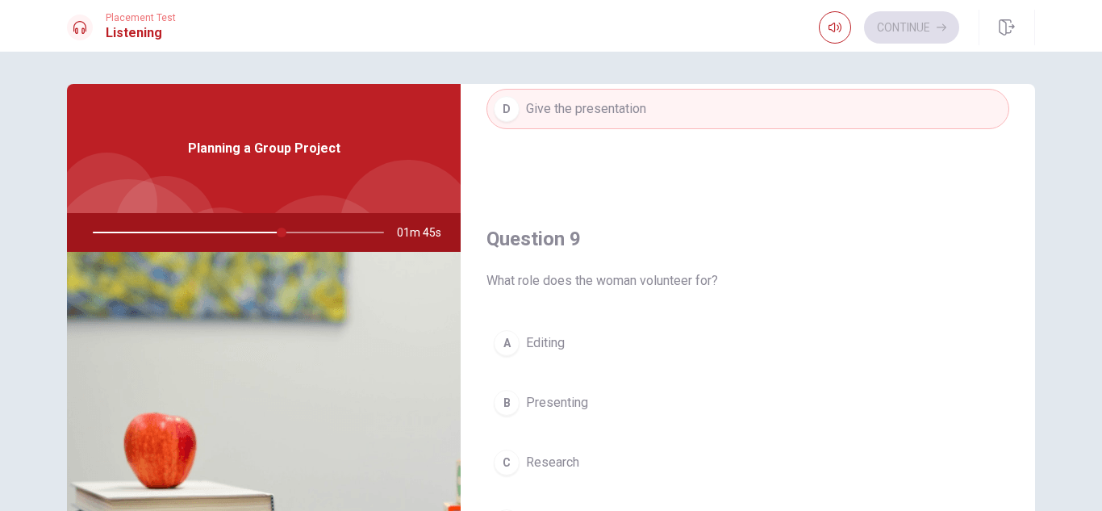
scroll to position [1210, 0]
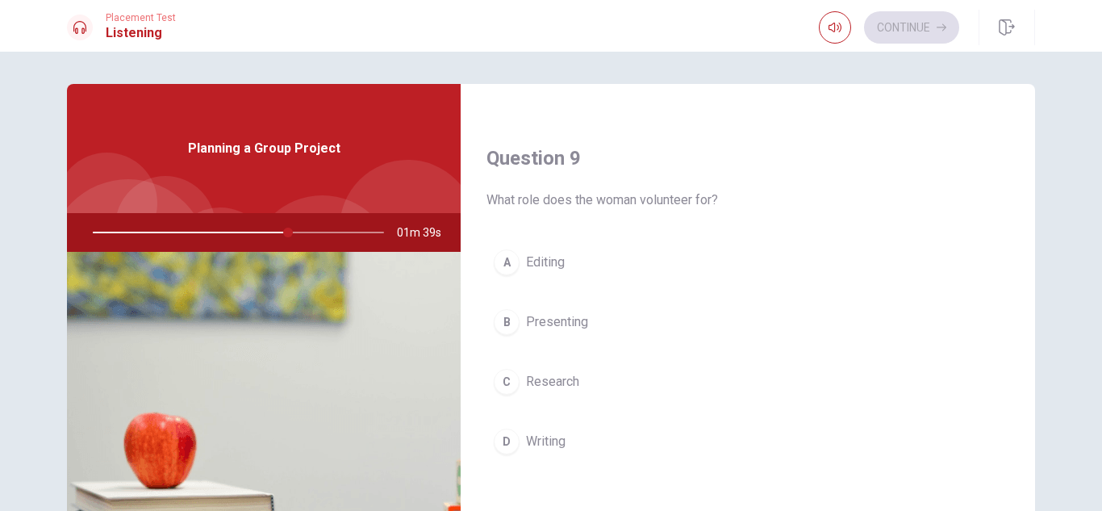
click at [574, 320] on span "Presenting" at bounding box center [557, 321] width 62 height 19
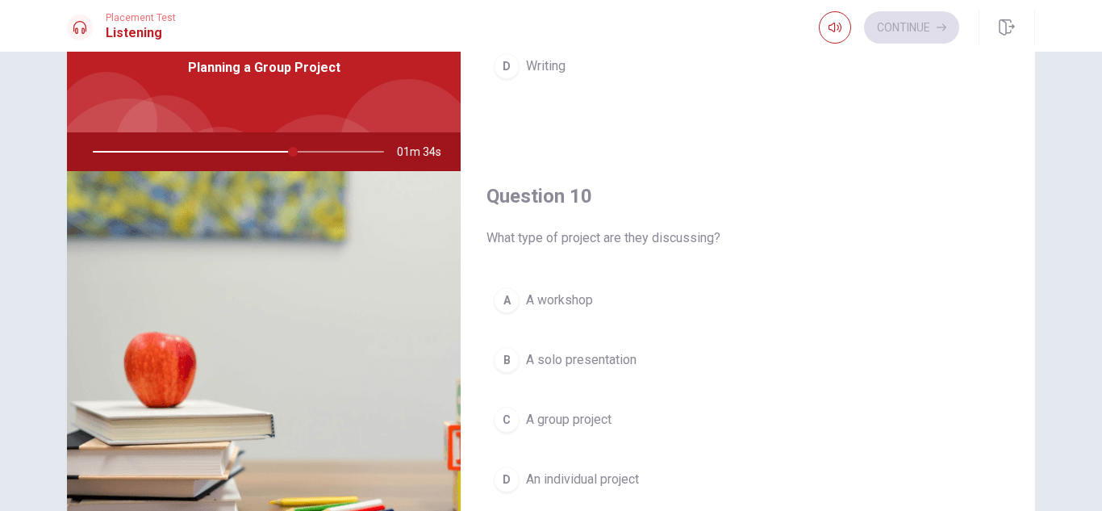
scroll to position [161, 0]
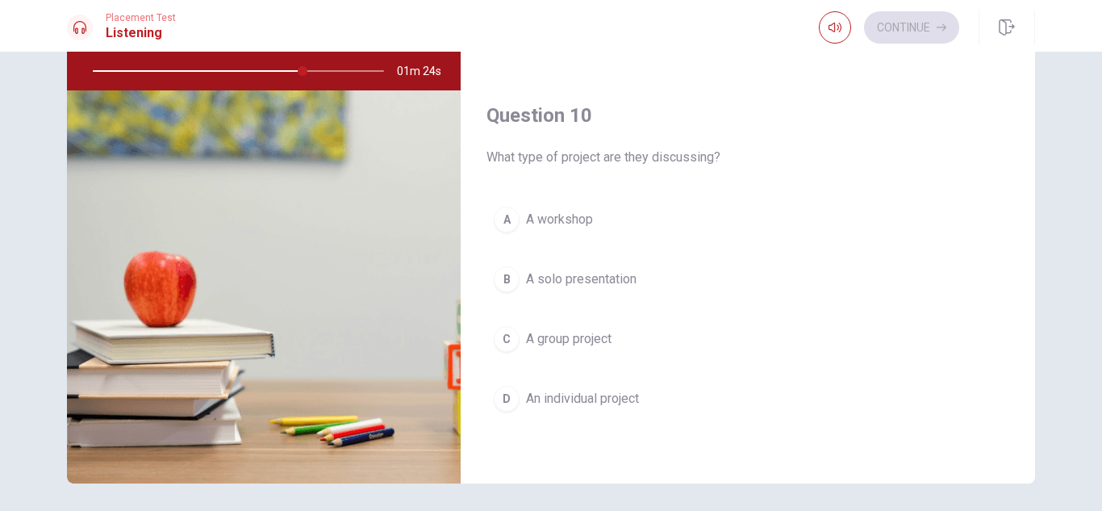
click at [604, 337] on span "A group project" at bounding box center [569, 338] width 86 height 19
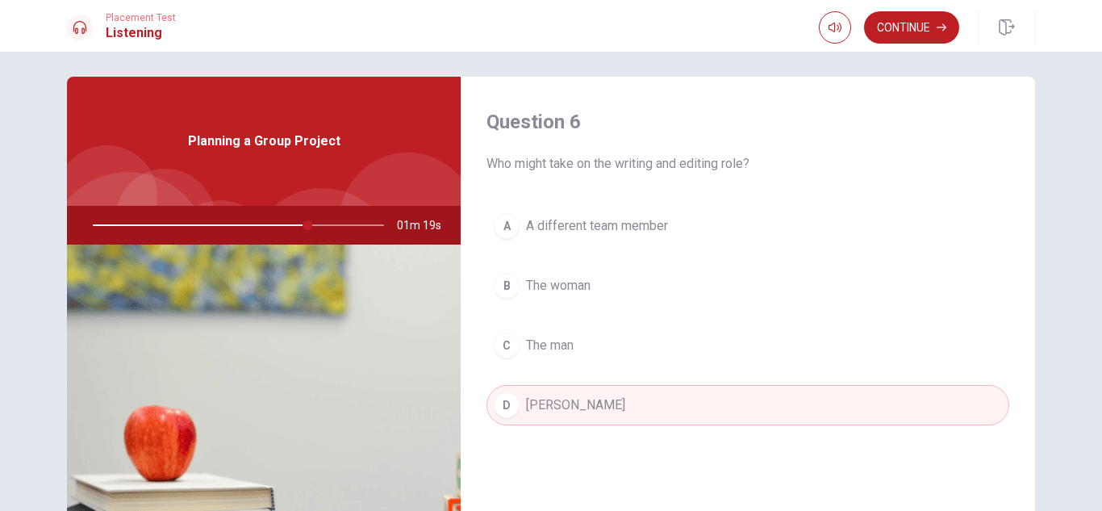
scroll to position [0, 0]
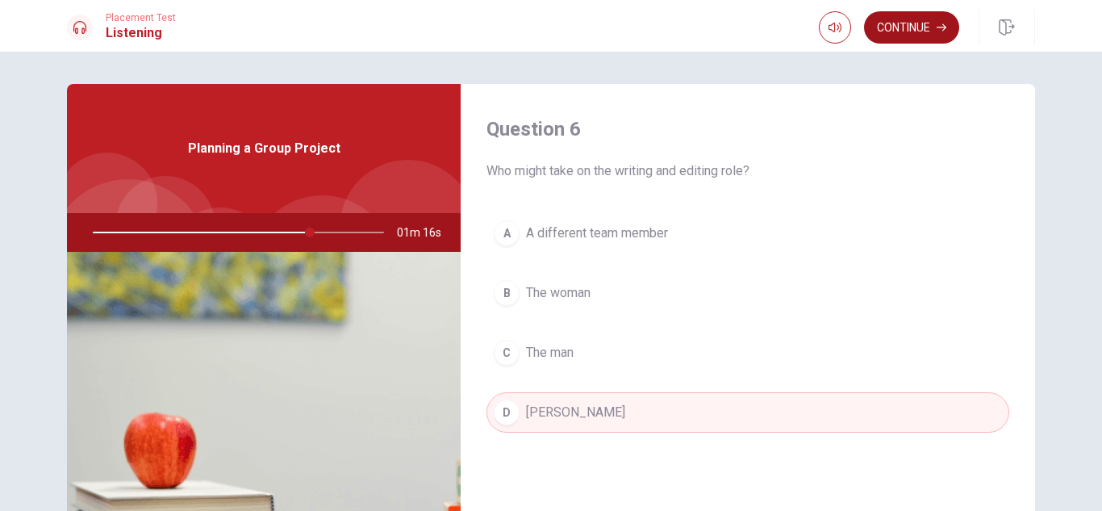
click at [908, 31] on button "Continue" at bounding box center [911, 27] width 95 height 32
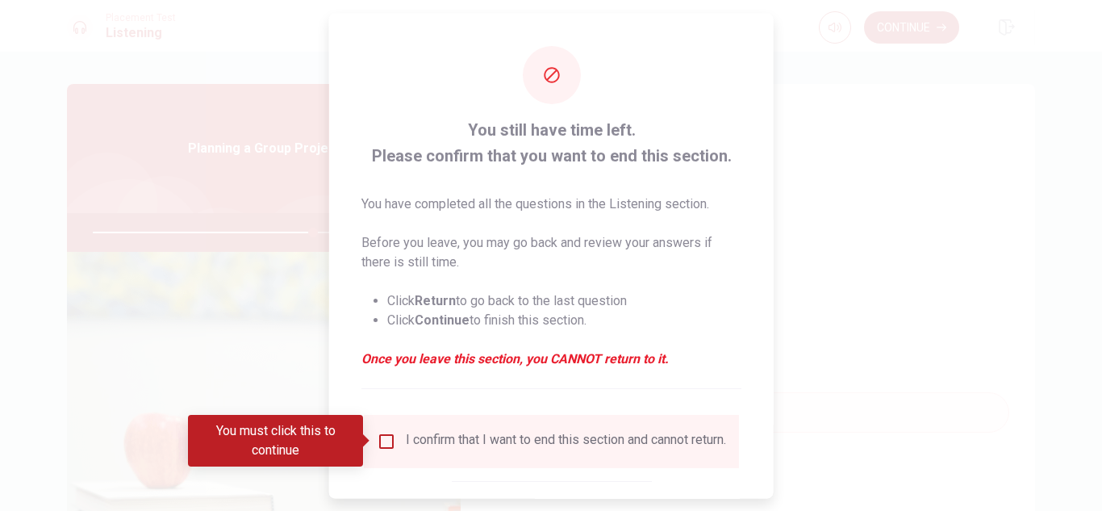
click at [386, 447] on input "You must click this to continue" at bounding box center [386, 440] width 19 height 19
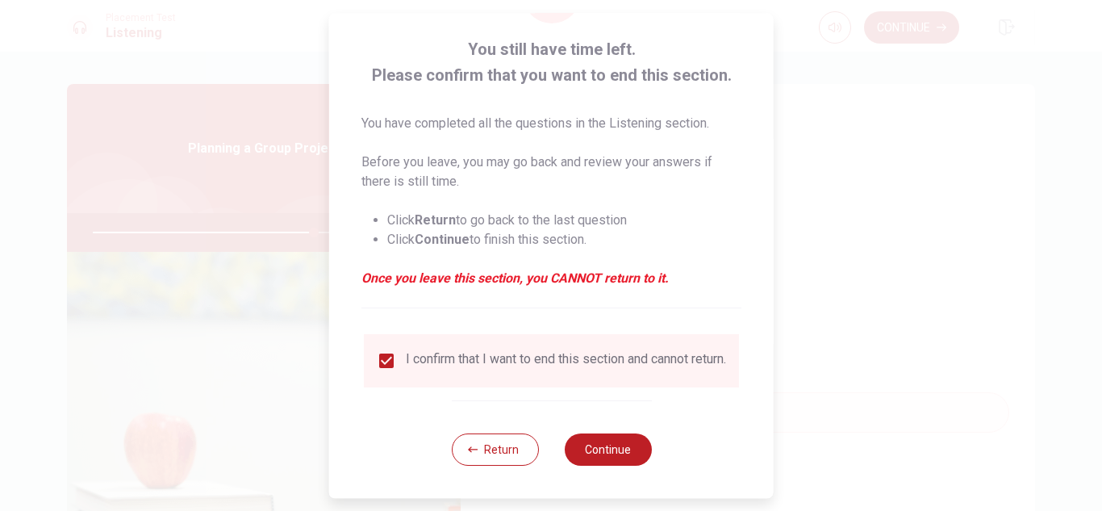
scroll to position [91, 0]
click at [628, 449] on button "Continue" at bounding box center [607, 449] width 87 height 32
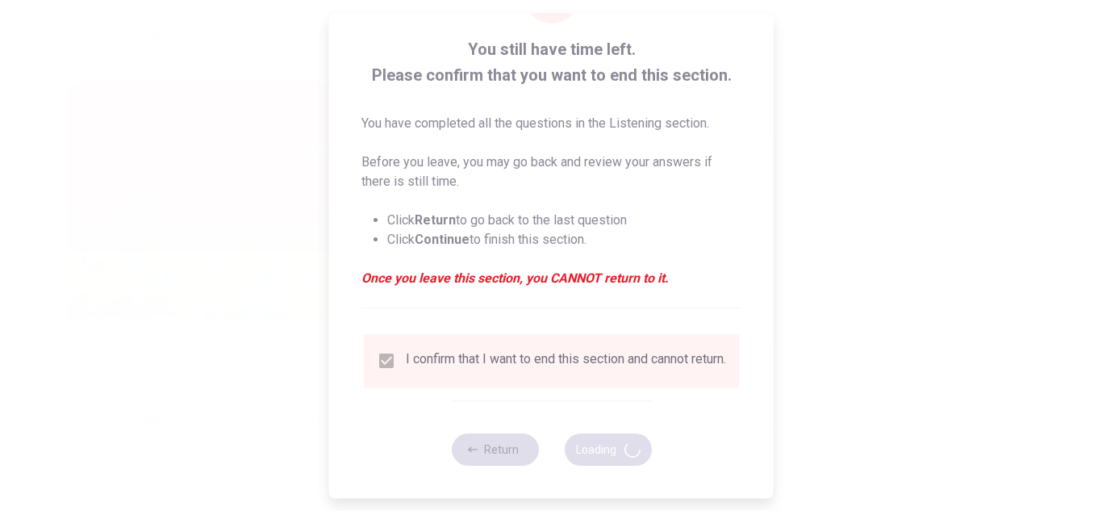
type input "77"
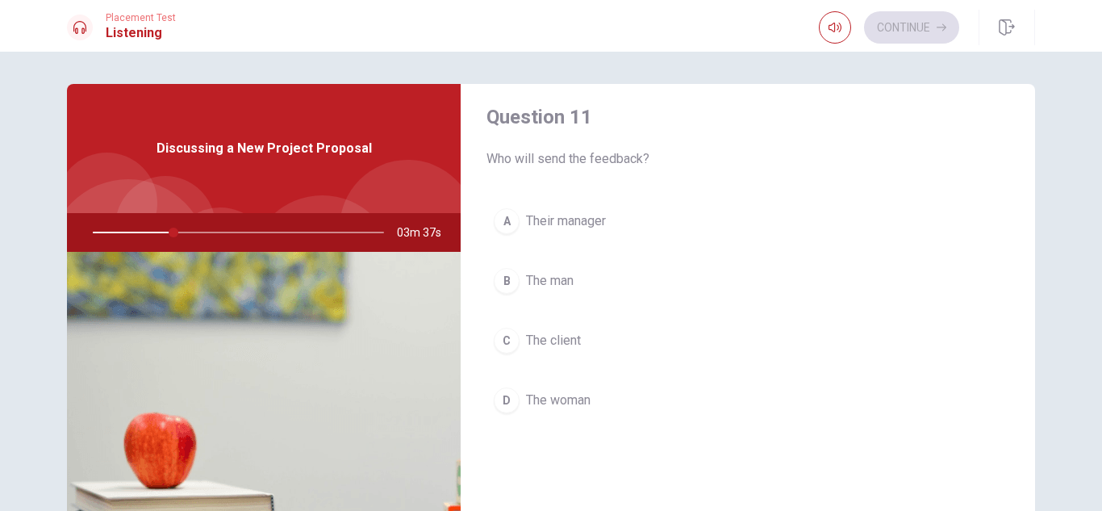
scroll to position [0, 0]
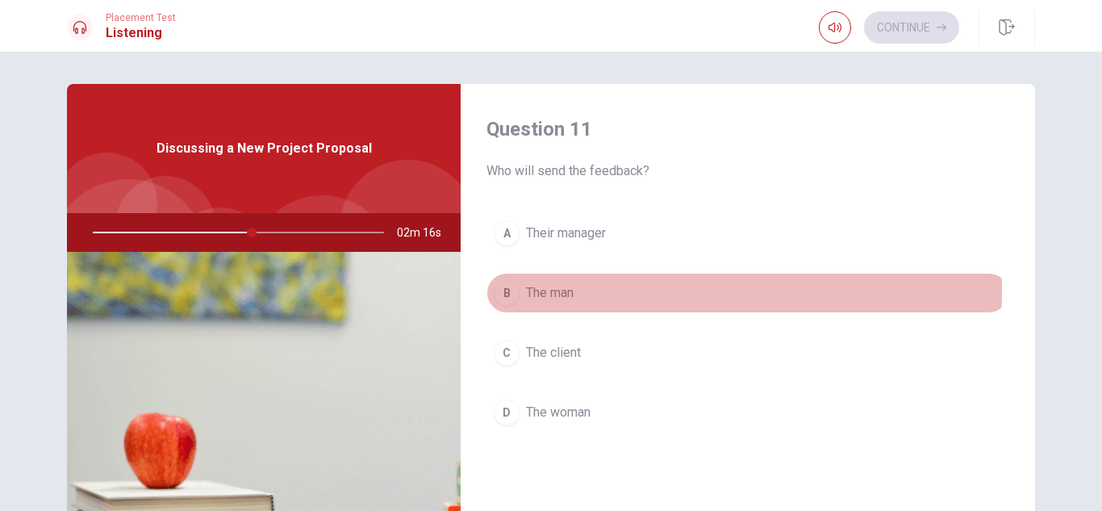
click at [564, 290] on span "The man" at bounding box center [550, 292] width 48 height 19
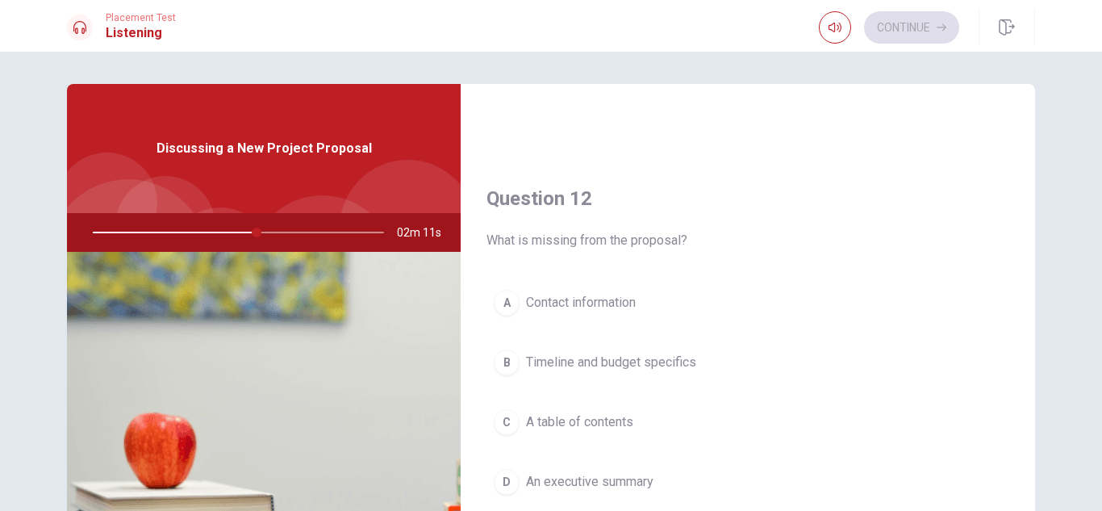
scroll to position [403, 0]
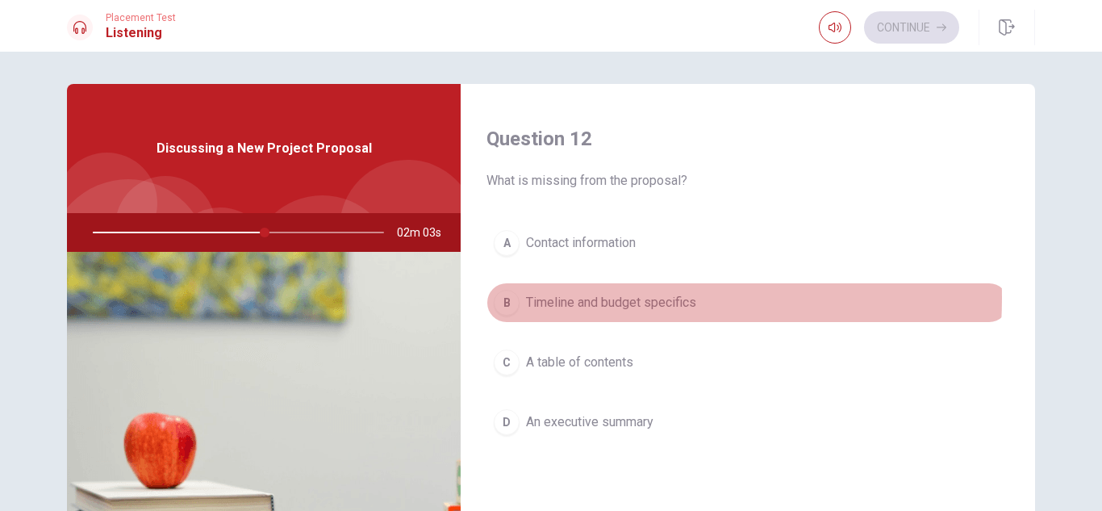
click at [564, 298] on span "Timeline and budget specifics" at bounding box center [611, 302] width 170 height 19
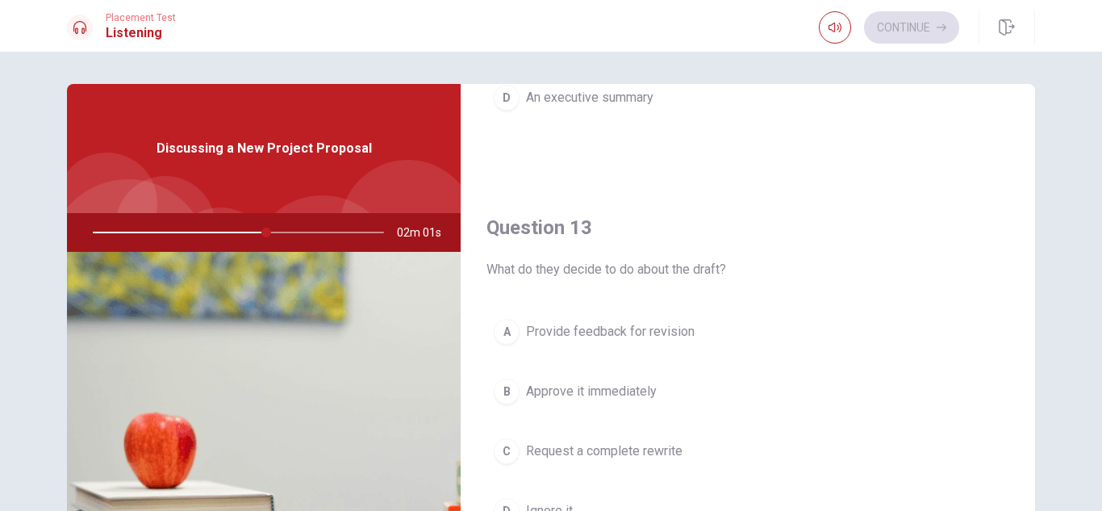
scroll to position [807, 0]
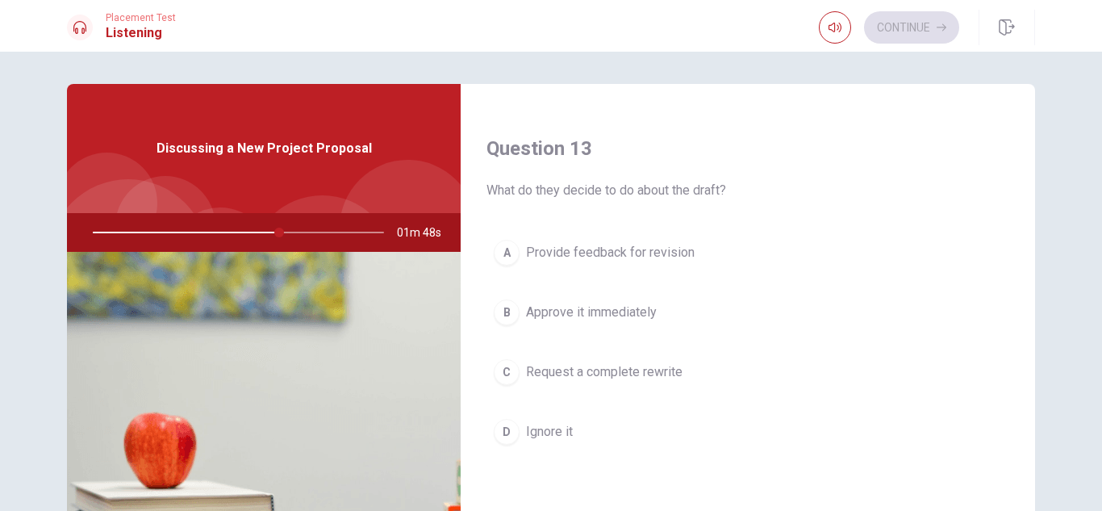
click at [603, 252] on span "Provide feedback for revision" at bounding box center [610, 252] width 169 height 19
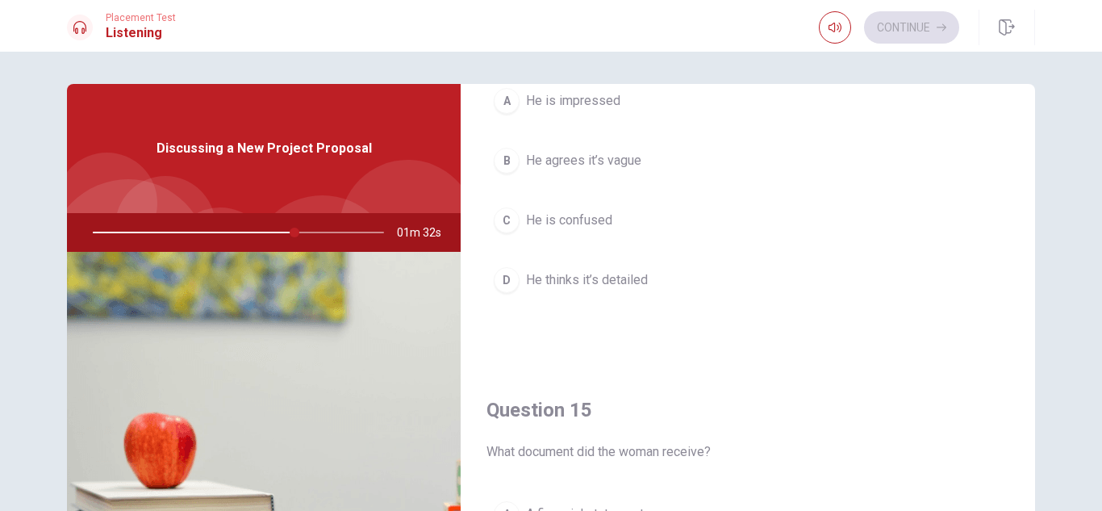
scroll to position [1210, 0]
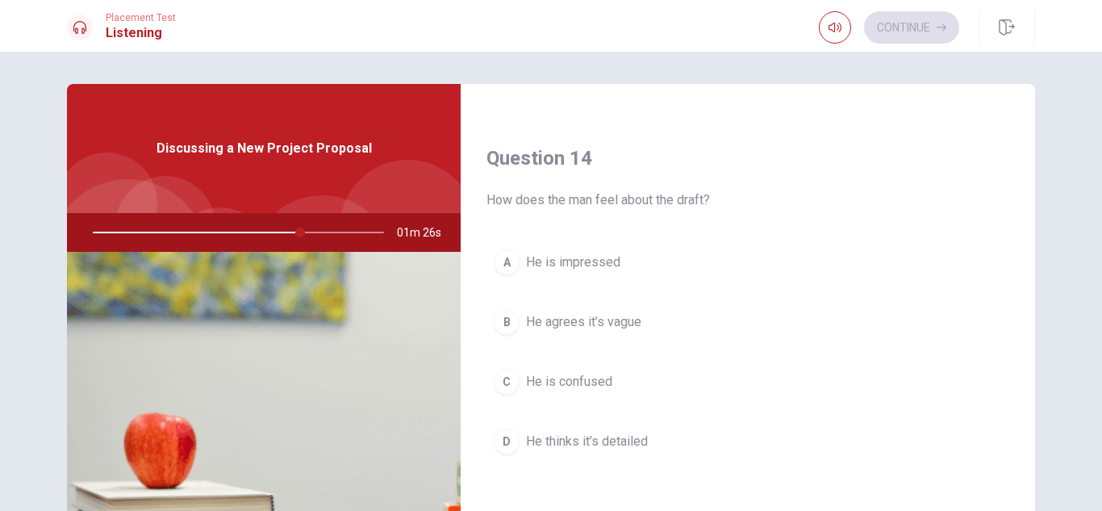
click at [588, 320] on span "He agrees it’s vague" at bounding box center [583, 321] width 115 height 19
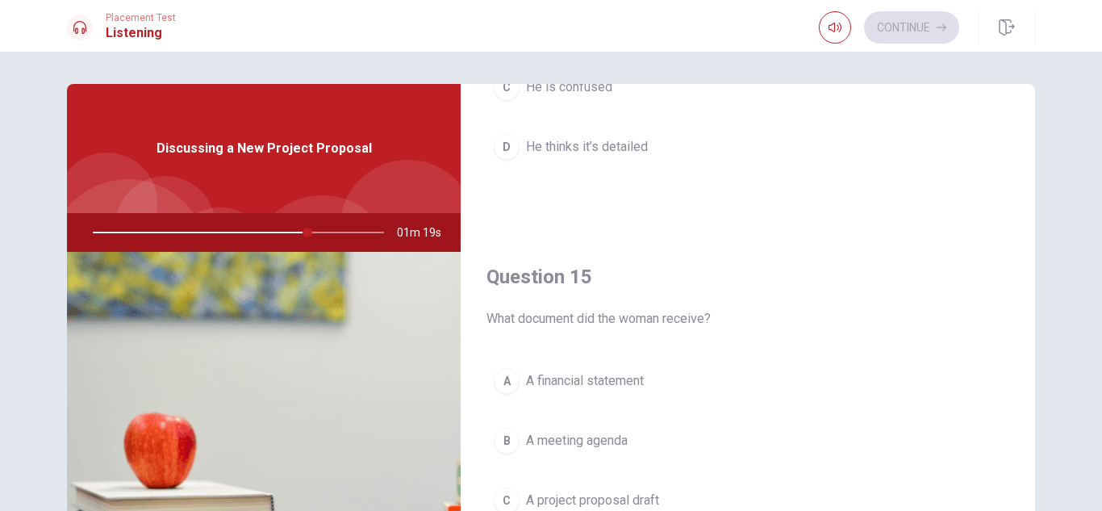
scroll to position [81, 0]
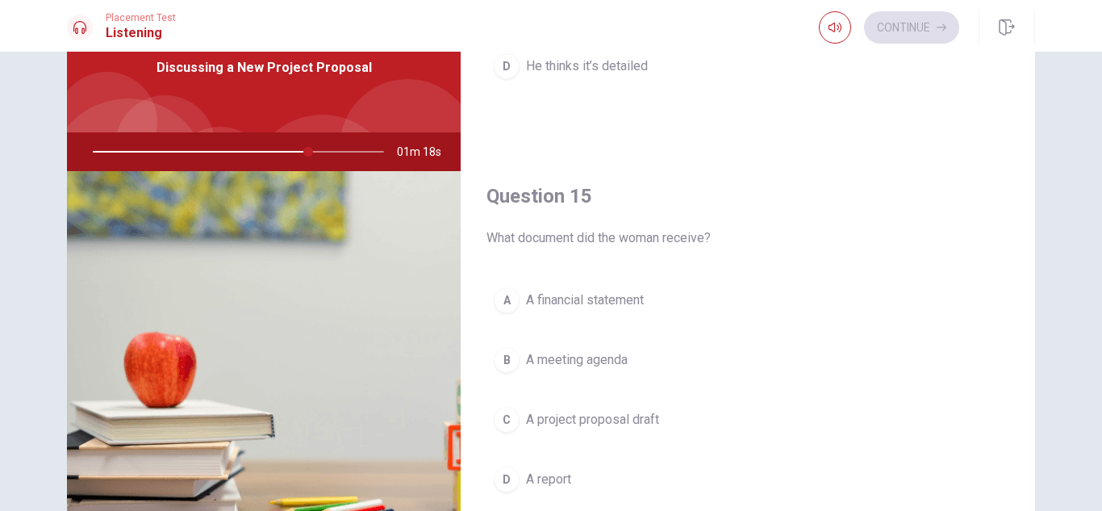
click at [554, 419] on span "A project proposal draft" at bounding box center [592, 419] width 133 height 19
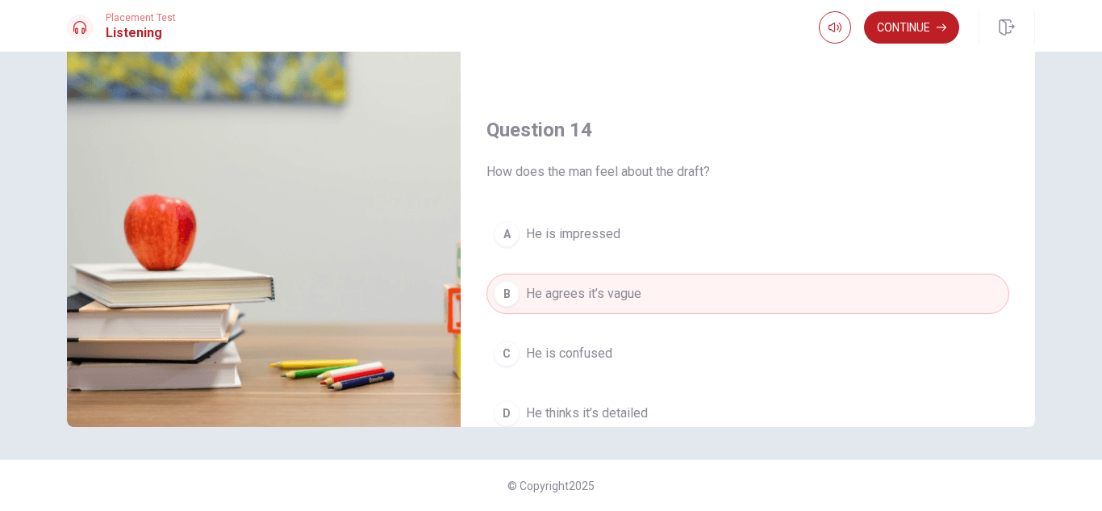
scroll to position [1101, 0]
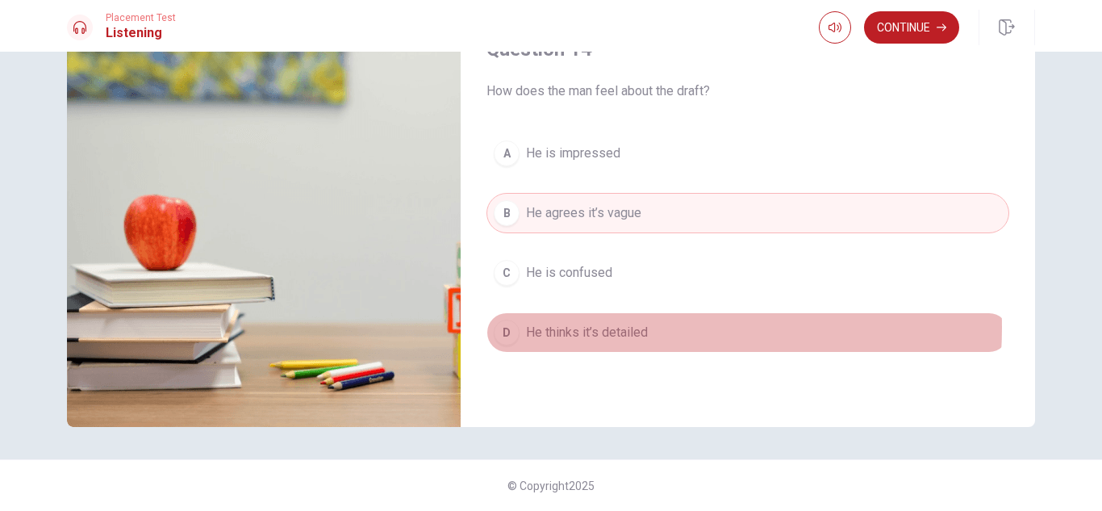
click at [615, 328] on span "He thinks it’s detailed" at bounding box center [587, 332] width 122 height 19
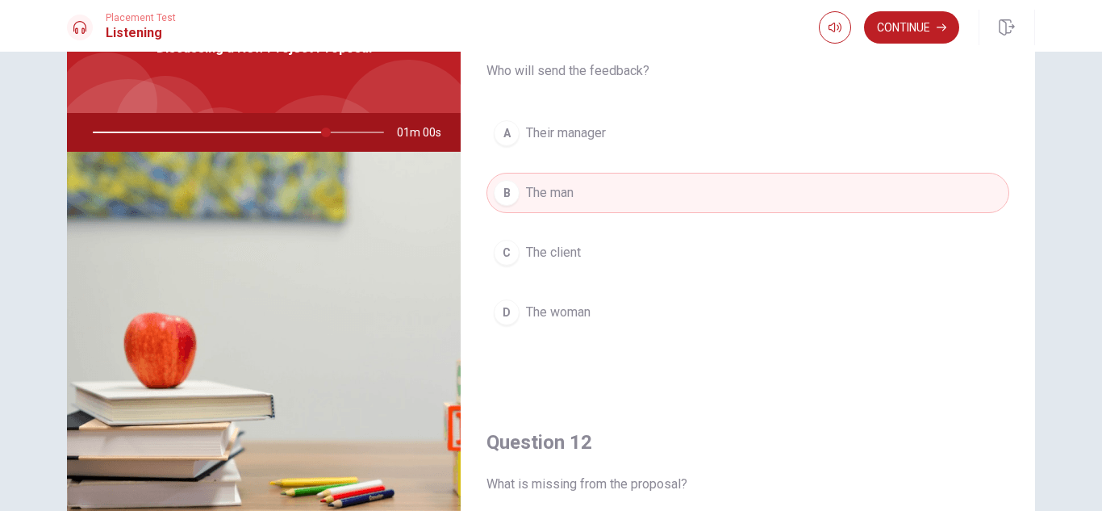
scroll to position [0, 0]
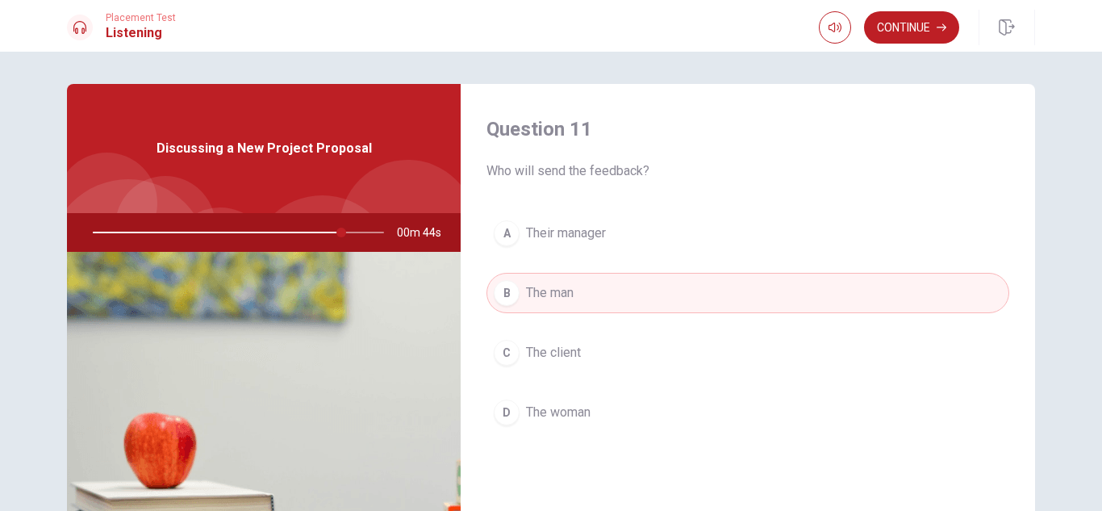
click at [620, 234] on button "A Their manager" at bounding box center [748, 233] width 523 height 40
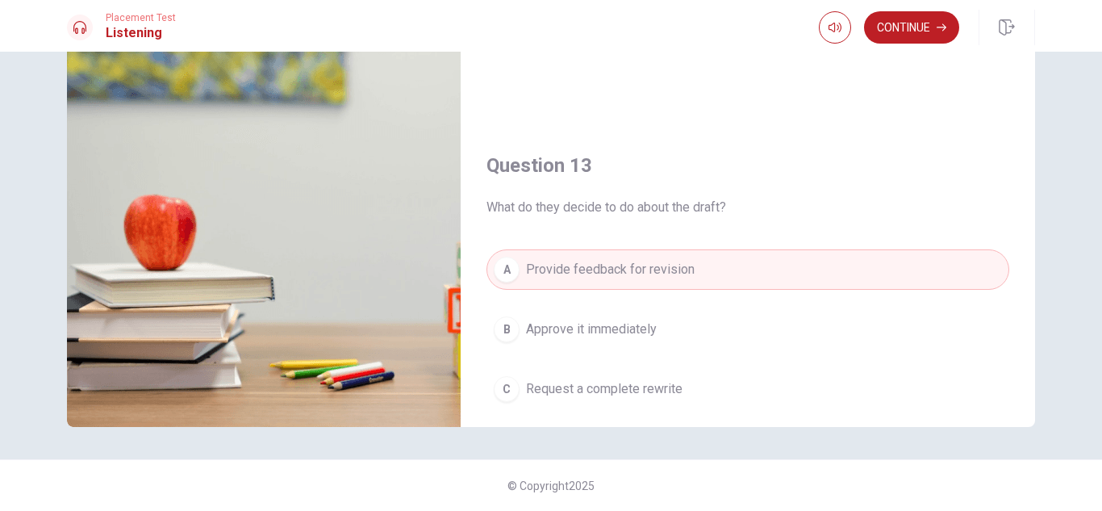
scroll to position [537, 0]
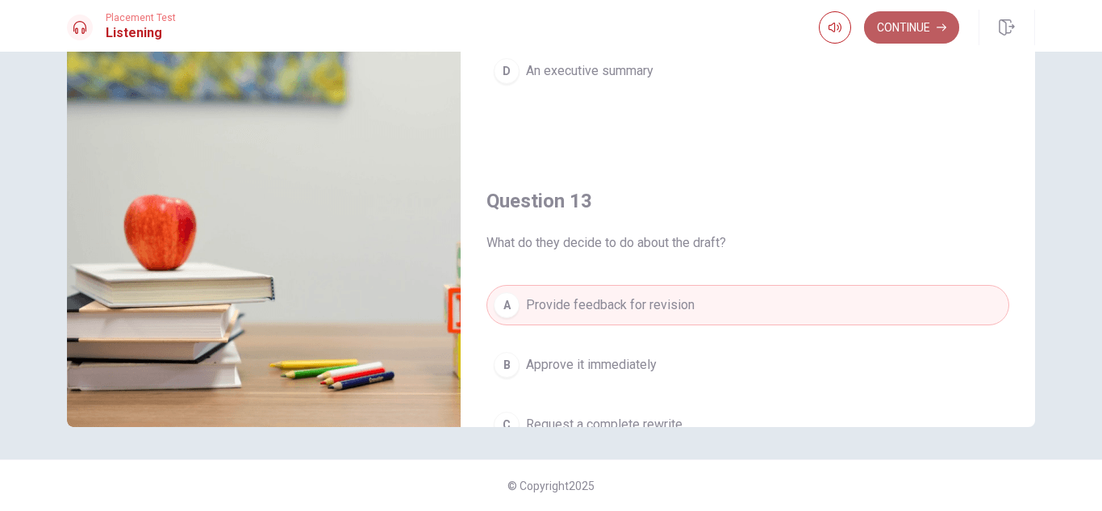
click at [918, 29] on button "Continue" at bounding box center [911, 27] width 95 height 32
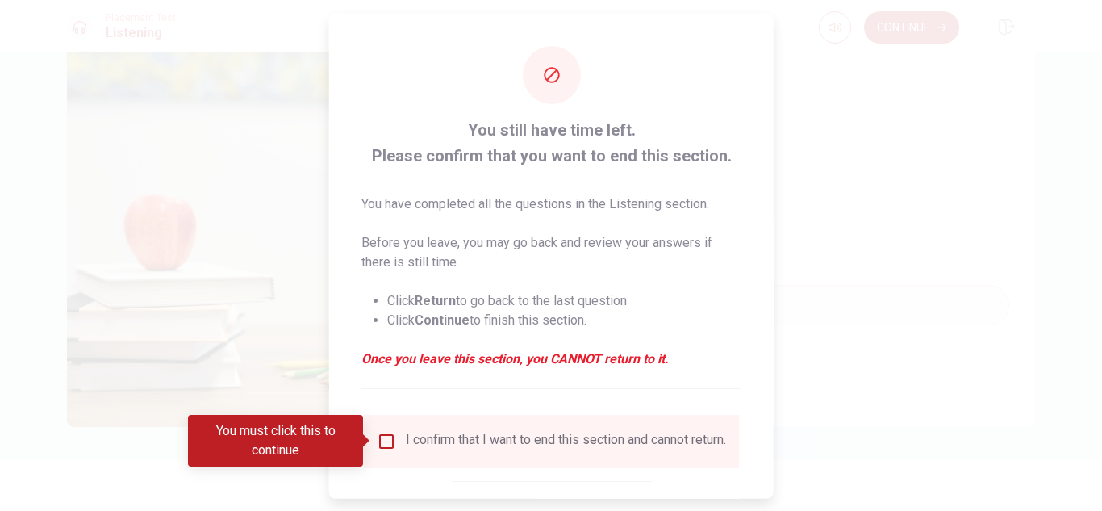
click at [384, 441] on input "You must click this to continue" at bounding box center [386, 440] width 19 height 19
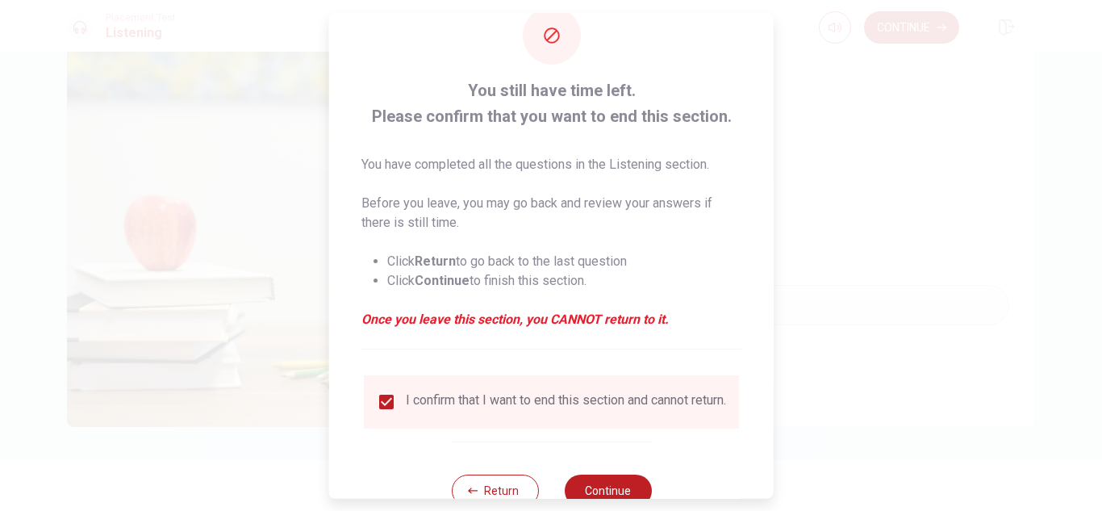
scroll to position [91, 0]
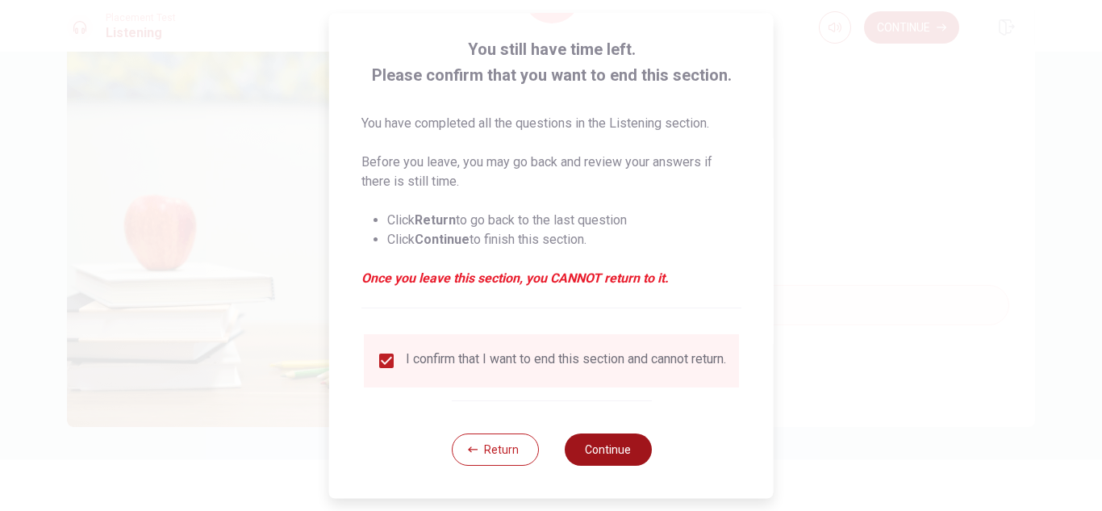
click at [617, 439] on button "Continue" at bounding box center [607, 449] width 87 height 32
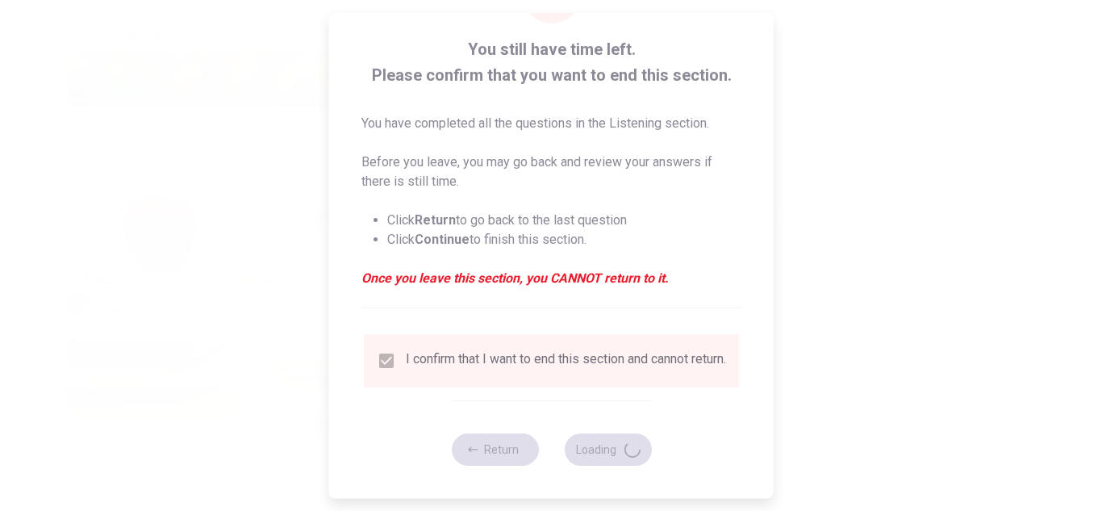
type input "97"
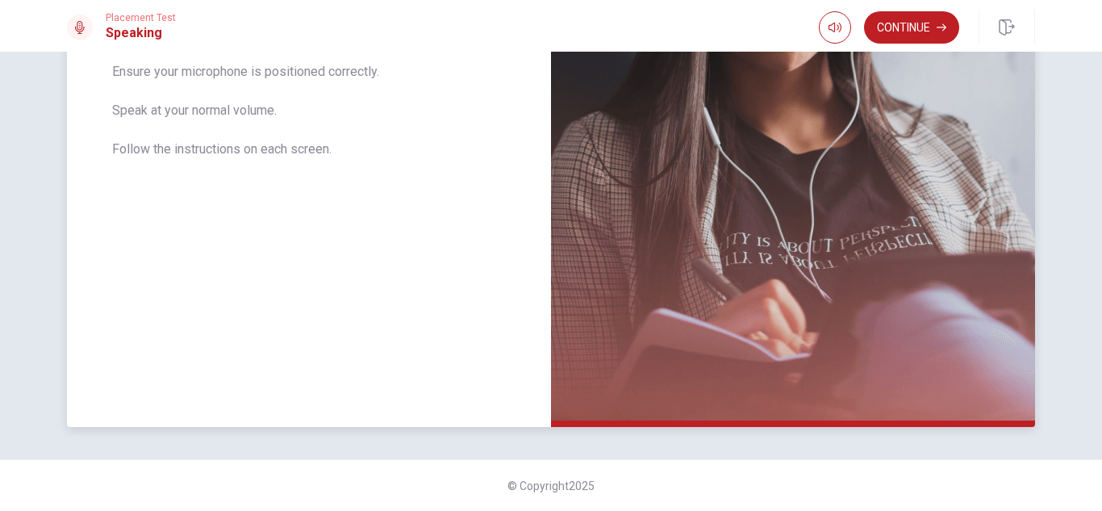
scroll to position [119, 0]
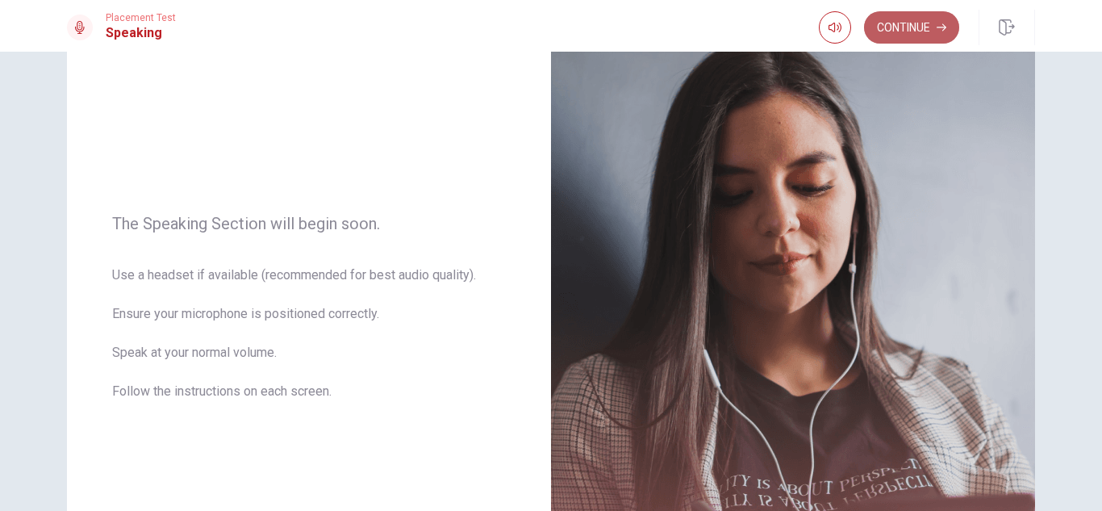
click at [908, 23] on button "Continue" at bounding box center [911, 27] width 95 height 32
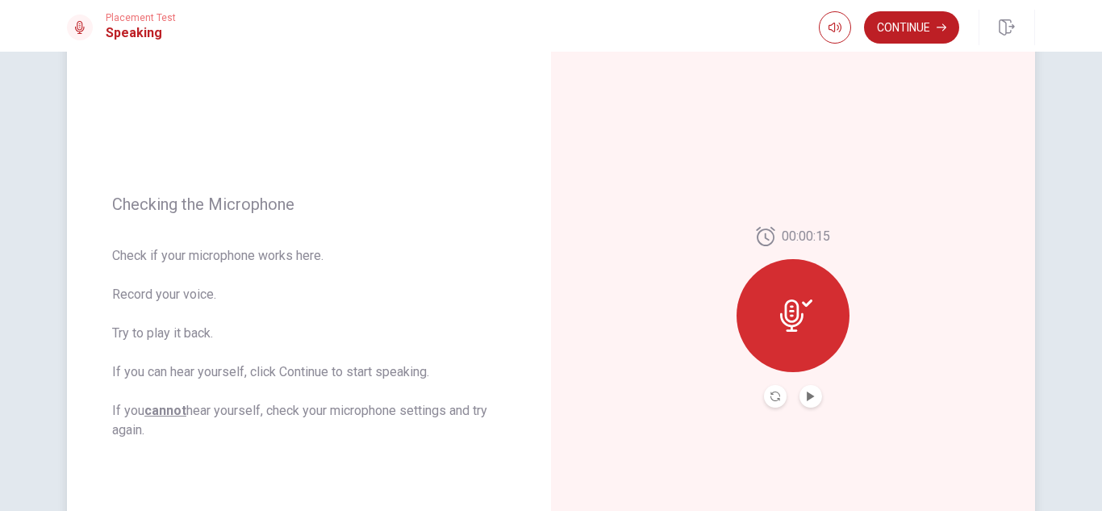
click at [792, 318] on icon at bounding box center [791, 315] width 23 height 32
click at [808, 395] on icon "Play Audio" at bounding box center [810, 396] width 7 height 10
click at [810, 396] on icon "Pause Audio" at bounding box center [811, 396] width 8 height 10
click at [891, 27] on button "Continue" at bounding box center [911, 27] width 95 height 32
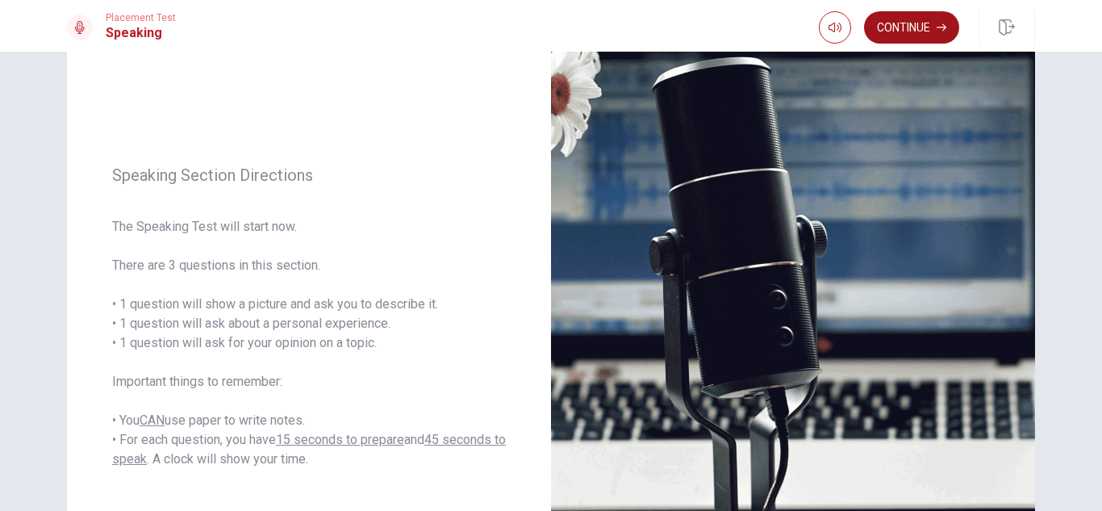
click at [913, 31] on button "Continue" at bounding box center [911, 27] width 95 height 32
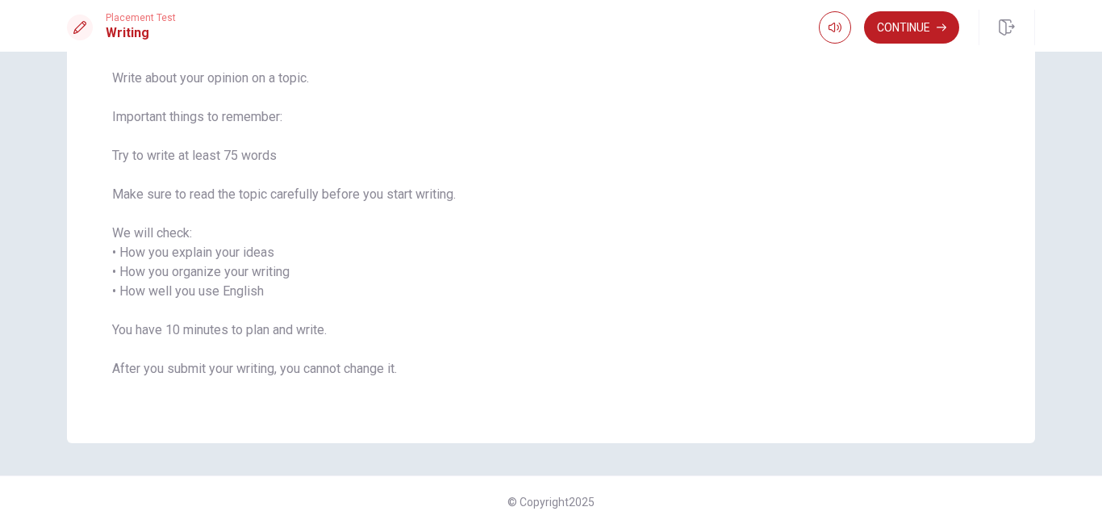
scroll to position [141, 0]
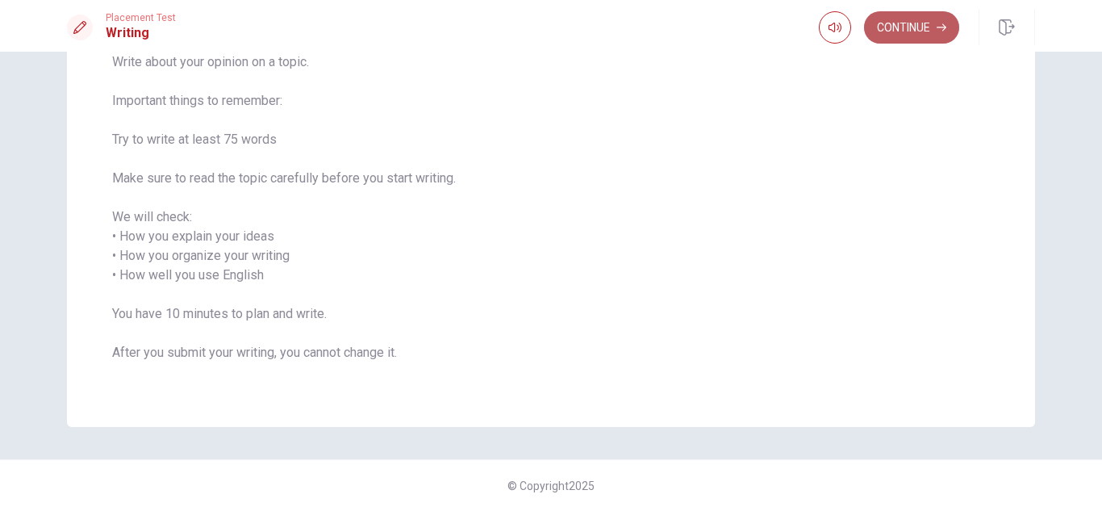
click at [906, 24] on button "Continue" at bounding box center [911, 27] width 95 height 32
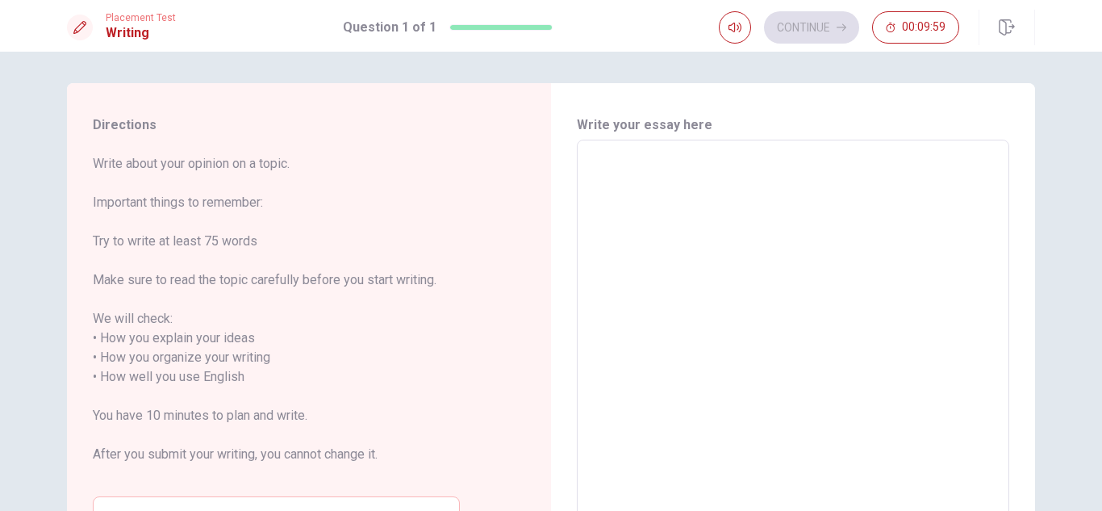
scroll to position [0, 0]
click at [629, 164] on textarea at bounding box center [793, 368] width 410 height 428
type textarea "A"
type textarea "x"
type textarea "A"
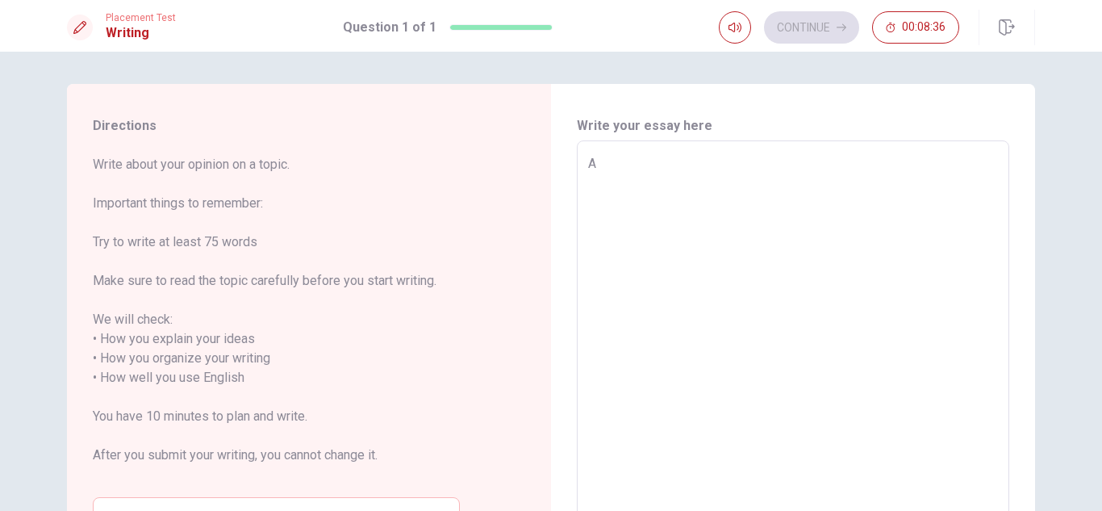
type textarea "x"
type textarea "A p"
type textarea "x"
type textarea "A pl"
type textarea "x"
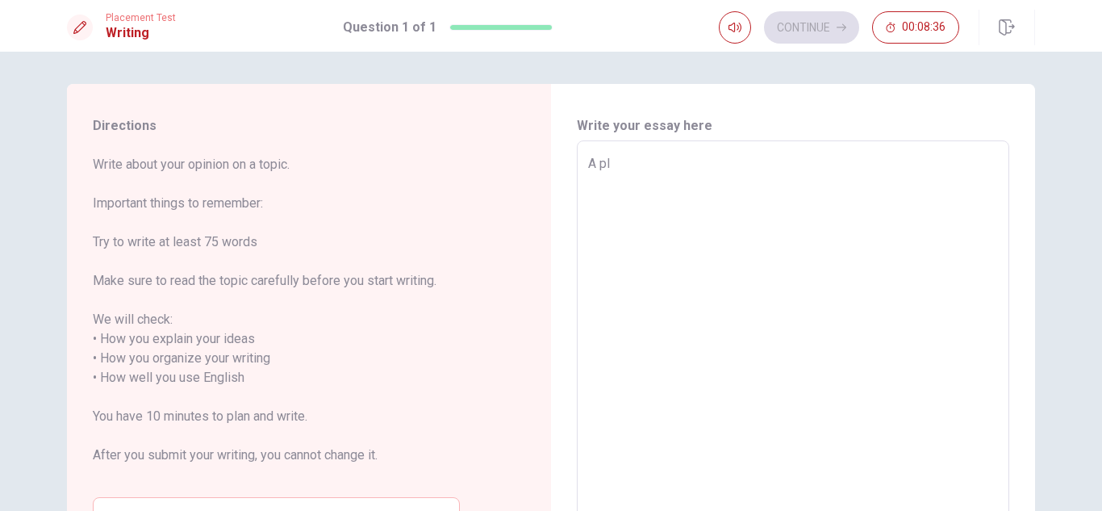
type textarea "A pla"
type textarea "x"
type textarea "A pl"
type textarea "x"
type textarea "A p"
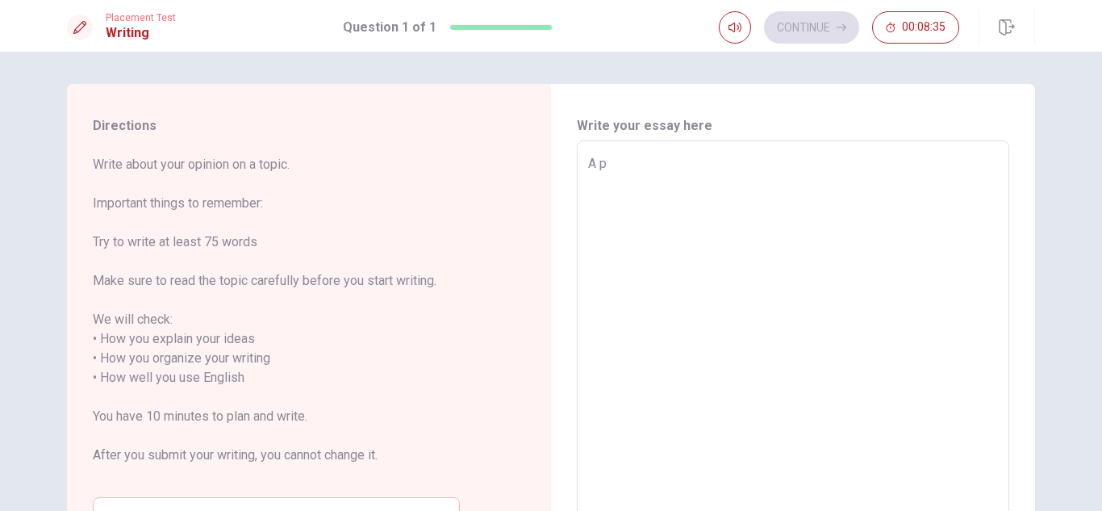
type textarea "x"
type textarea "A"
type textarea "x"
type textarea "A s"
type textarea "x"
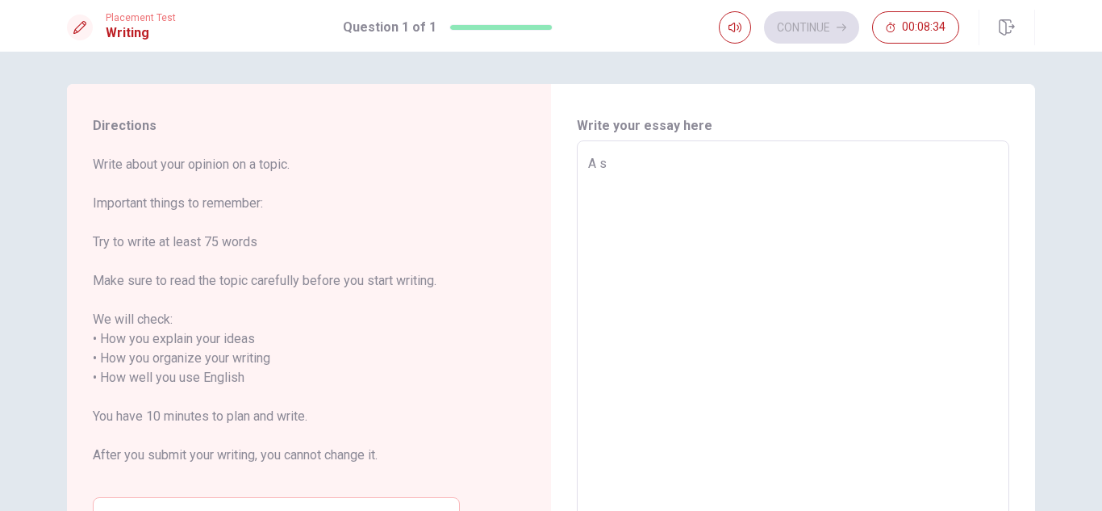
type textarea "A sp"
type textarea "x"
type textarea "A spe"
type textarea "x"
type textarea "A spec"
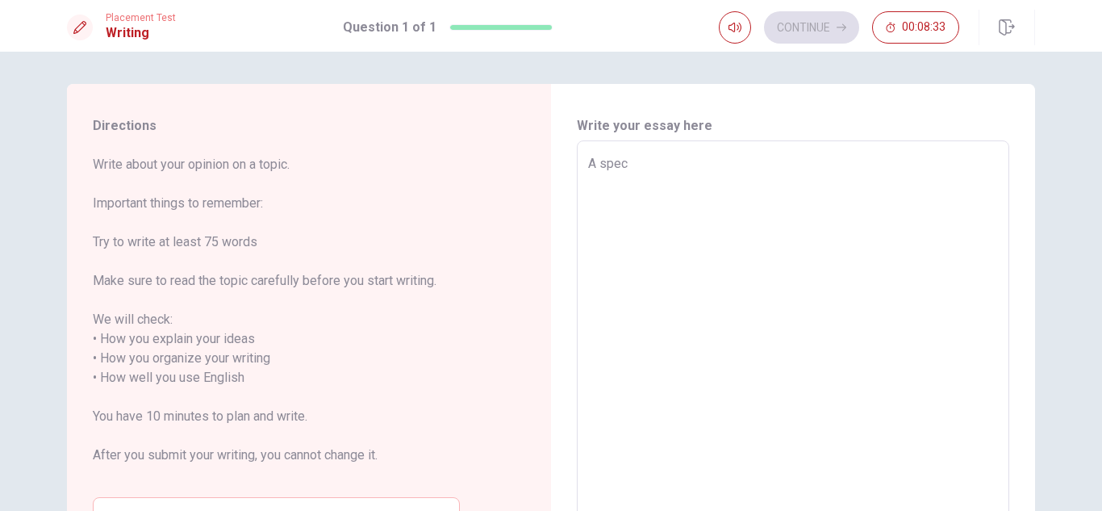
type textarea "x"
type textarea "A speci"
type textarea "x"
type textarea "A specia"
type textarea "x"
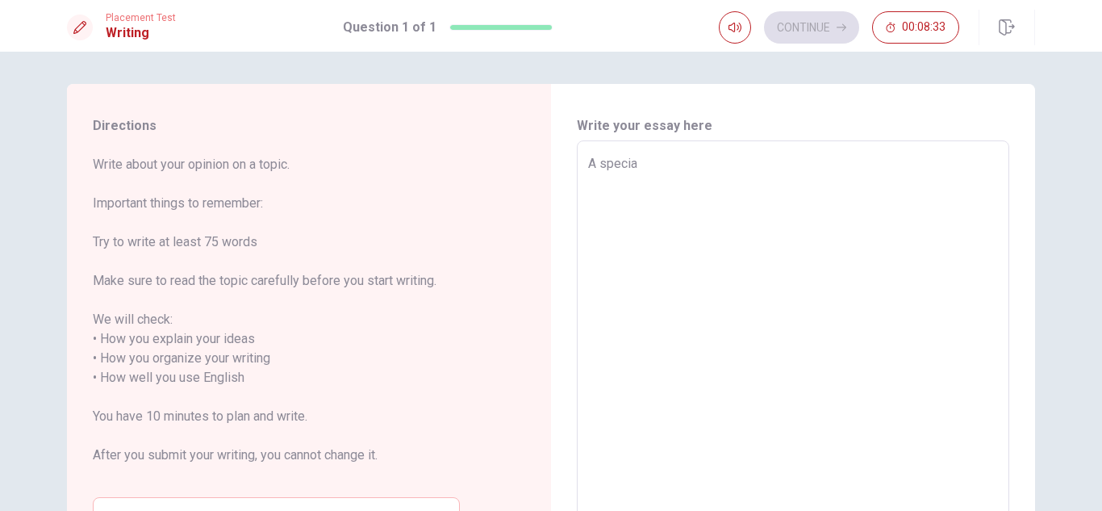
type textarea "A special"
type textarea "x"
type textarea "A special"
type textarea "x"
type textarea "A special p"
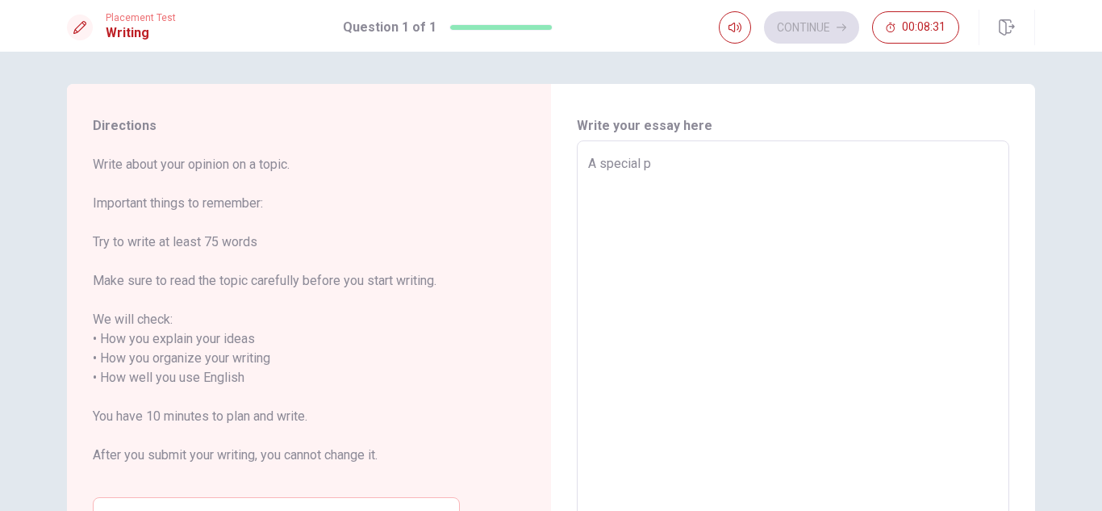
type textarea "x"
type textarea "A special pl"
type textarea "x"
type textarea "A special pla"
type textarea "x"
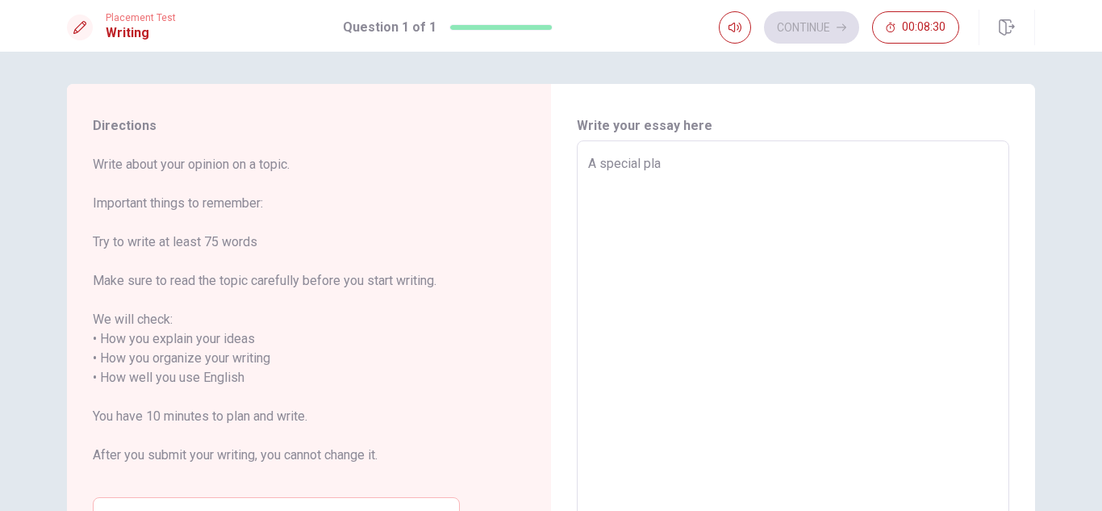
type textarea "A special plac"
type textarea "x"
type textarea "A special place"
type textarea "x"
type textarea "A special place"
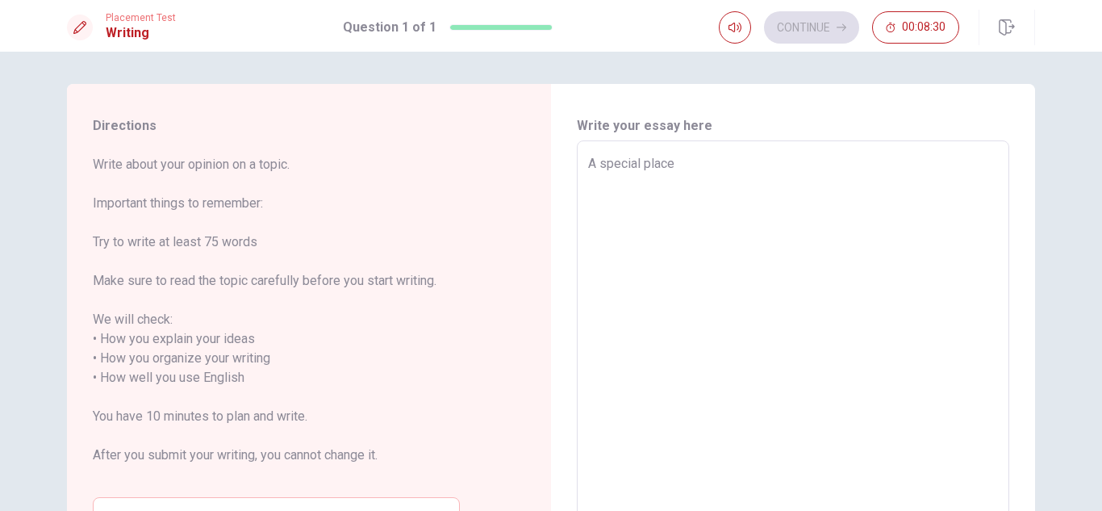
type textarea "x"
type textarea "A special place t"
type textarea "x"
type textarea "A special place to"
type textarea "x"
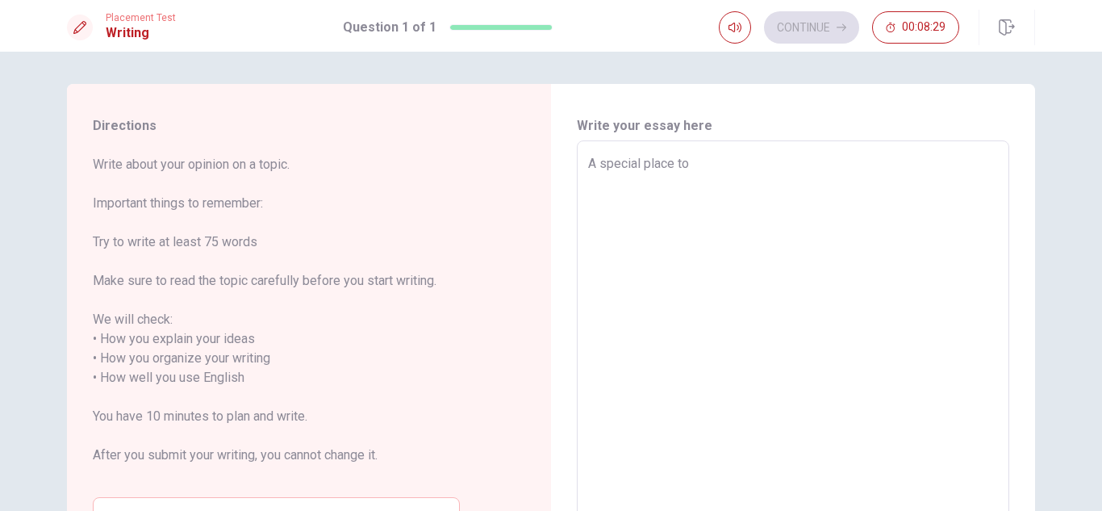
type textarea "A special place to"
type textarea "x"
type textarea "A special place to m"
type textarea "x"
type textarea "A special place to me"
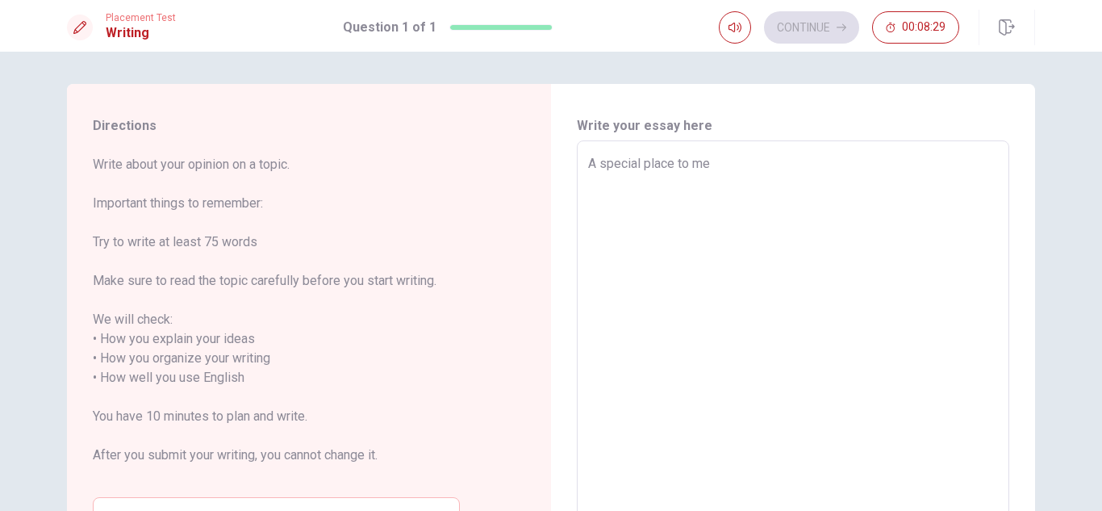
type textarea "x"
type textarea "A special place to me"
type textarea "x"
type textarea "A special place to me i"
type textarea "x"
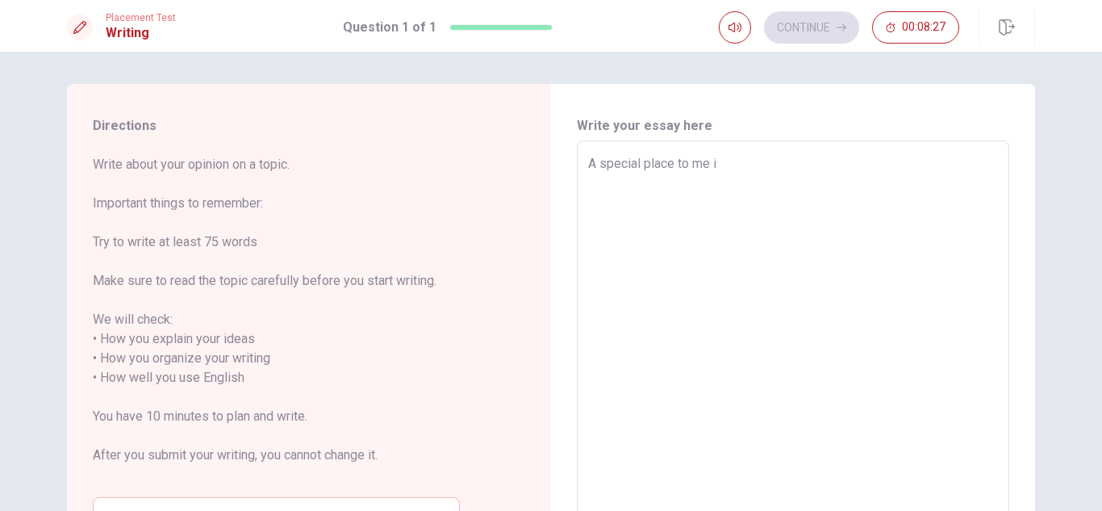
type textarea "A special place to me ia"
type textarea "x"
type textarea "A special place to me i"
type textarea "x"
type textarea "A special place to me is"
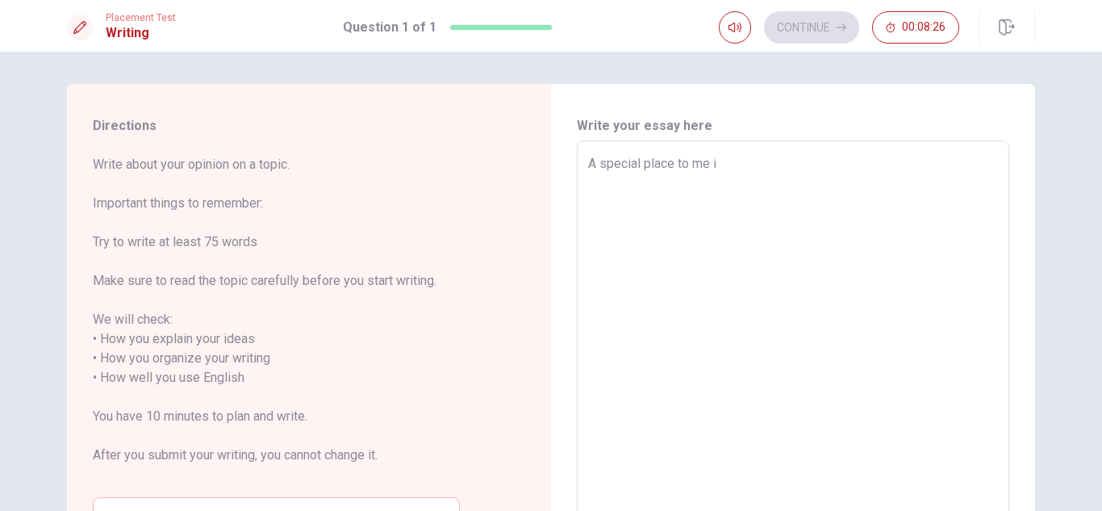
type textarea "x"
type textarea "A special place to me is"
type textarea "x"
type textarea "A special place to me is a"
type textarea "x"
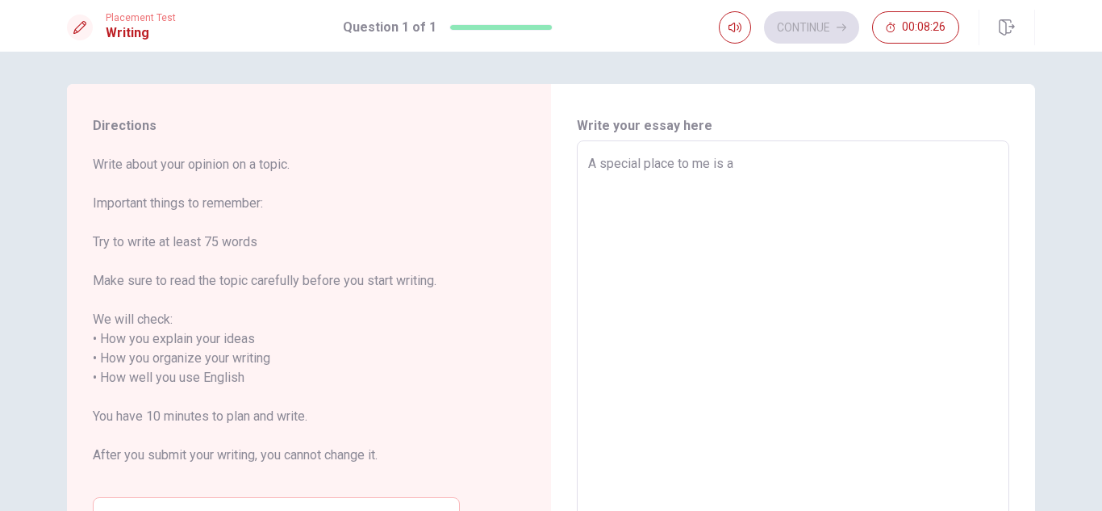
type textarea "A special place to me is a"
type textarea "x"
type textarea "A special place to me is a b"
type textarea "x"
type textarea "A special place to me is a bu"
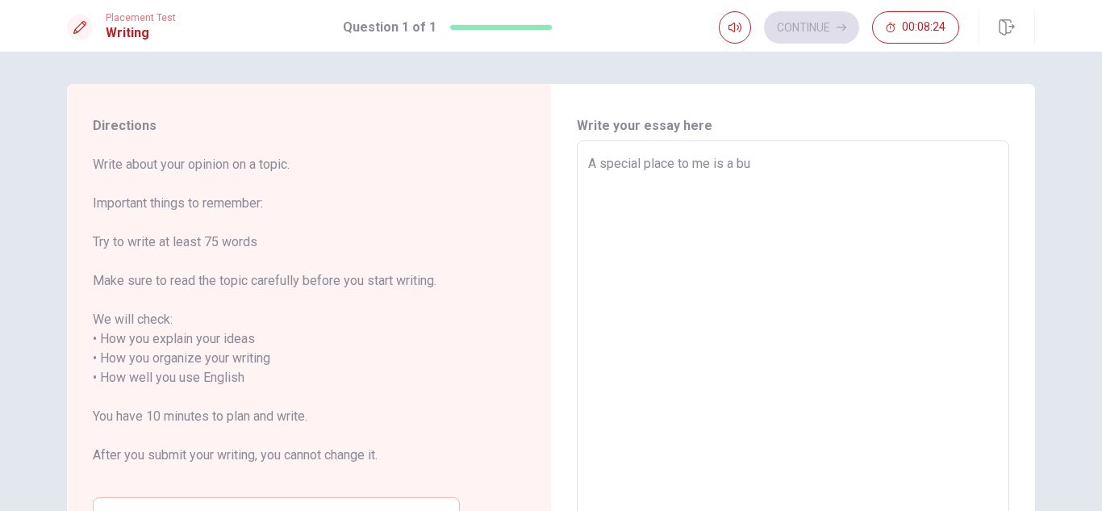
type textarea "x"
type textarea "A special place to me is a b"
type textarea "x"
type textarea "A special place to me is a"
type textarea "x"
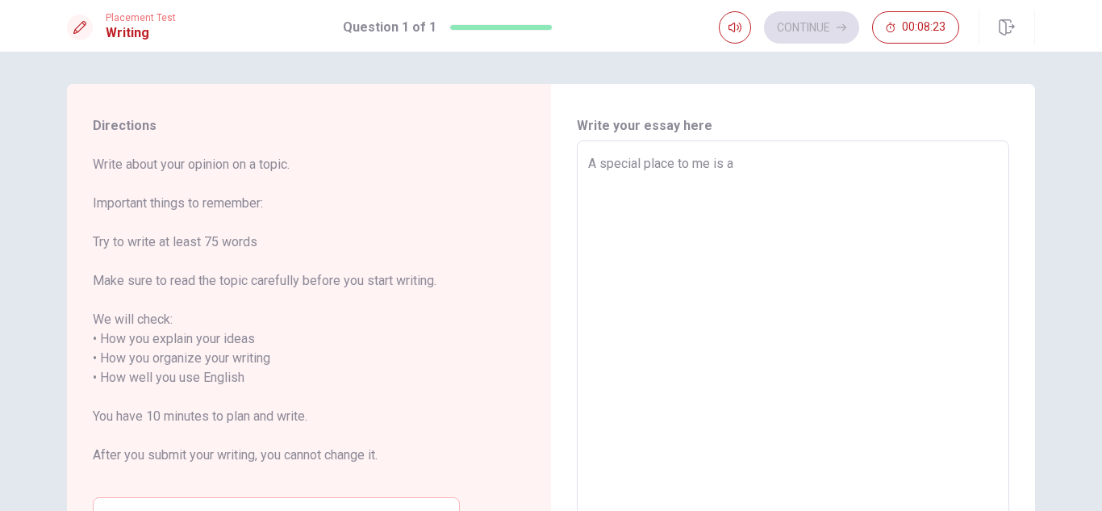
type textarea "A special place to me is a"
type textarea "x"
type textarea "A special place to me is a"
type textarea "x"
type textarea "A special place to me is a m"
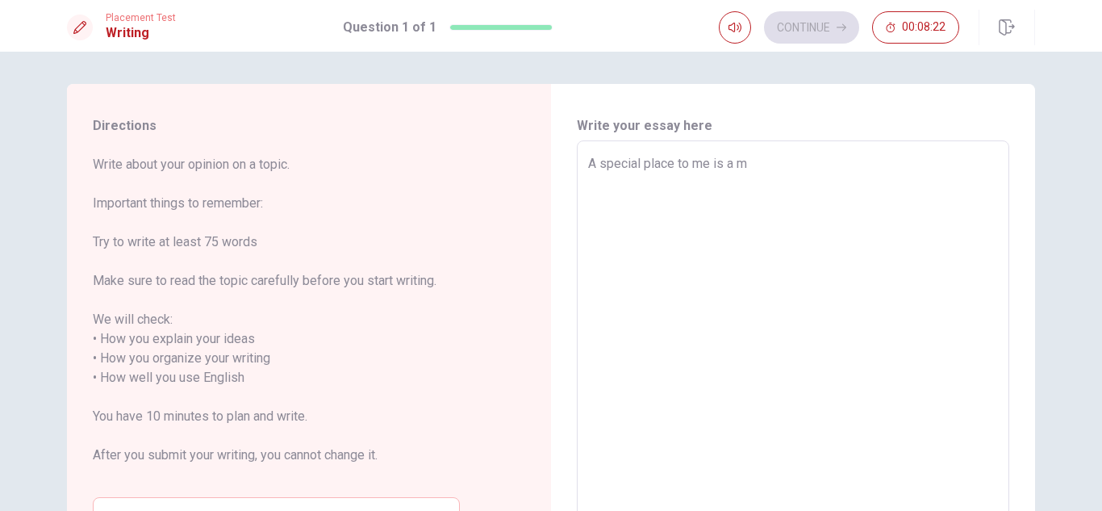
type textarea "x"
type textarea "A special place to me is a mo"
type textarea "x"
type textarea "A special place to me is a mou"
type textarea "x"
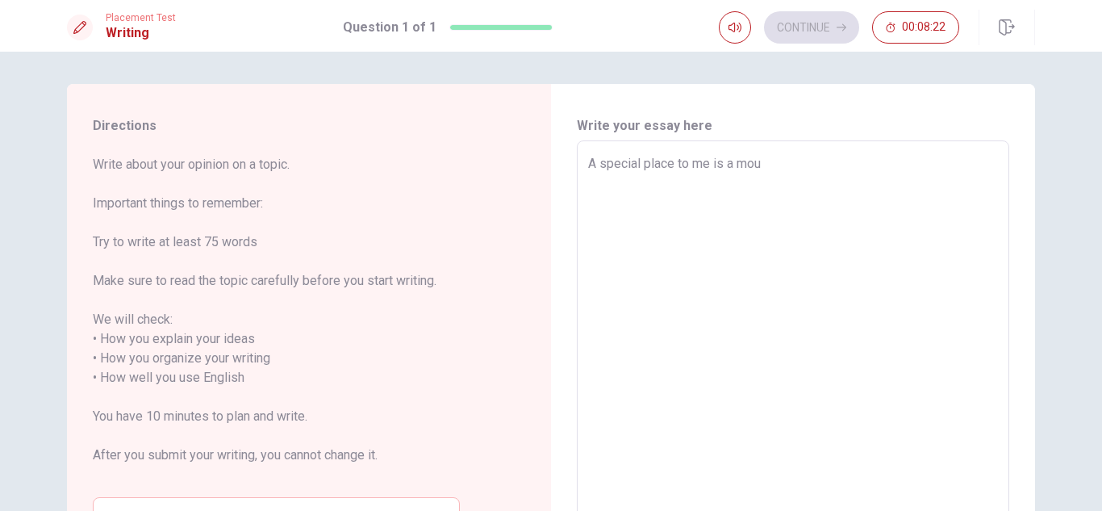
type textarea "A special place to me is a mo"
type textarea "x"
type textarea "A special place to me is a m"
type textarea "x"
type textarea "A special place to me is a"
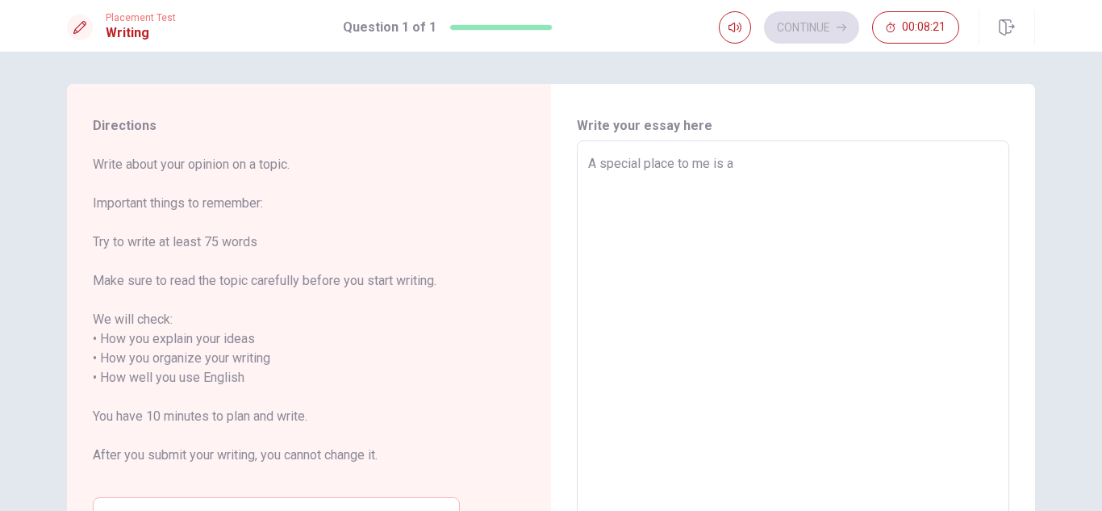
type textarea "x"
type textarea "A special place to me is a g"
type textarea "x"
type textarea "A special place to me is a"
type textarea "x"
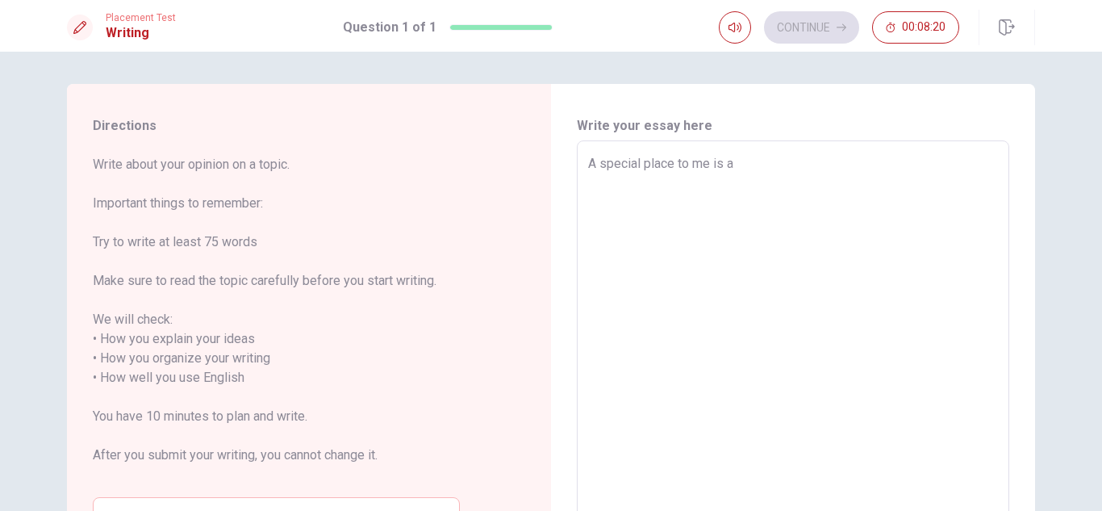
type textarea "A special place to me is a b"
type textarea "x"
type textarea "A special place to me is a bi"
type textarea "x"
type textarea "A special place to me is a big"
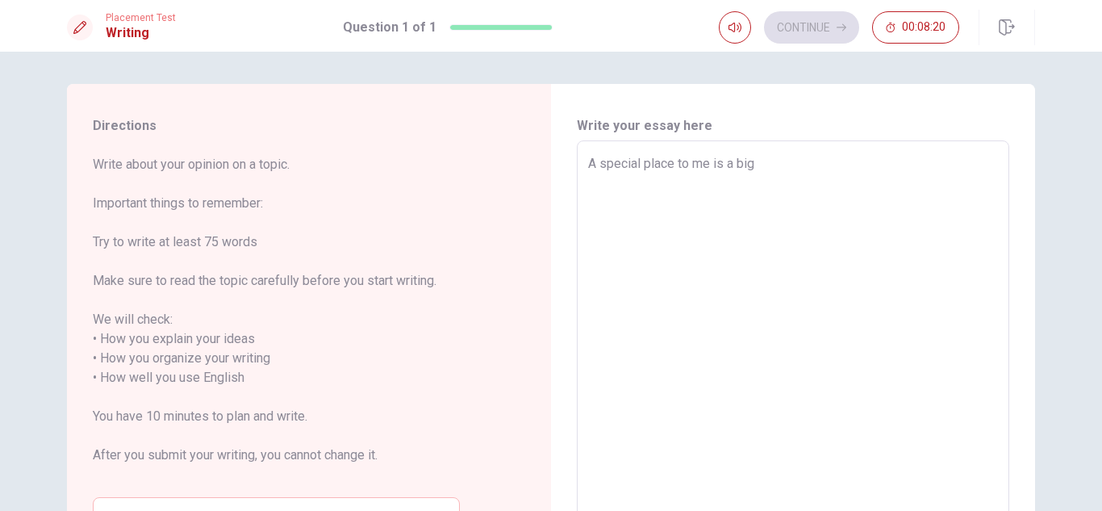
type textarea "x"
type textarea "A special place to me is a big"
type textarea "x"
type textarea "A special place to me is a big m"
type textarea "x"
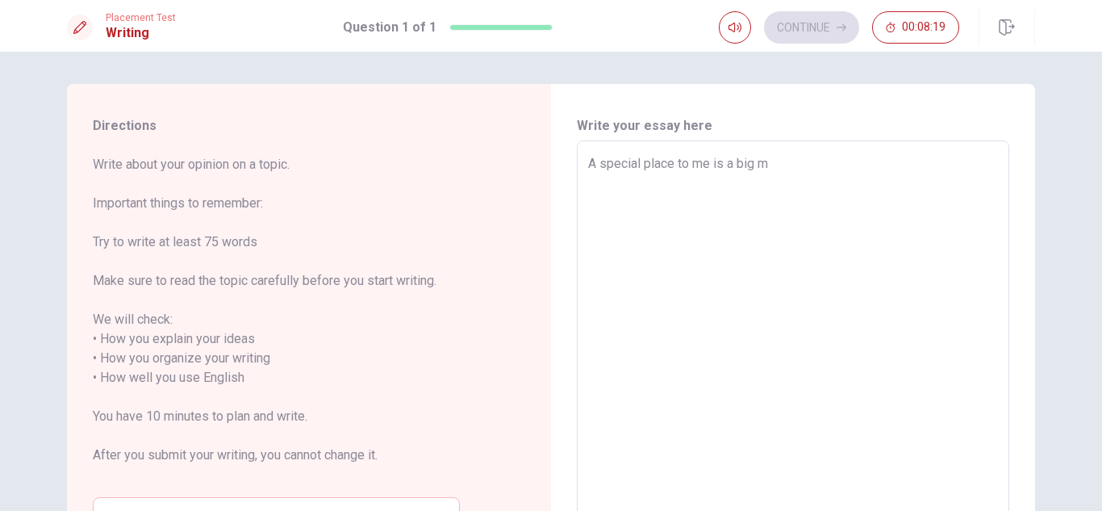
type textarea "A special place to me is a big mo"
type textarea "x"
type textarea "A special place to me is a big mou"
type textarea "x"
type textarea "A special place to me is a big moun"
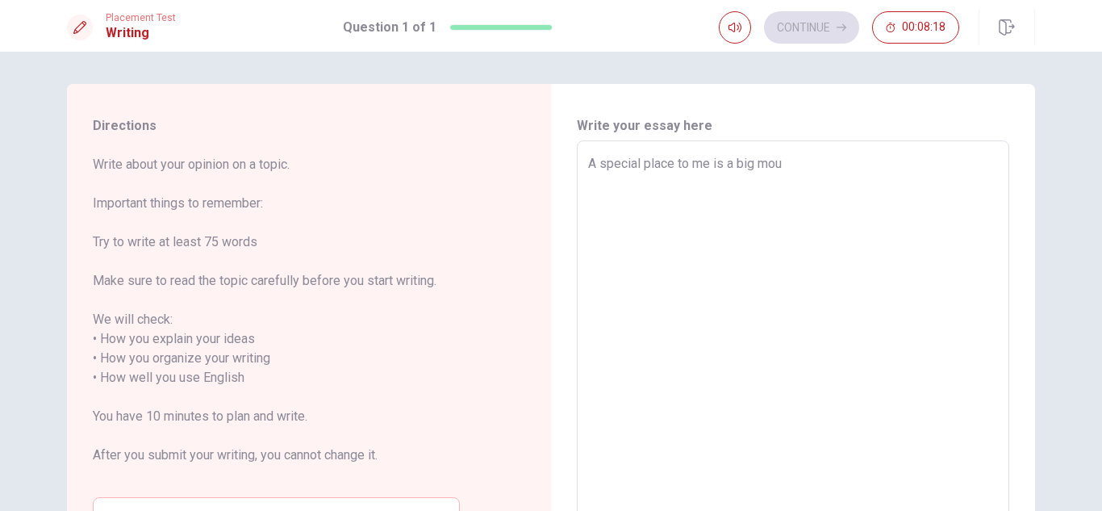
type textarea "x"
type textarea "A special place to me is a big mount"
type textarea "x"
type textarea "A special place to me is a big mounta"
type textarea "x"
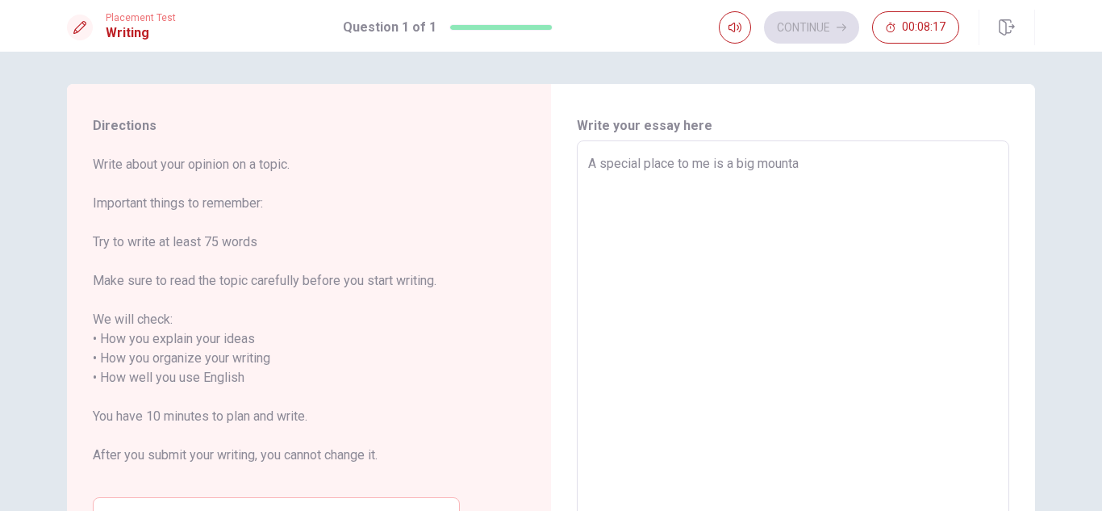
type textarea "A special place to me is a big mountai"
type textarea "x"
type textarea "A special place to me is a big mountain"
type textarea "x"
type textarea "A special place to me is a big mountain"
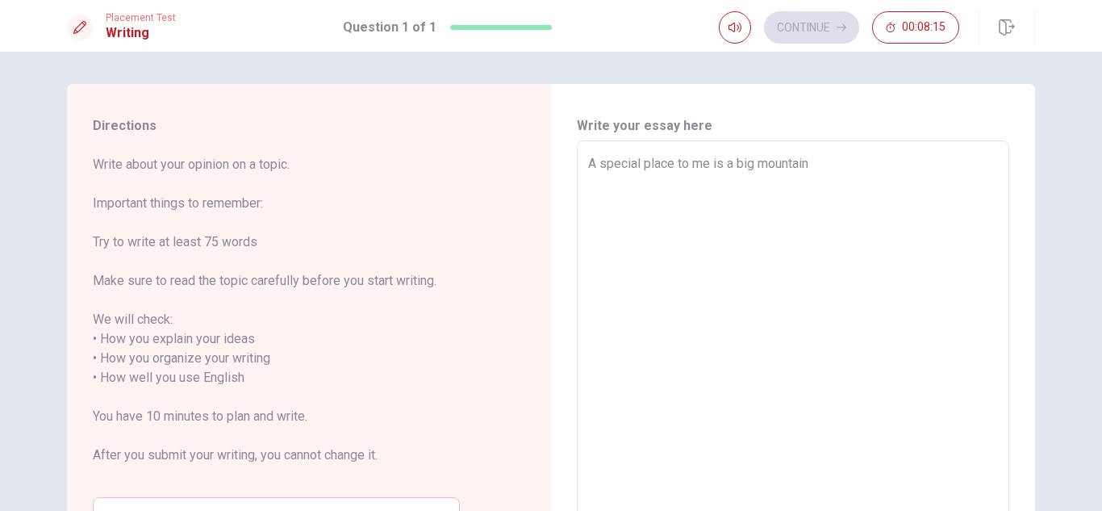
type textarea "x"
type textarea "A special place to me is a big mountain n"
type textarea "x"
type textarea "A special place to me is a big mountain ne"
type textarea "x"
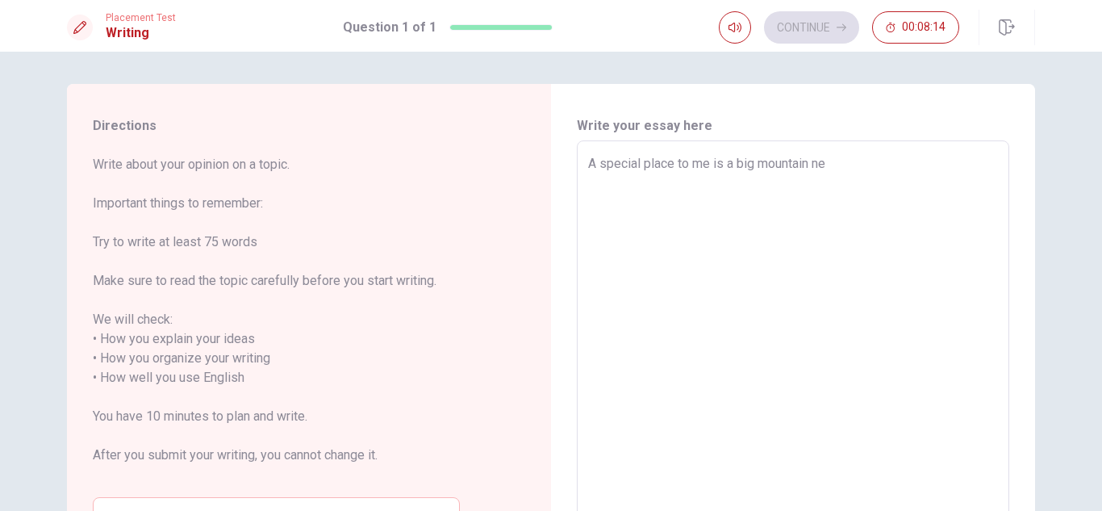
type textarea "A special place to me is a big mountain nea"
type textarea "x"
type textarea "A special place to me is a big mountain near"
type textarea "x"
type textarea "A special place to me is a big mountain near"
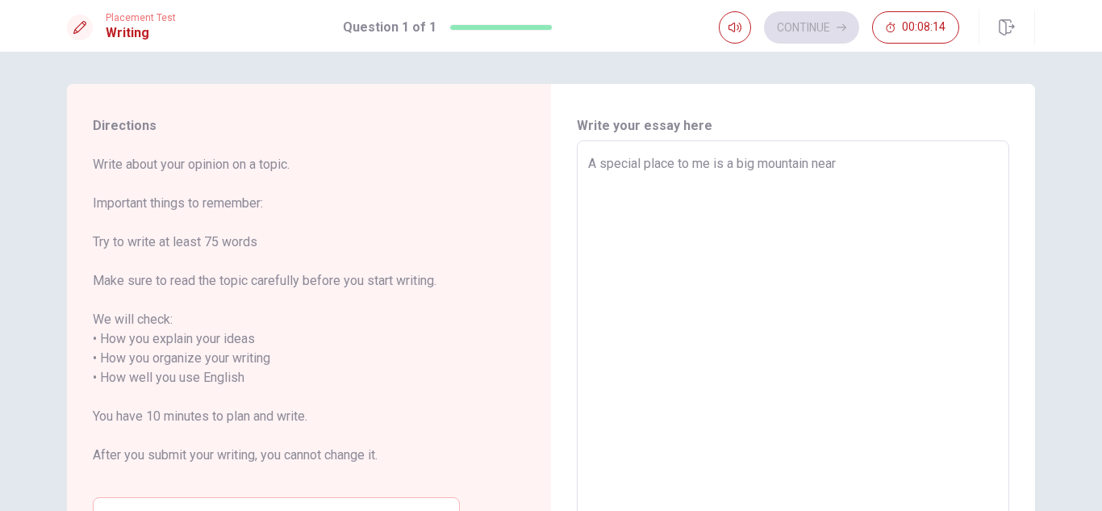
type textarea "x"
type textarea "A special place to me is a big mountain near m"
type textarea "x"
type textarea "A special place to me is a big mountain near my"
type textarea "x"
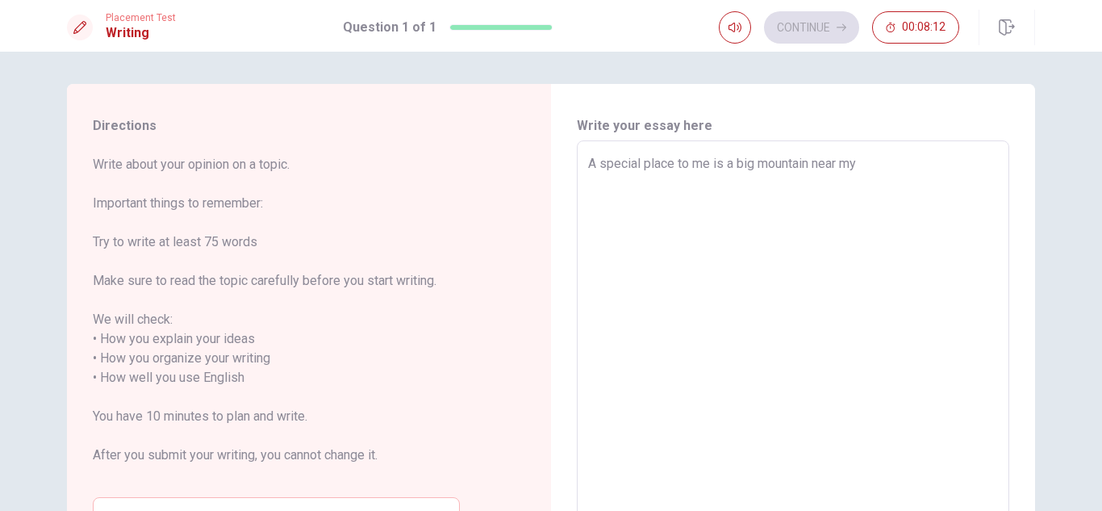
type textarea "A special place to me is a big mountain near my"
type textarea "x"
type textarea "A special place to me is a big mountain near my h"
type textarea "x"
type textarea "A special place to me is a big mountain near my ho"
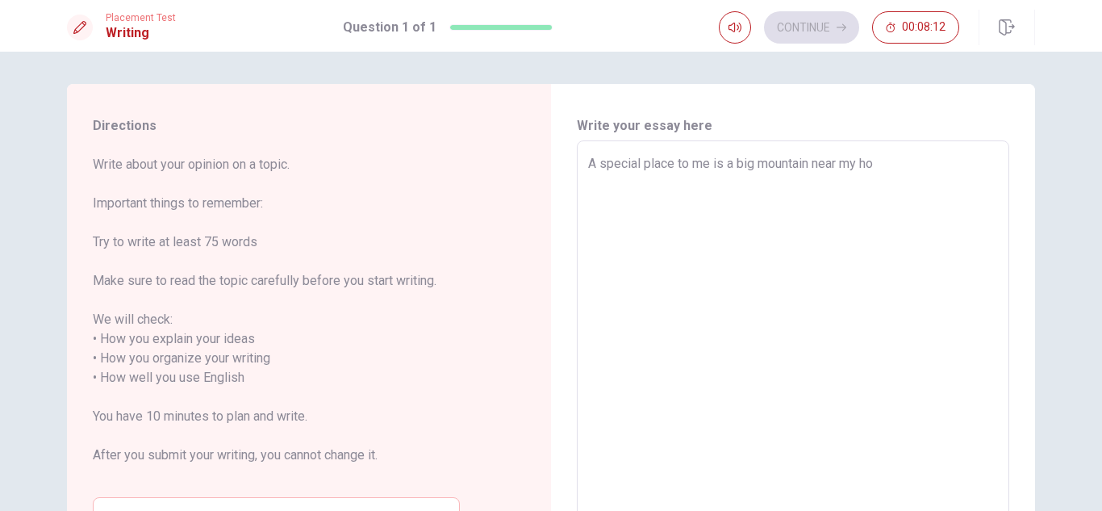
type textarea "x"
type textarea "A special place to me is a big mountain near my hos"
type textarea "x"
type textarea "A special place to me is a big mountain near my hose"
type textarea "x"
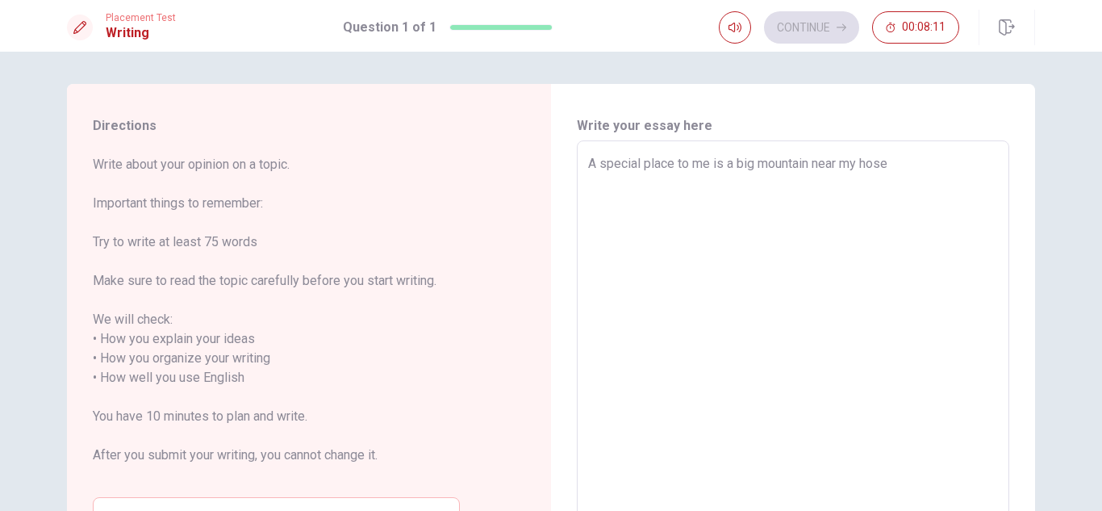
type textarea "A special place to me is a big mountain near my hose."
type textarea "x"
type textarea "A special place to me is a big mountain near my hose."
type textarea "x"
type textarea "A special place to me is a big mountain near my hose. T"
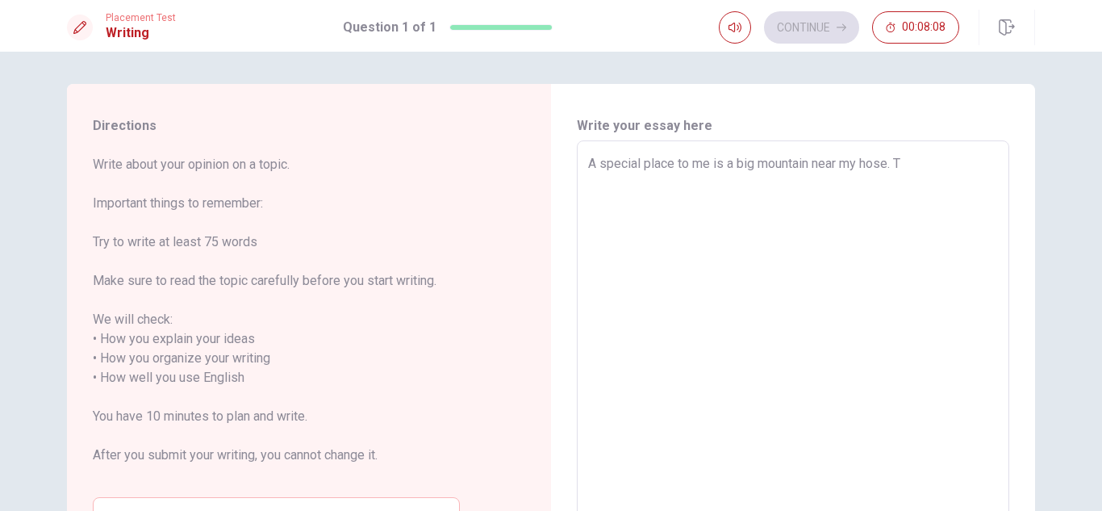
type textarea "x"
type textarea "A special place to me is a big mountain near my hose. Th"
type textarea "x"
type textarea "A special place to me is a big mountain near my hose. Thi"
type textarea "x"
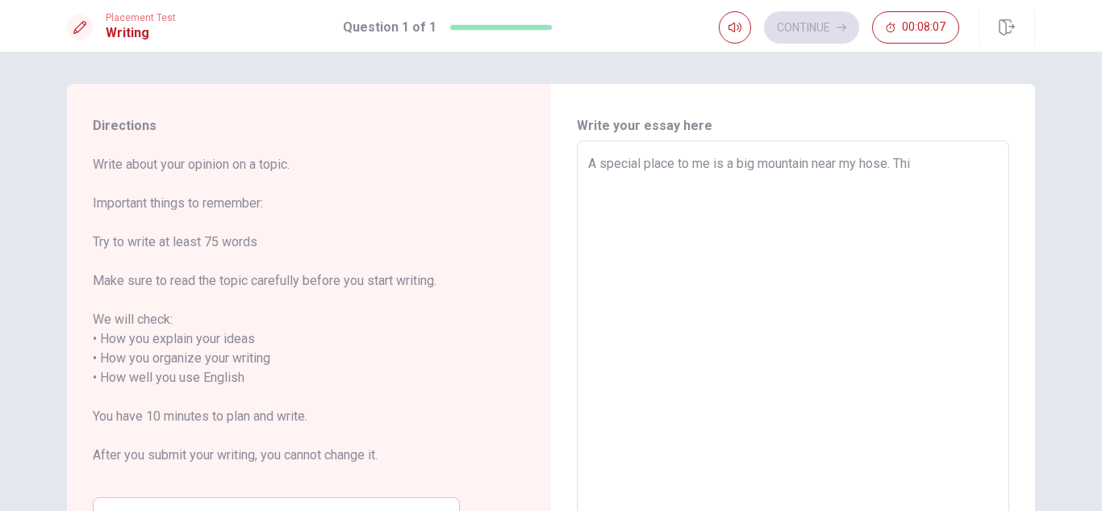
type textarea "A special place to me is a big mountain near my hose. This"
type textarea "x"
type textarea "A special place to me is a big mountain near my hose. This"
type textarea "x"
type textarea "A special place to me is a big mountain near my hose. This g"
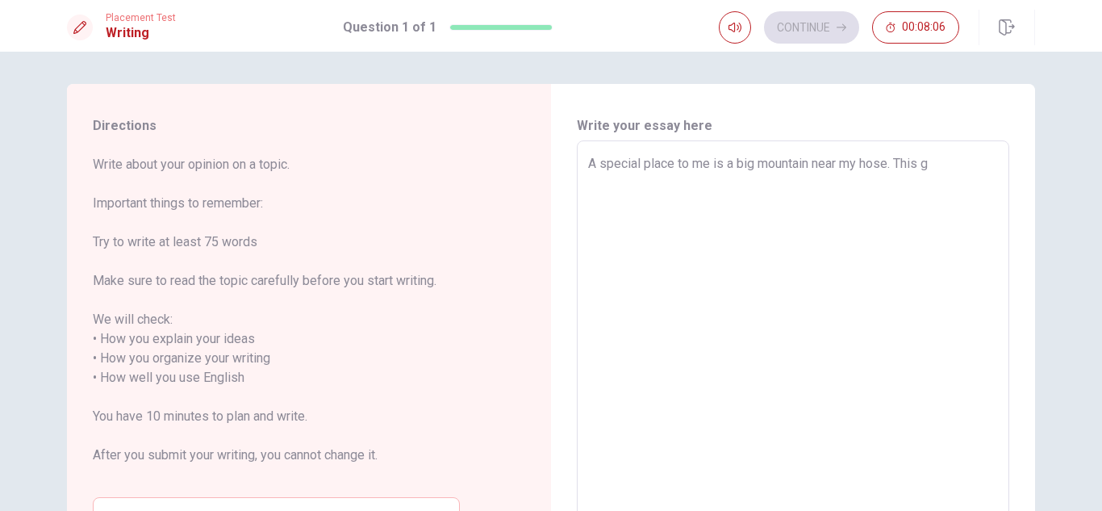
type textarea "x"
type textarea "A special place to me is a big mountain near my hose. This"
type textarea "x"
type textarea "A special place to me is a big mountain near my hose. This b"
type textarea "x"
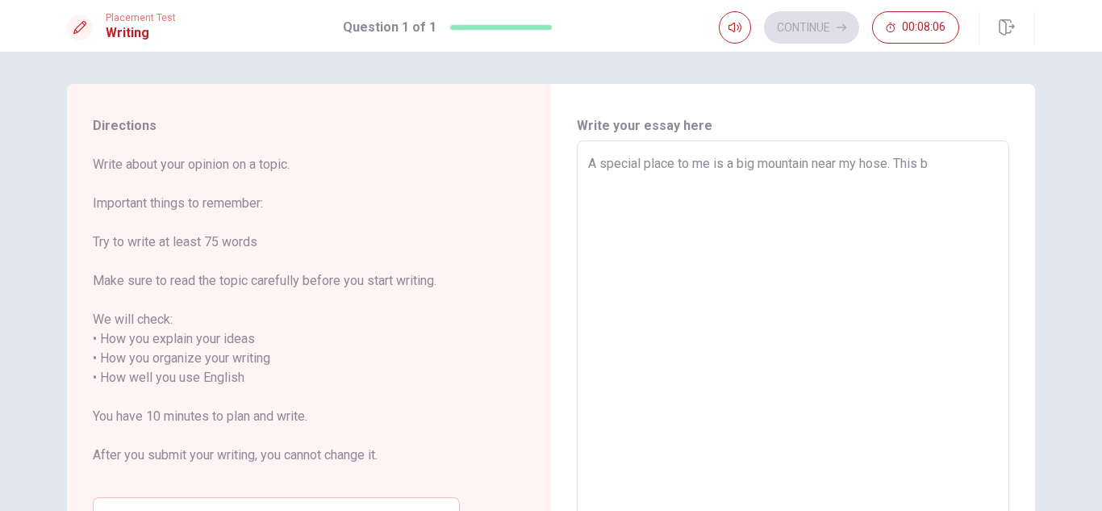
type textarea "A special place to me is a big mountain near my hose. This bi"
type textarea "x"
type textarea "A special place to me is a big mountain near my hose. This big"
type textarea "x"
type textarea "A special place to me is a big mountain near my hose. This big"
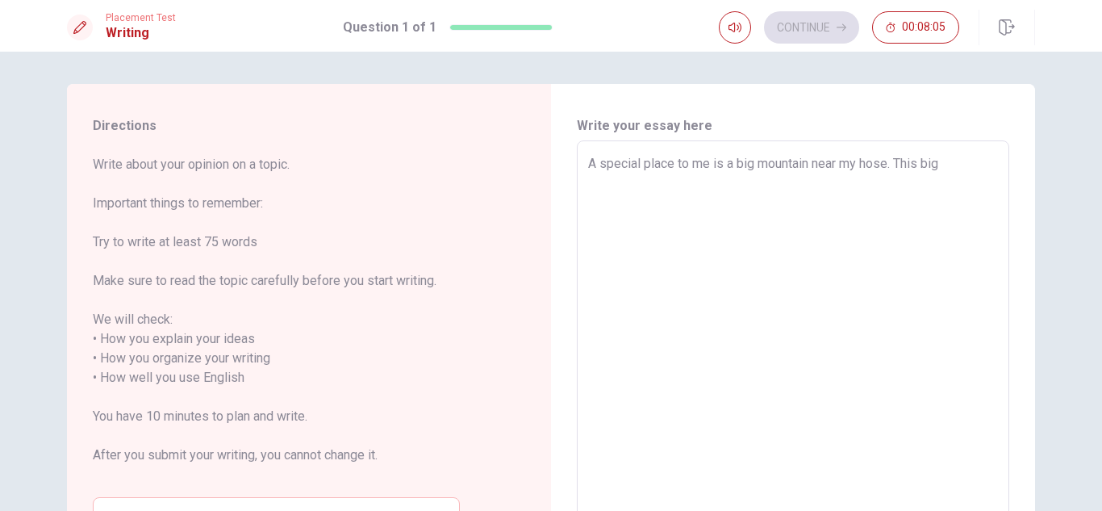
type textarea "x"
type textarea "A special place to me is a big mountain near my hose. This big m"
type textarea "x"
type textarea "A special place to me is a big mountain near my hose. This big mo"
type textarea "x"
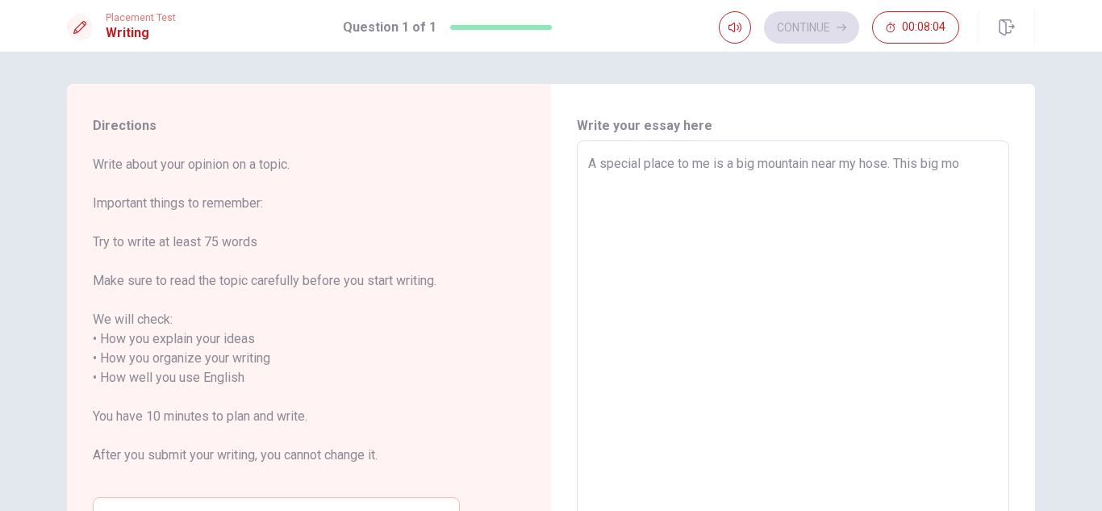
type textarea "A special place to me is a big mountain near my hose. This big mou"
type textarea "x"
type textarea "A special place to me is a big mountain near my hose. This big moun"
type textarea "x"
type textarea "A special place to me is a big mountain near my hose. This big mouny"
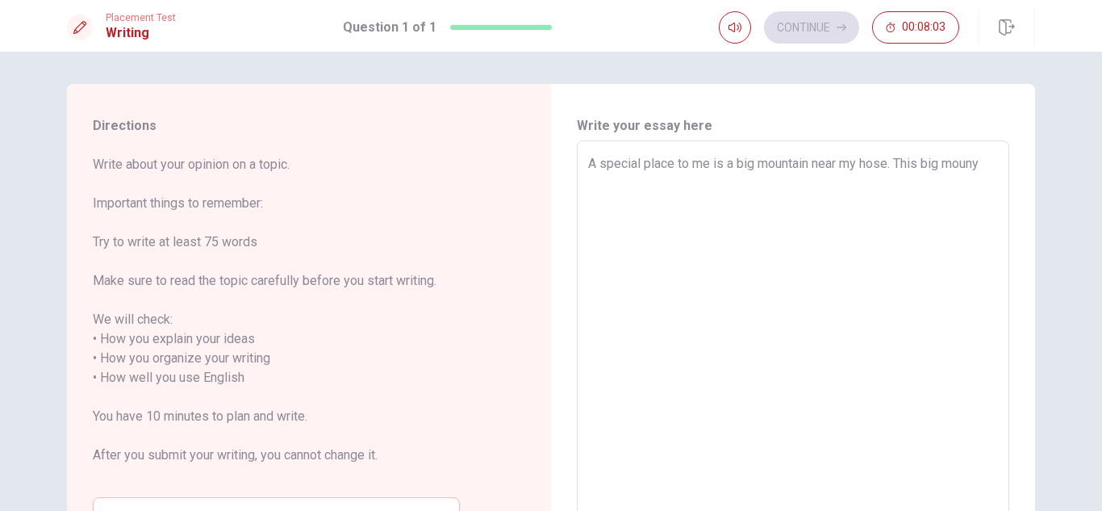
type textarea "x"
type textarea "A special place to me is a big mountain near my hose. This big moun"
type textarea "x"
type textarea "A special place to me is a big mountain near my hose. This big mouny"
type textarea "x"
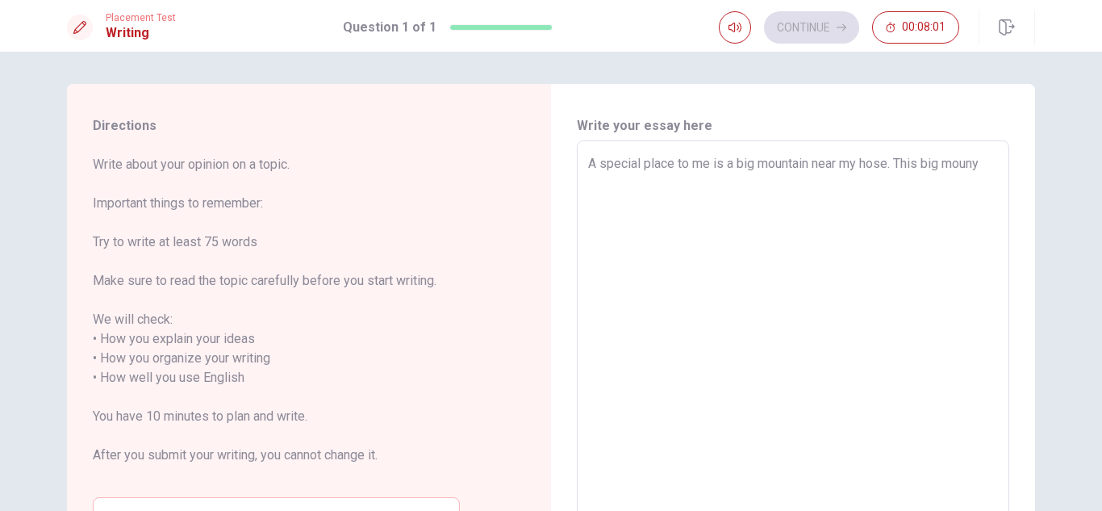
type textarea "A special place to me is a big mountain near my hose. This big mounya"
type textarea "x"
type textarea "A special place to me is a big mountain near my hose. This big mouny"
type textarea "x"
type textarea "A special place to me is a big mountain near my hose. This big moun"
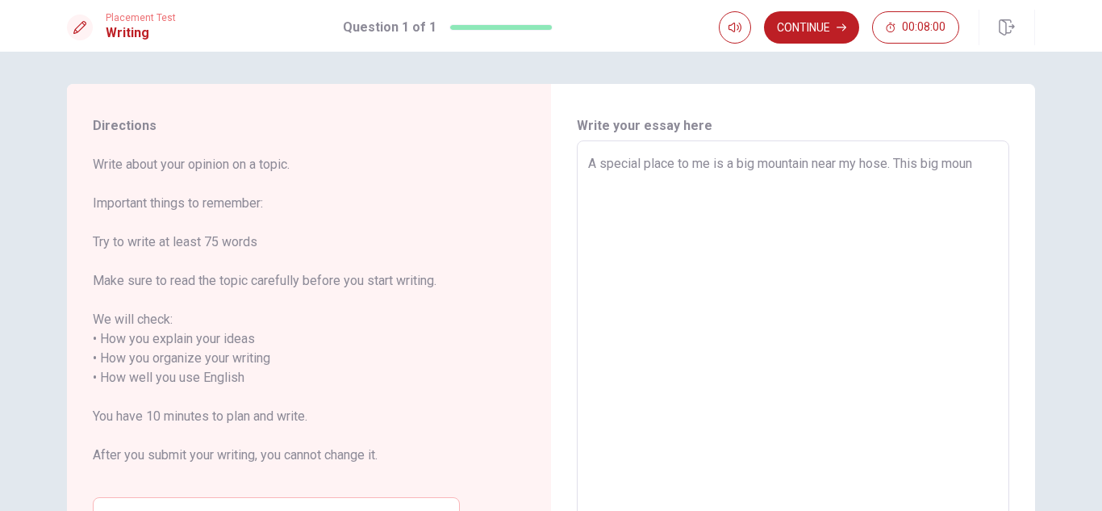
type textarea "x"
type textarea "A special place to me is a big mountain near my hose. This big mount"
type textarea "x"
type textarea "A special place to me is a big mountain near my hose. This big mounta"
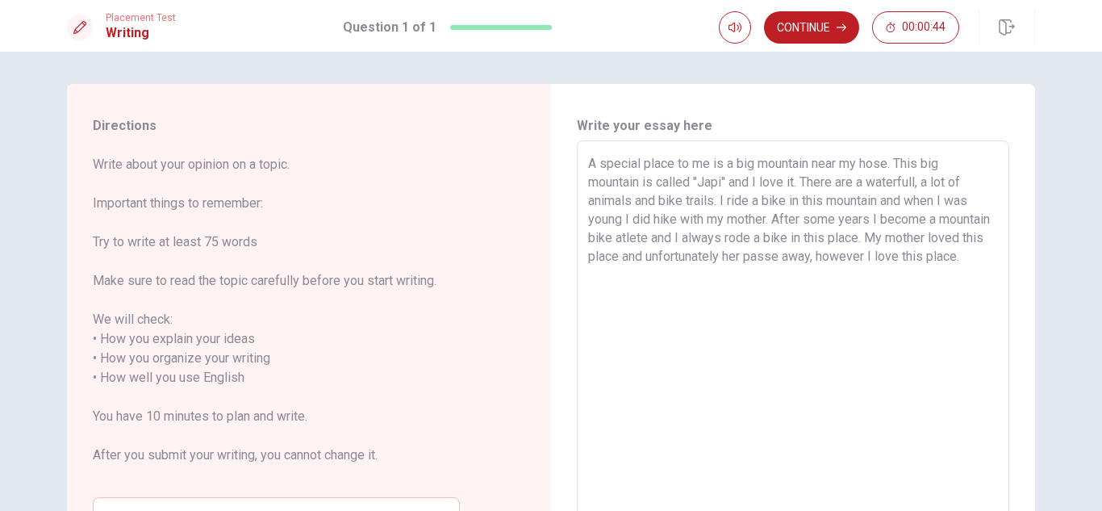
click at [763, 374] on textarea "A special place to me is a big mountain near my hose. This big mountain is call…" at bounding box center [793, 368] width 410 height 428
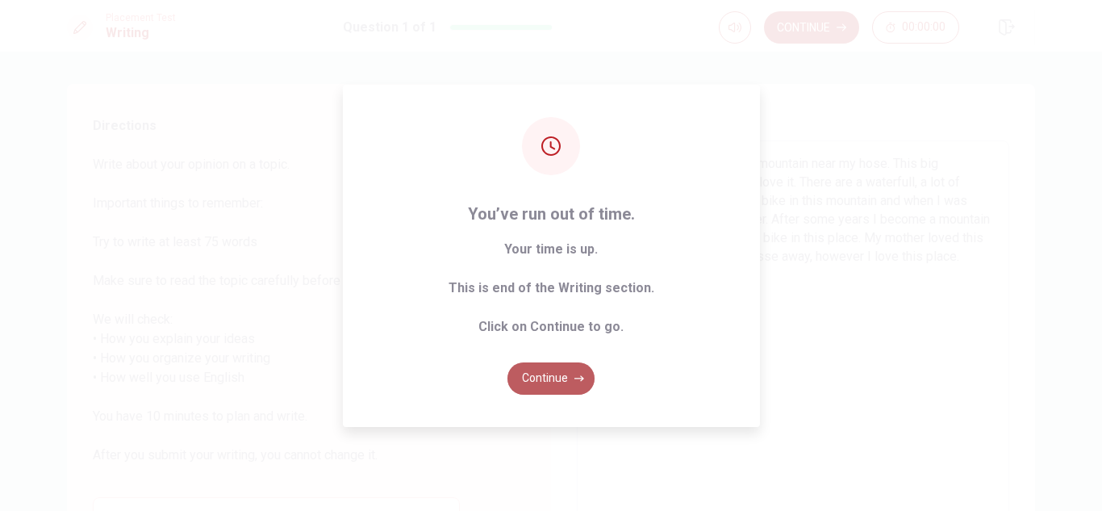
click at [560, 374] on button "Continue" at bounding box center [551, 378] width 87 height 32
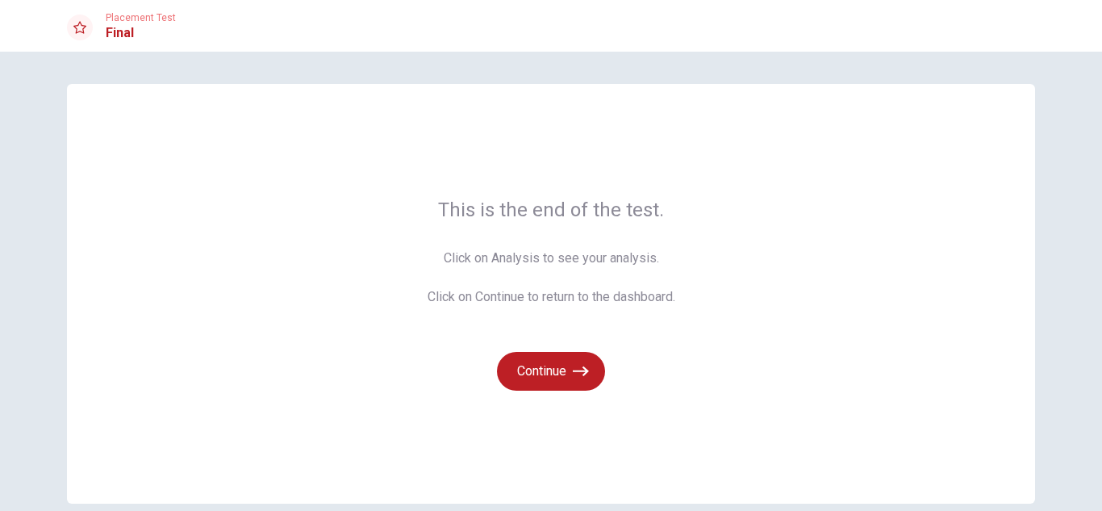
scroll to position [77, 0]
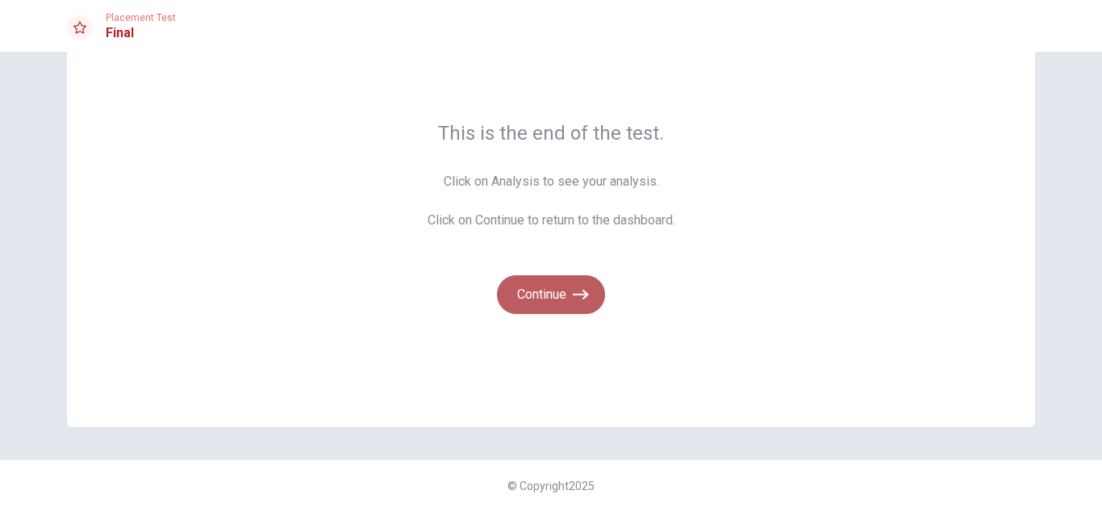
click at [551, 291] on button "Continue" at bounding box center [551, 294] width 108 height 39
